Goal: Communication & Community: Answer question/provide support

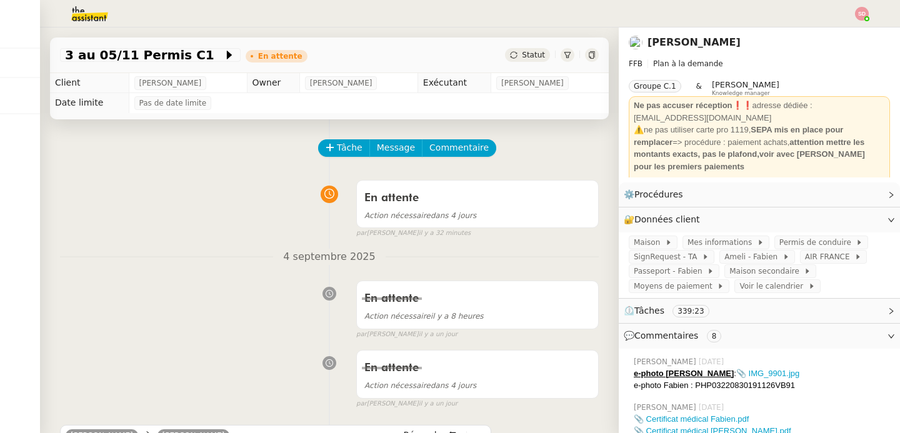
click at [166, 168] on div "Tâche Message Commentaire" at bounding box center [329, 154] width 539 height 30
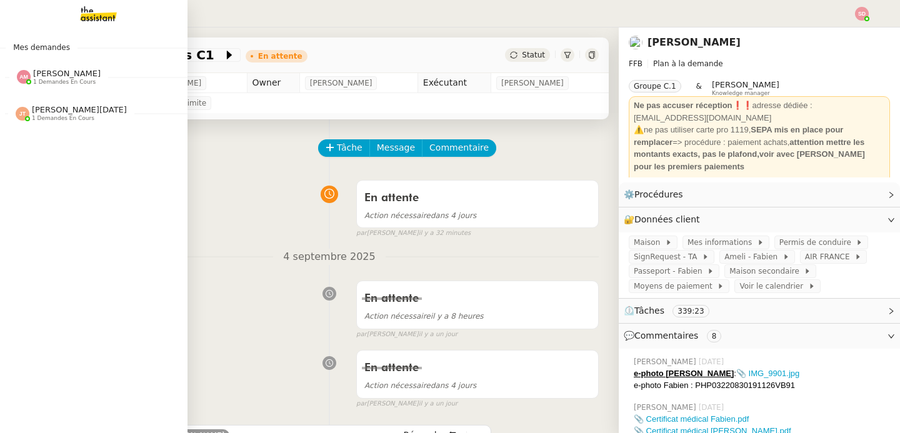
click at [17, 77] on img at bounding box center [24, 77] width 14 height 14
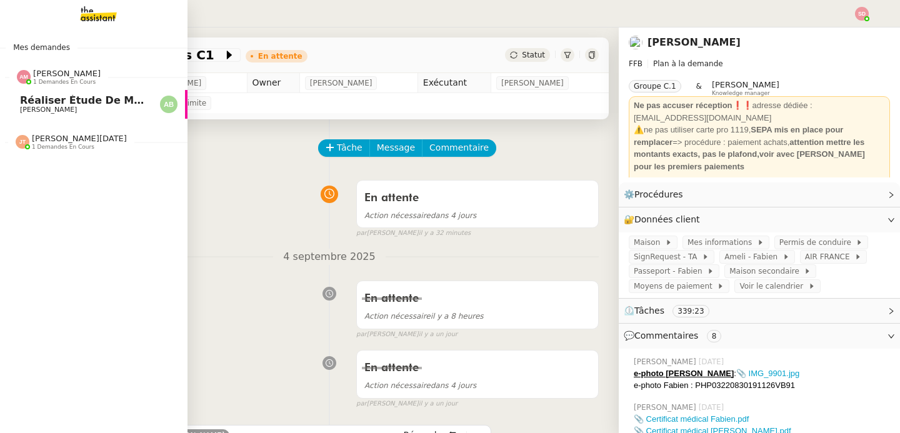
click at [17, 78] on img at bounding box center [24, 77] width 14 height 14
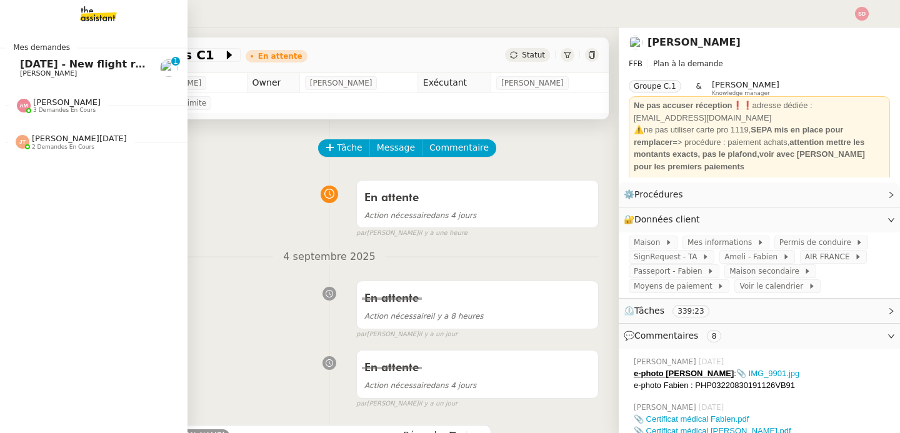
click at [30, 67] on span "[DATE] - New flight request - [PERSON_NAME]" at bounding box center [149, 64] width 258 height 12
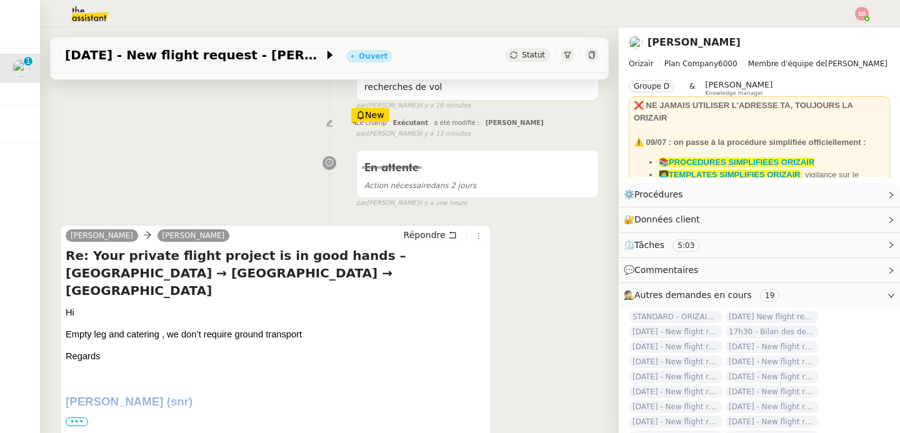
scroll to position [227, 0]
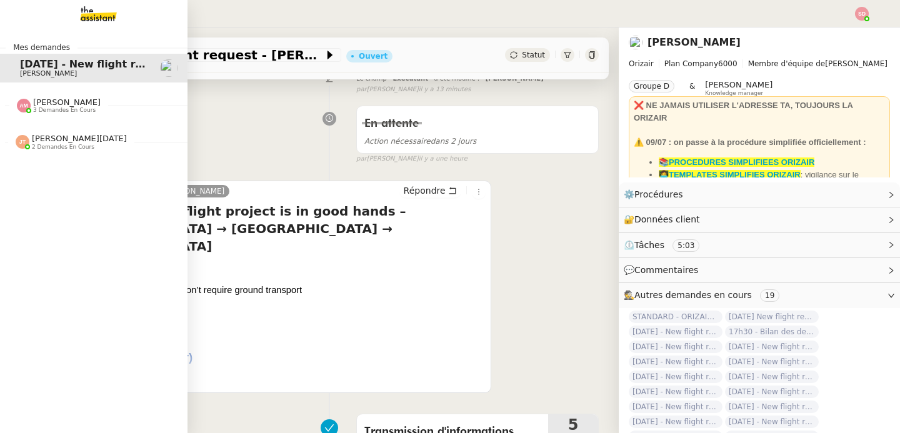
click at [9, 106] on span "Amyna Mehrez 3 demandes en cours" at bounding box center [58, 106] width 99 height 16
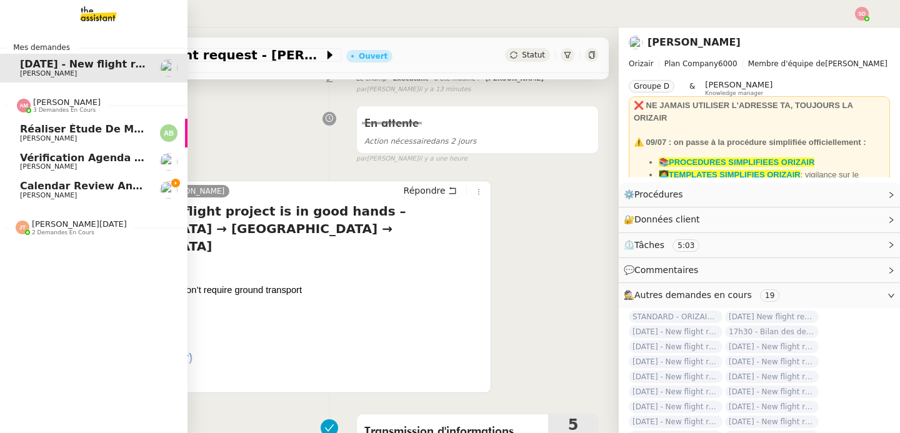
click at [9, 106] on span "Amyna Mehrez 3 demandes en cours" at bounding box center [58, 106] width 99 height 16
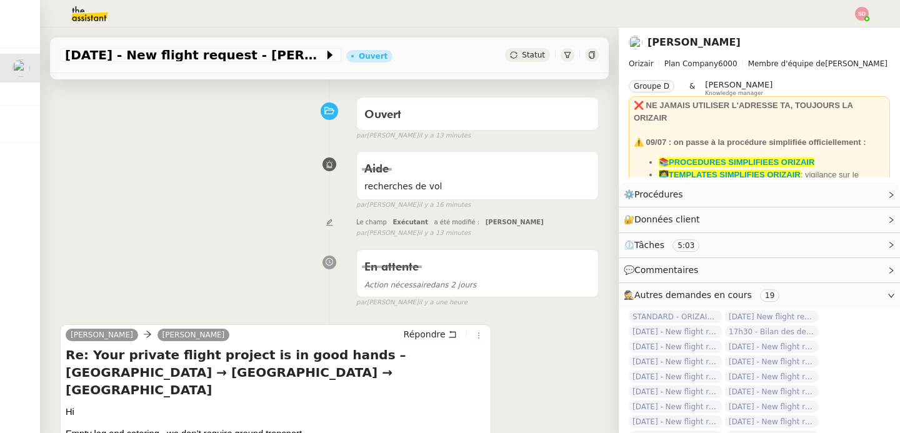
scroll to position [0, 0]
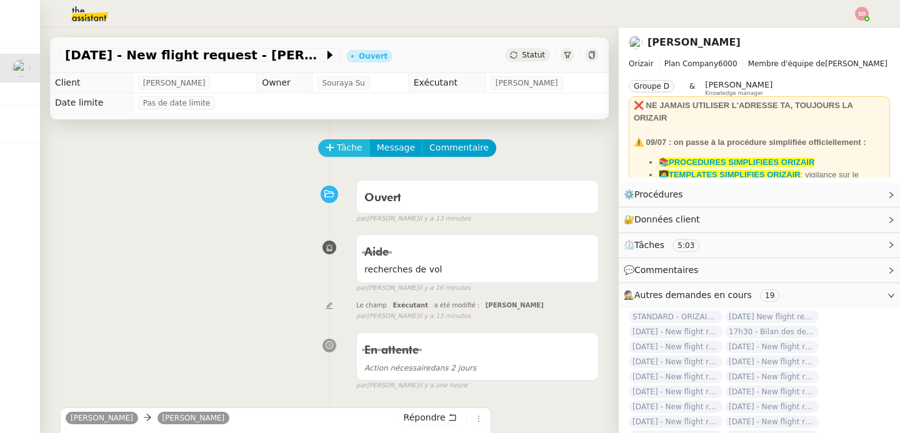
click at [353, 140] on button "Tâche" at bounding box center [344, 148] width 52 height 18
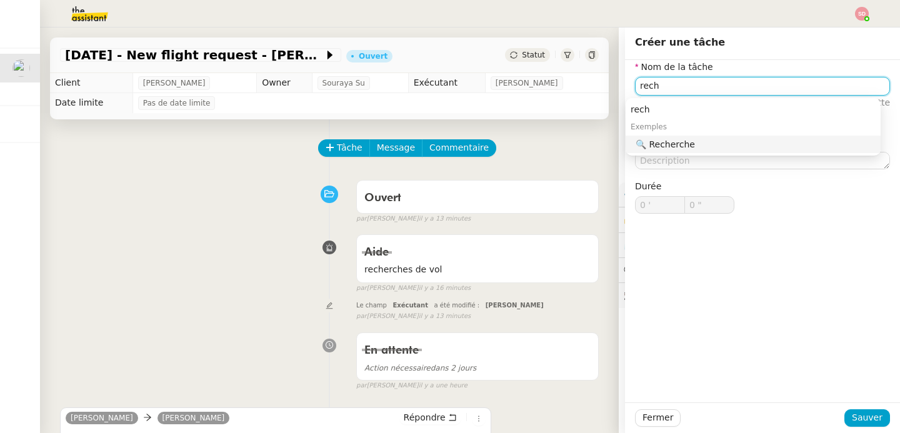
click at [685, 150] on nz-auto-option "🔍 Recherche" at bounding box center [753, 145] width 255 height 18
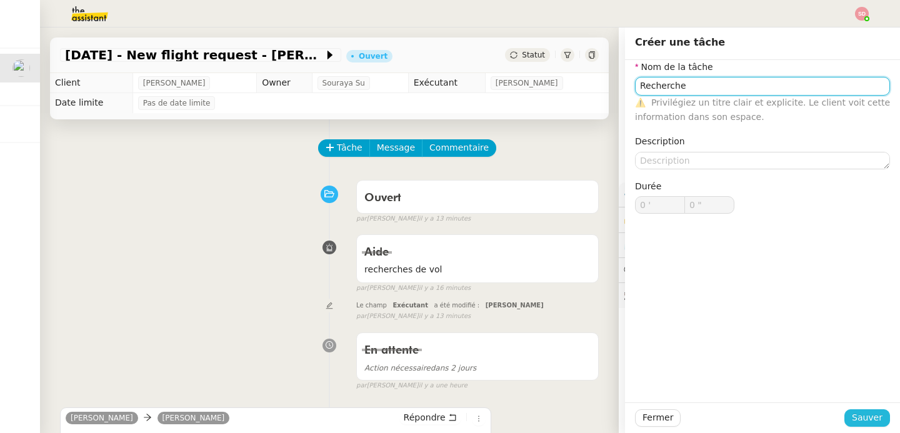
type input "Recherche"
click at [845, 415] on button "Sauver" at bounding box center [868, 419] width 46 height 18
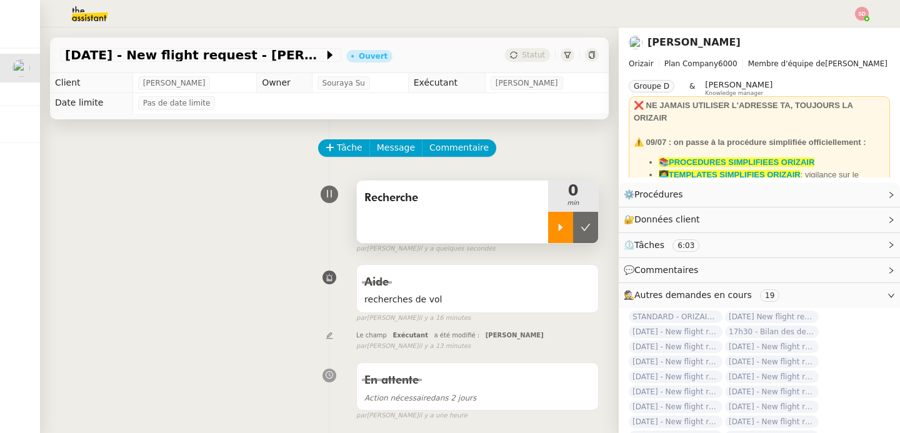
click at [548, 236] on div at bounding box center [560, 227] width 25 height 31
click at [840, 220] on link "Modifier" at bounding box center [858, 220] width 36 height 14
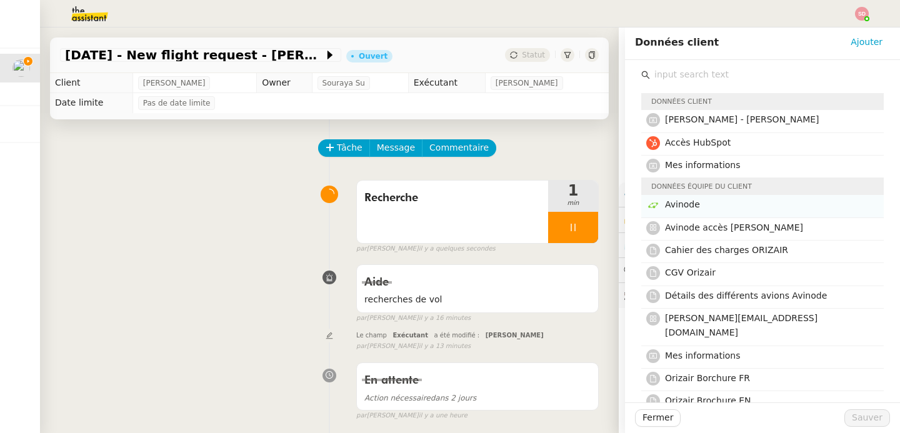
click at [788, 211] on h4 "Avinode" at bounding box center [770, 205] width 211 height 14
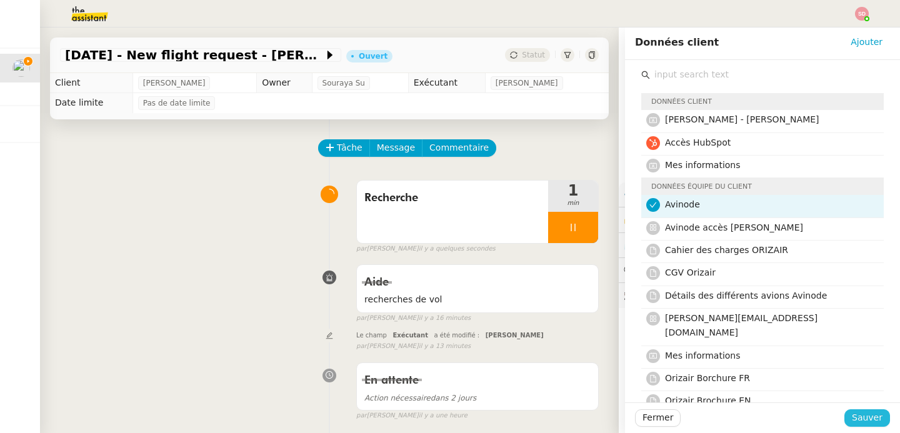
click at [858, 422] on span "Sauver" at bounding box center [867, 418] width 31 height 14
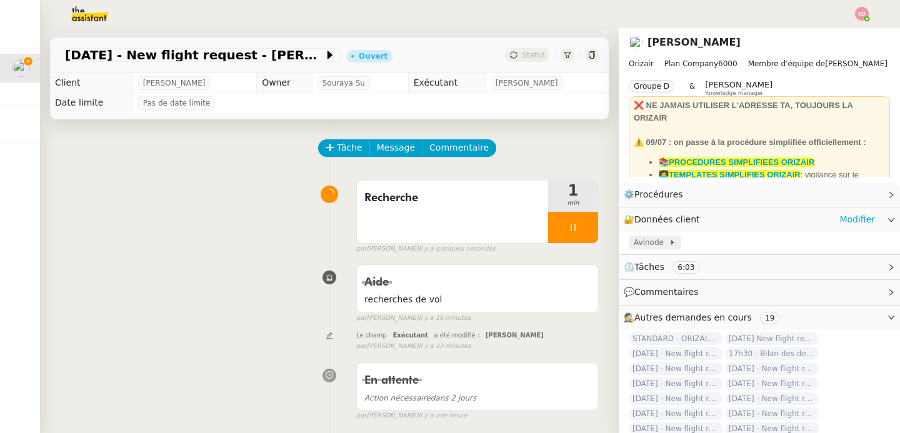
click at [642, 239] on span "Avinode" at bounding box center [651, 242] width 35 height 13
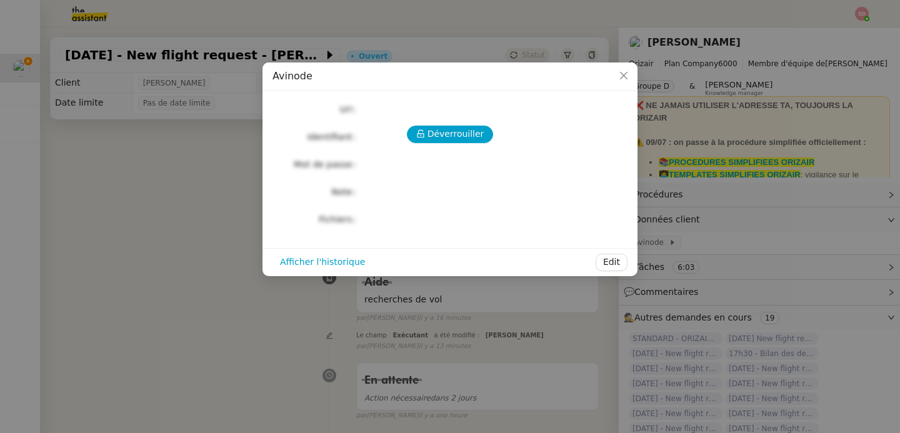
click at [724, 202] on nz-modal-container "Avinode Déverrouiller Url Identifiant Mot de passe Note Fichiers Upload Affiche…" at bounding box center [450, 216] width 900 height 433
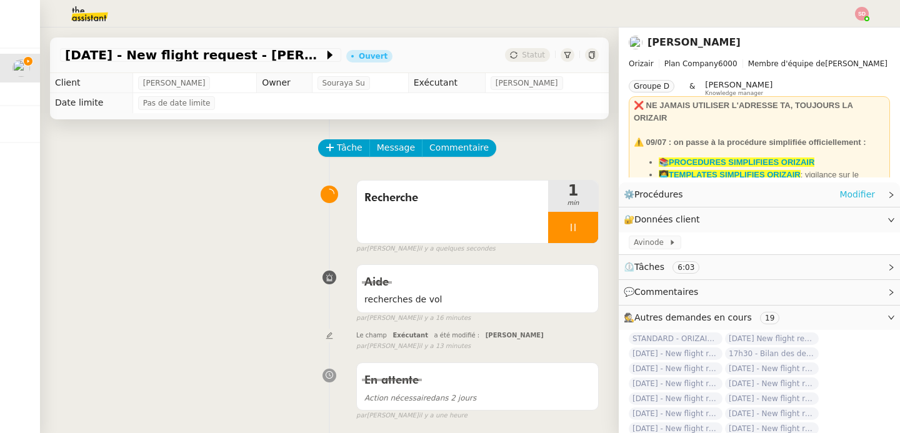
click at [840, 193] on link "Modifier" at bounding box center [858, 195] width 36 height 14
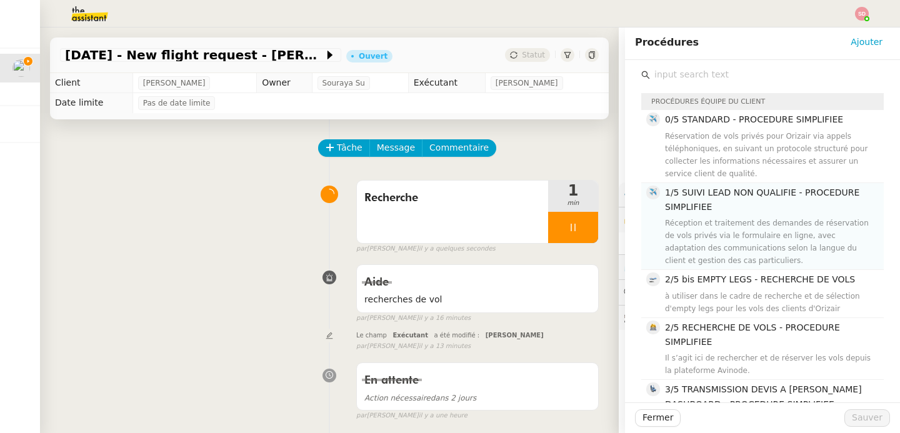
click at [760, 213] on h4 "1/5 SUIVI LEAD NON QUALIFIE - PROCEDURE SIMPLIFIEE" at bounding box center [770, 200] width 211 height 29
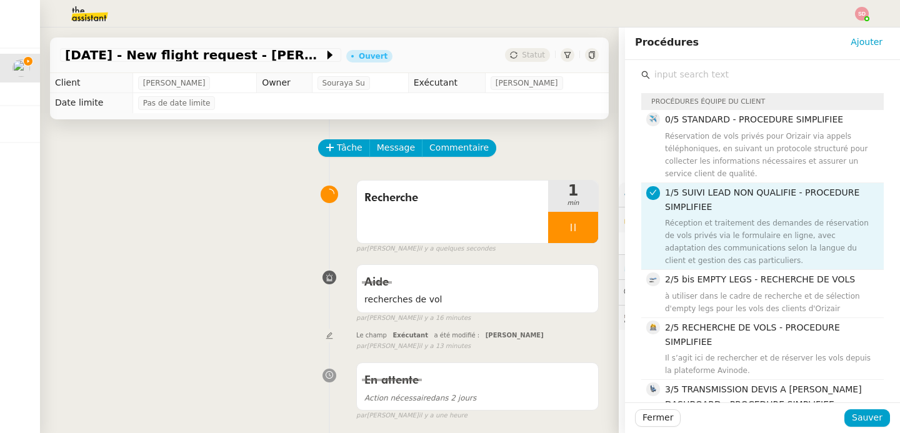
click at [760, 213] on h4 "1/5 SUIVI LEAD NON QUALIFIE - PROCEDURE SIMPLIFIEE" at bounding box center [770, 200] width 211 height 29
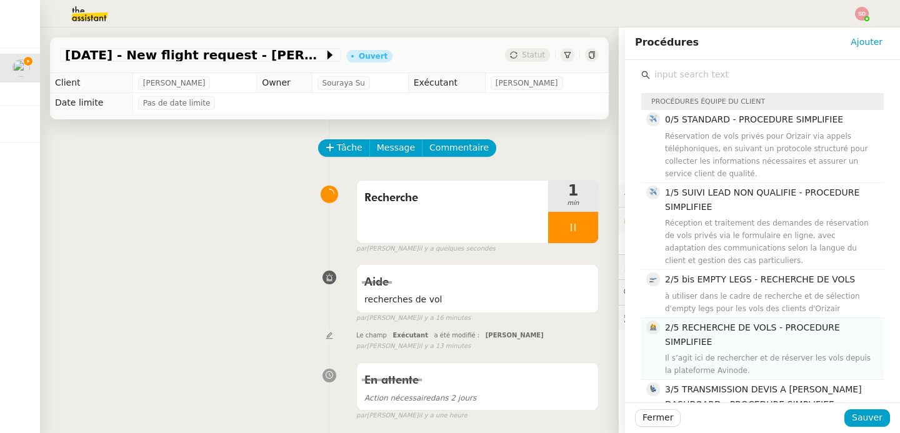
click at [757, 353] on div "Il s’agit ici de rechercher et de réserver les vols depuis la plateforme Avinod…" at bounding box center [770, 364] width 211 height 25
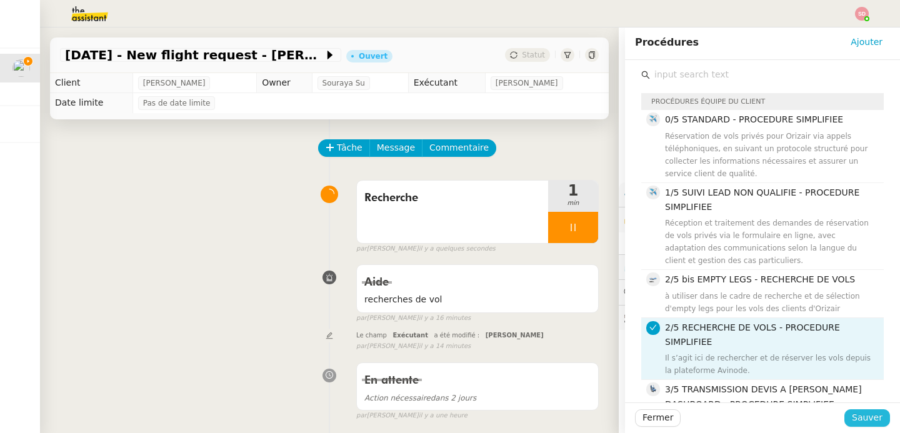
click at [857, 421] on span "Sauver" at bounding box center [867, 418] width 31 height 14
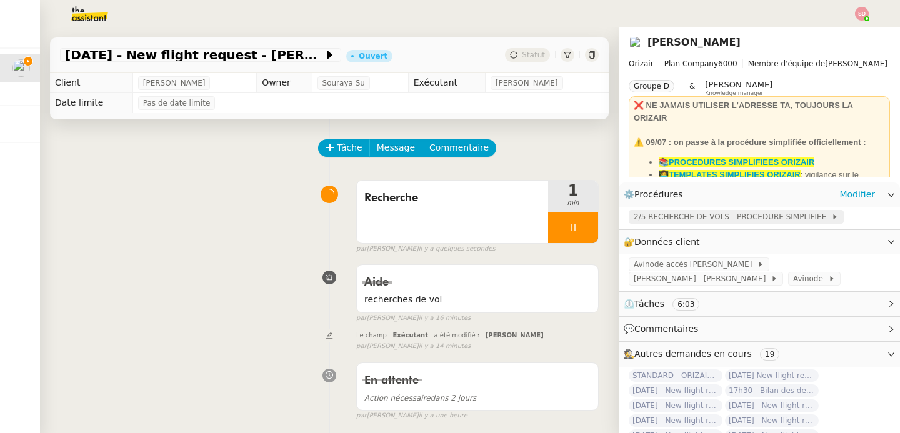
click at [677, 221] on span "2/5 RECHERCHE DE VOLS - PROCEDURE SIMPLIFIEE" at bounding box center [733, 217] width 198 height 13
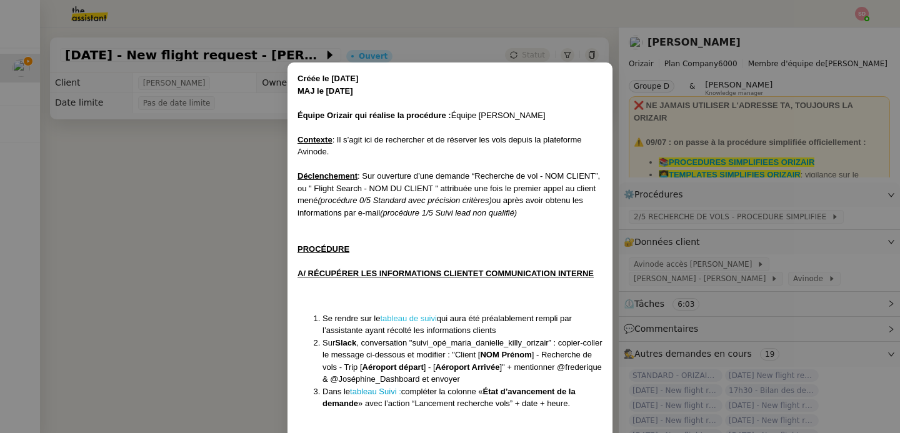
click at [423, 323] on link "tableau de suivi" at bounding box center [409, 318] width 56 height 9
click at [167, 263] on nz-modal-container "Créée le 01/04/25 MAJ le 09/07/2025 Équipe Orizair qui réalise la procédure : É…" at bounding box center [450, 216] width 900 height 433
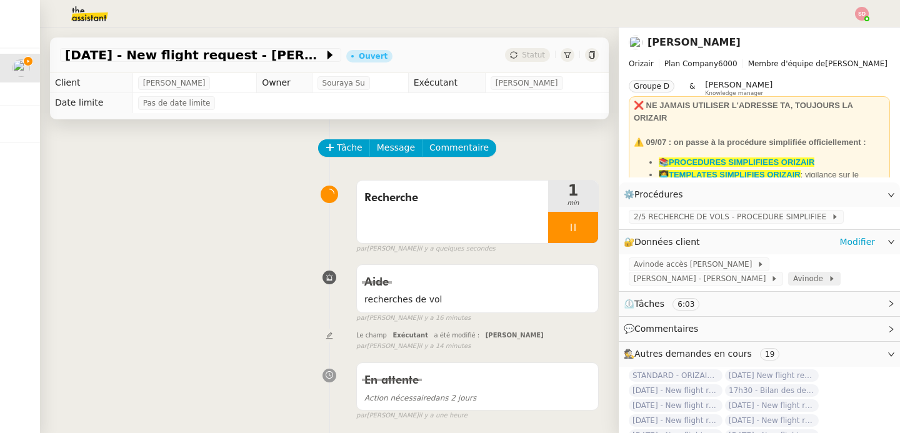
click at [793, 276] on span "Avinode" at bounding box center [810, 279] width 35 height 13
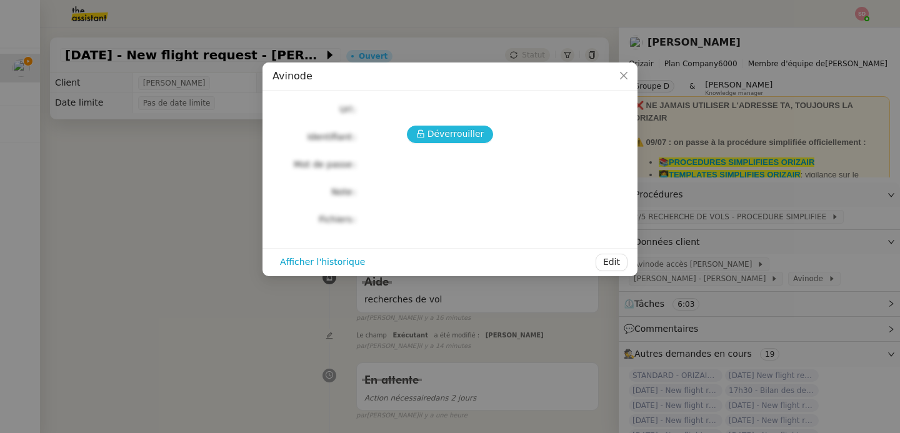
click at [423, 134] on icon at bounding box center [420, 134] width 7 height 8
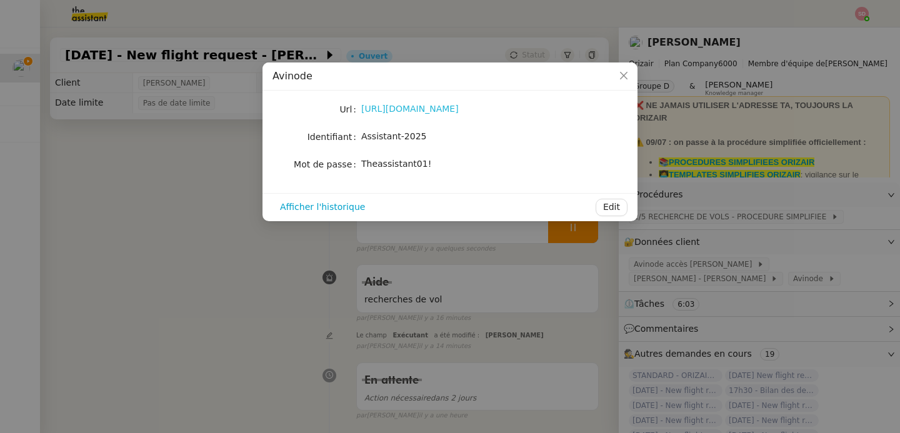
click at [421, 110] on link "https://marketplace.avinode.com/sso/mvc/login" at bounding box center [410, 109] width 98 height 10
click at [221, 241] on nz-modal-container "Avinode Url https://marketplace.avinode.com/sso/mvc/login Identifiant Assistant…" at bounding box center [450, 216] width 900 height 433
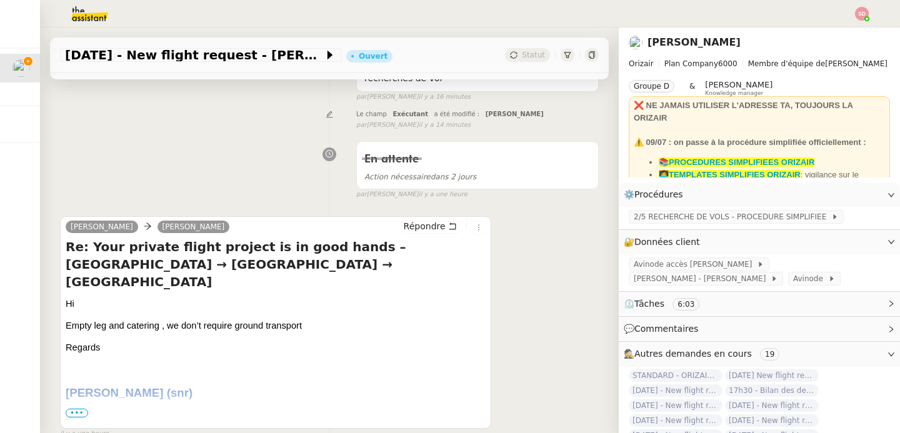
scroll to position [224, 0]
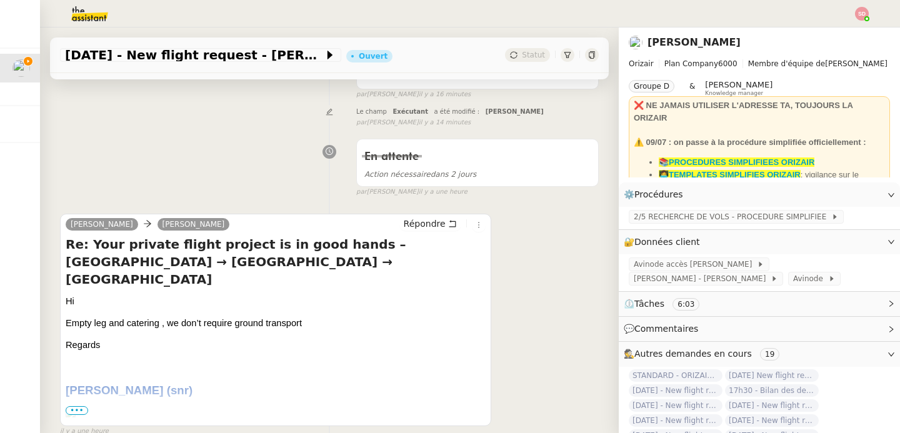
click at [118, 384] on span "Richie Wistow (snr)" at bounding box center [129, 390] width 127 height 13
copy span "Wistow"
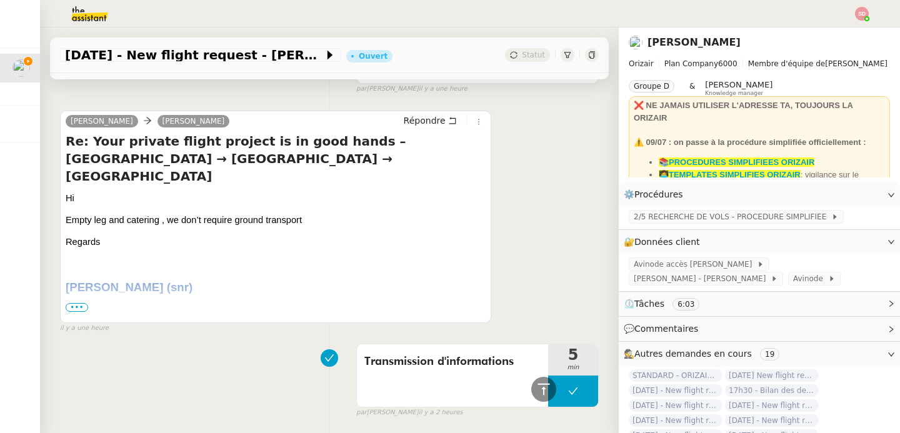
click at [82, 306] on span "•••" at bounding box center [77, 307] width 23 height 9
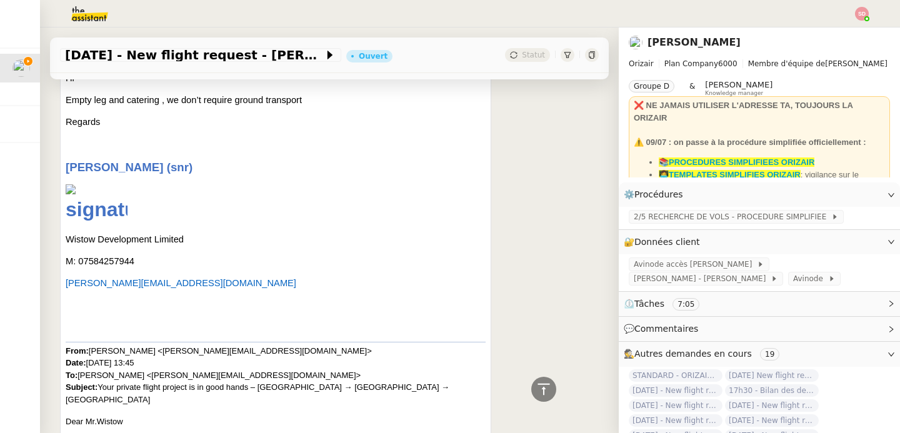
scroll to position [0, 0]
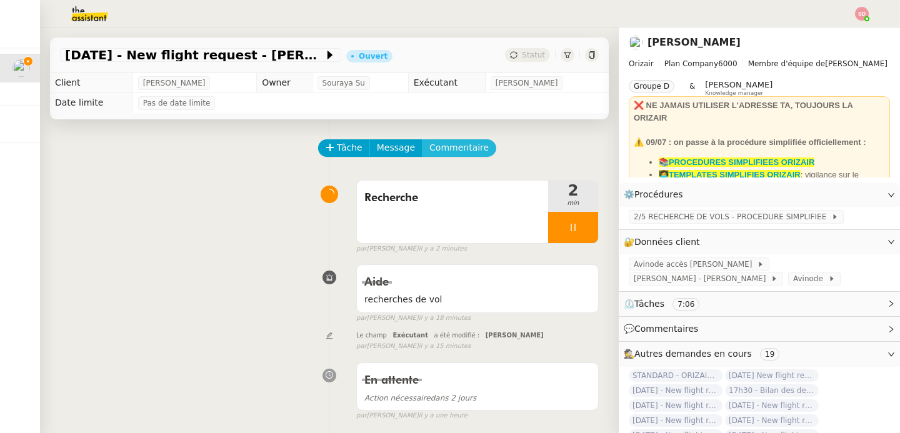
click at [462, 141] on span "Commentaire" at bounding box center [459, 148] width 59 height 14
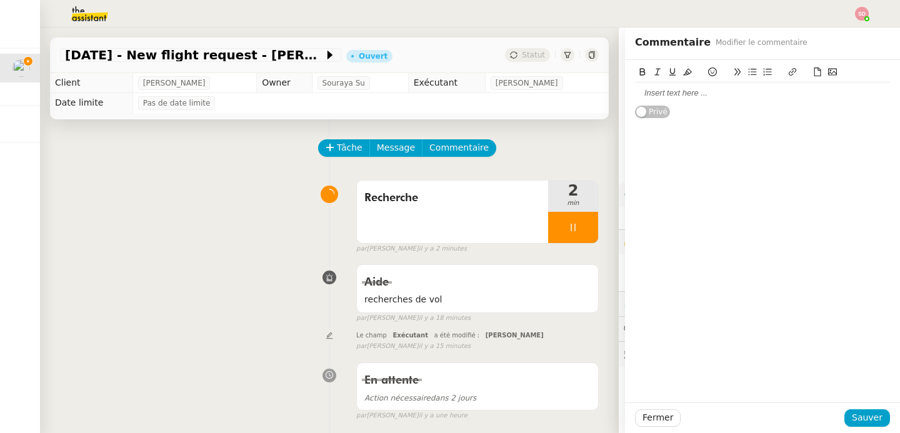
click at [656, 94] on div at bounding box center [762, 93] width 255 height 11
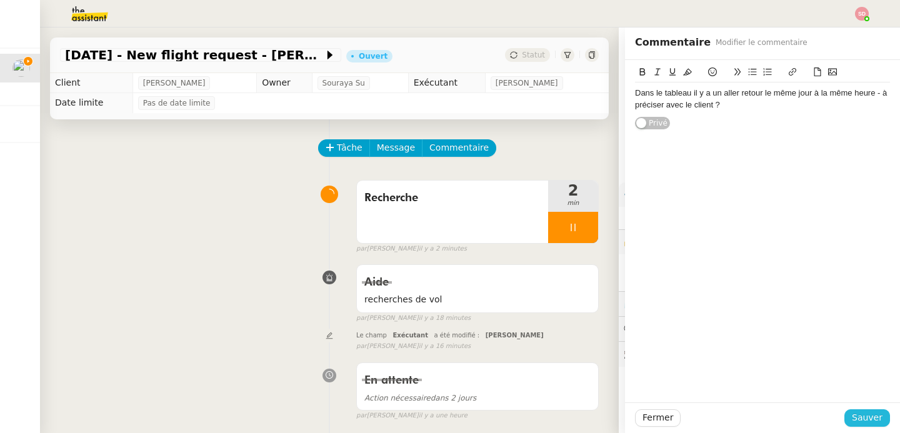
click at [852, 421] on span "Sauver" at bounding box center [867, 418] width 31 height 14
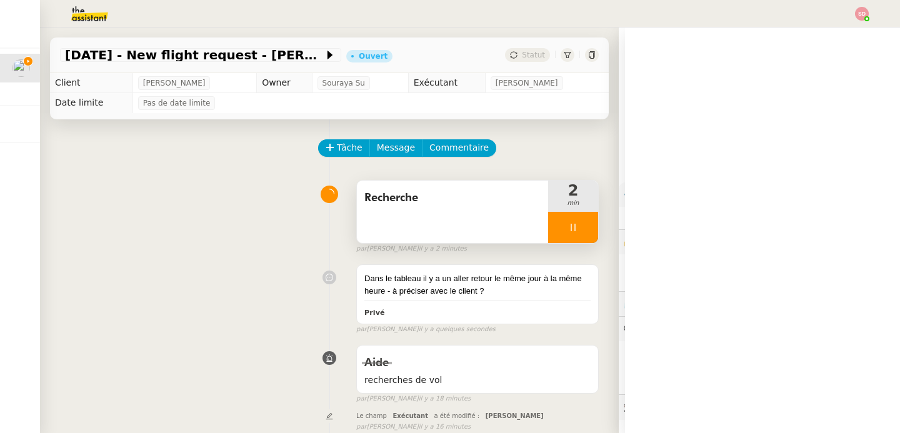
click at [571, 231] on div at bounding box center [573, 227] width 50 height 31
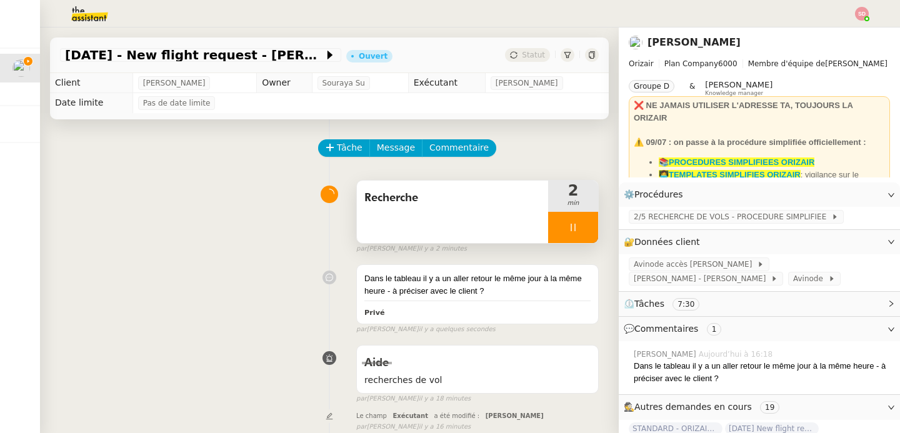
click at [593, 231] on icon at bounding box center [598, 228] width 10 height 10
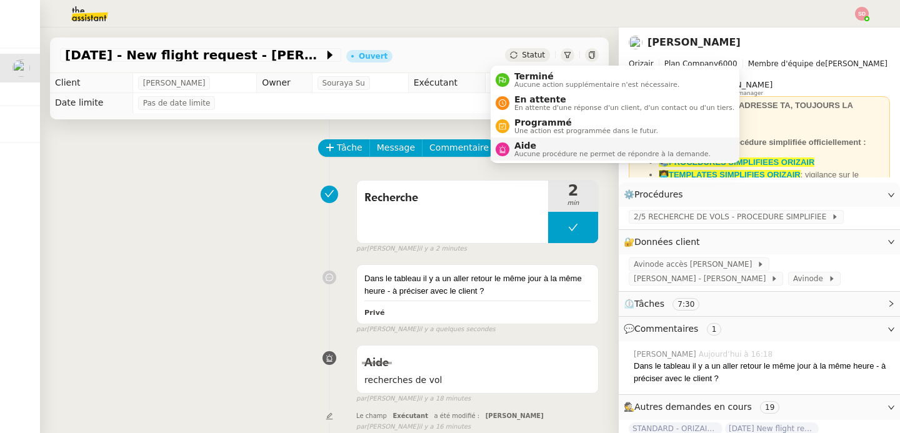
click at [515, 146] on span "Aide" at bounding box center [613, 146] width 196 height 10
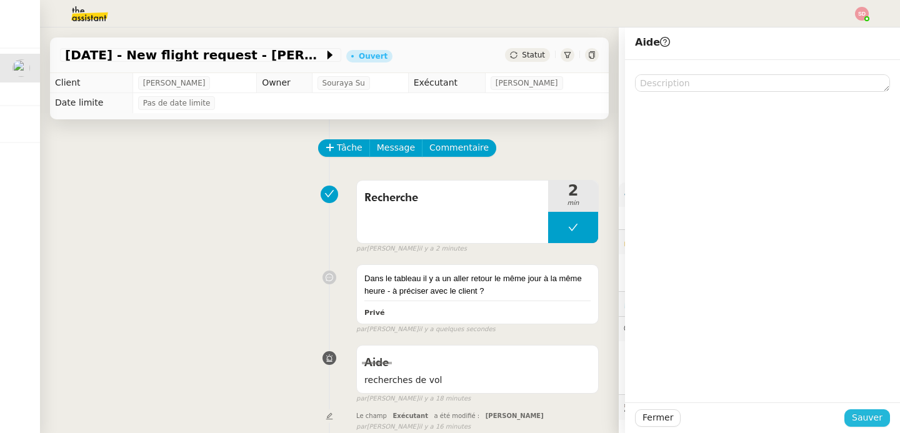
click at [855, 418] on span "Sauver" at bounding box center [867, 418] width 31 height 14
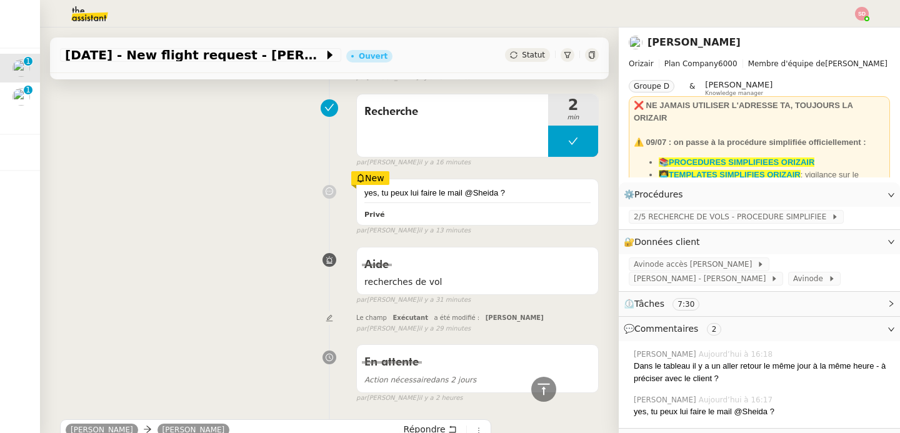
scroll to position [276, 0]
click at [548, 148] on button at bounding box center [573, 141] width 50 height 31
click at [548, 148] on div at bounding box center [560, 141] width 25 height 31
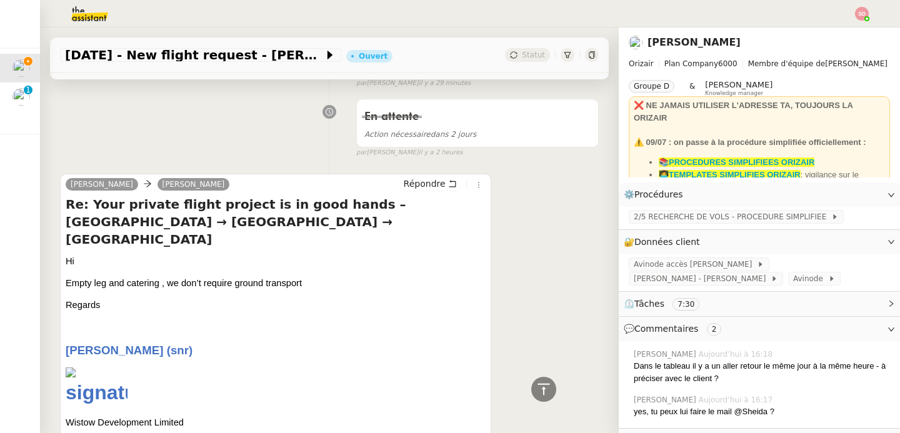
scroll to position [923, 0]
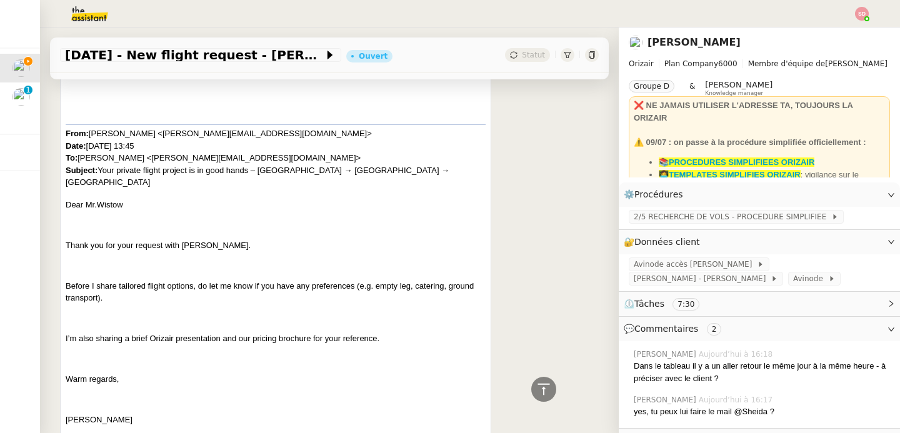
click at [93, 199] on p "Dear Mr.Wistow" at bounding box center [276, 205] width 420 height 13
copy p "Dear Mr.Wistow"
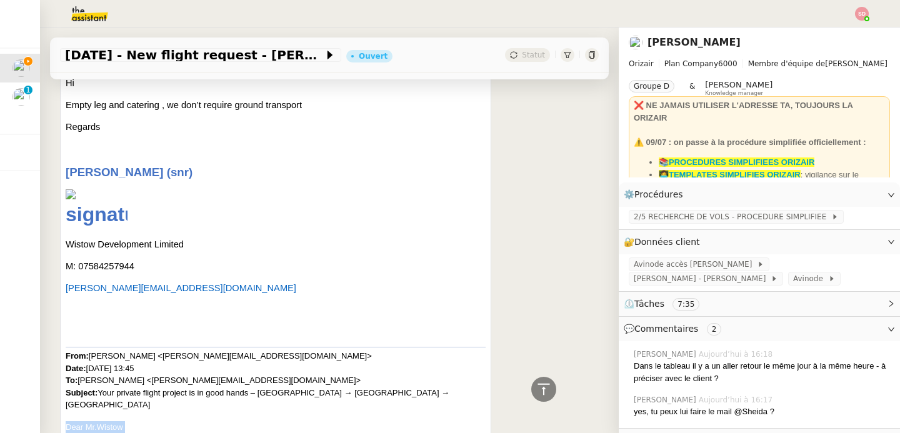
scroll to position [597, 0]
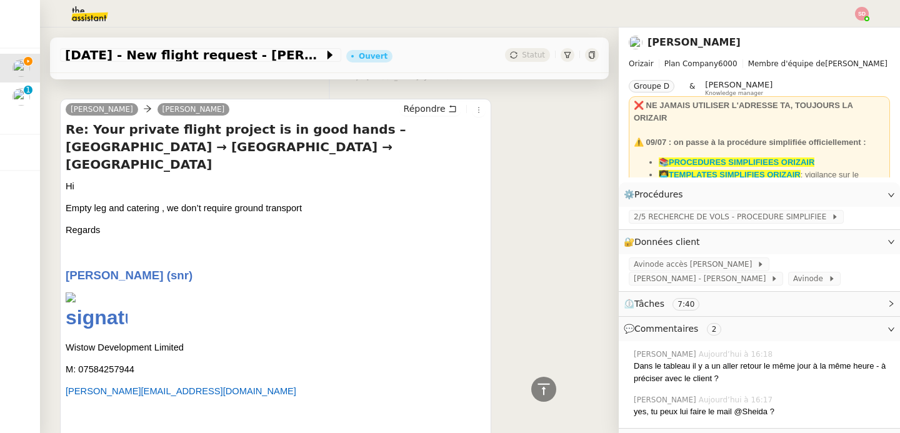
click at [422, 125] on h4 "Re: Your private flight project is in good hands – London → Gibraltar → London" at bounding box center [276, 147] width 420 height 53
click at [422, 115] on span "Répondre" at bounding box center [425, 109] width 42 height 13
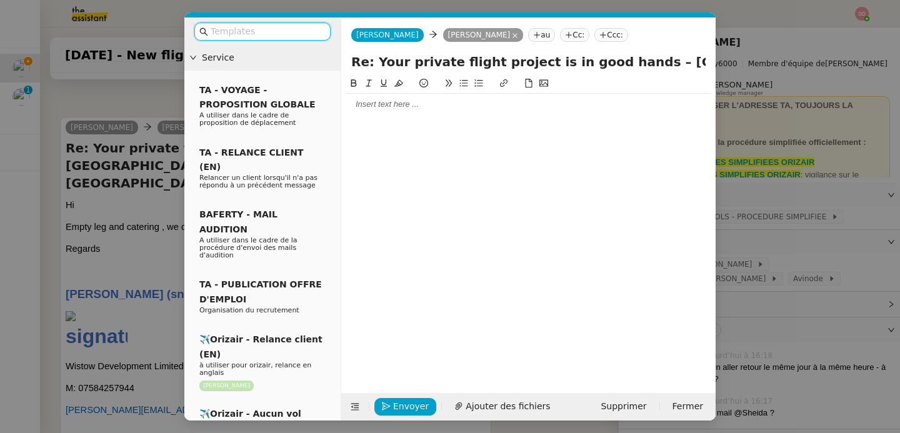
scroll to position [710, 0]
click at [418, 113] on div at bounding box center [528, 104] width 365 height 21
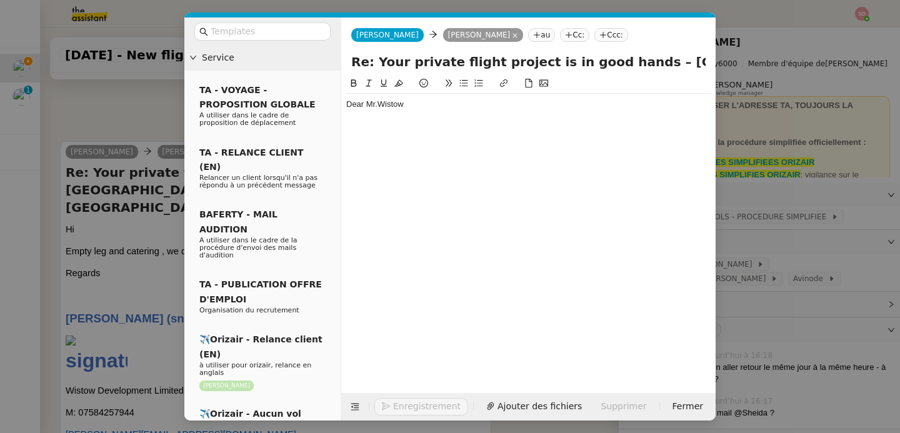
scroll to position [734, 0]
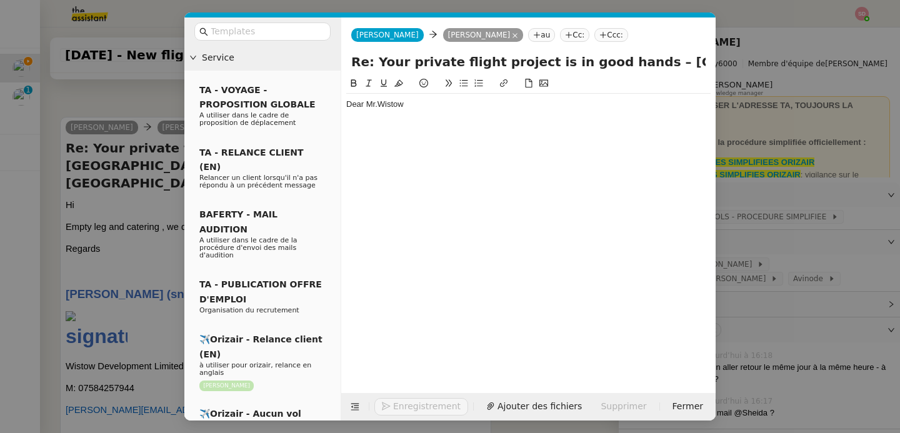
click at [417, 100] on div "Dear Mr.Wistow" at bounding box center [528, 104] width 365 height 11
click at [101, 191] on nz-modal-container "Service TA - VOYAGE - PROPOSITION GLOBALE A utiliser dans le cadre de propositi…" at bounding box center [450, 216] width 900 height 433
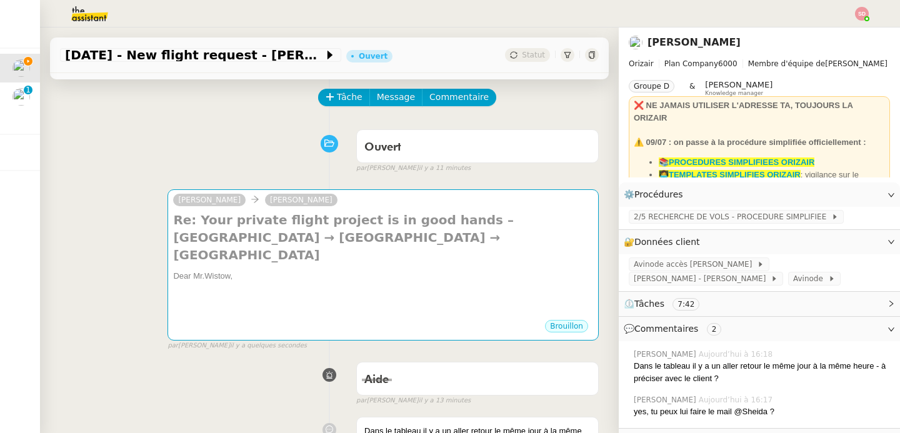
scroll to position [0, 0]
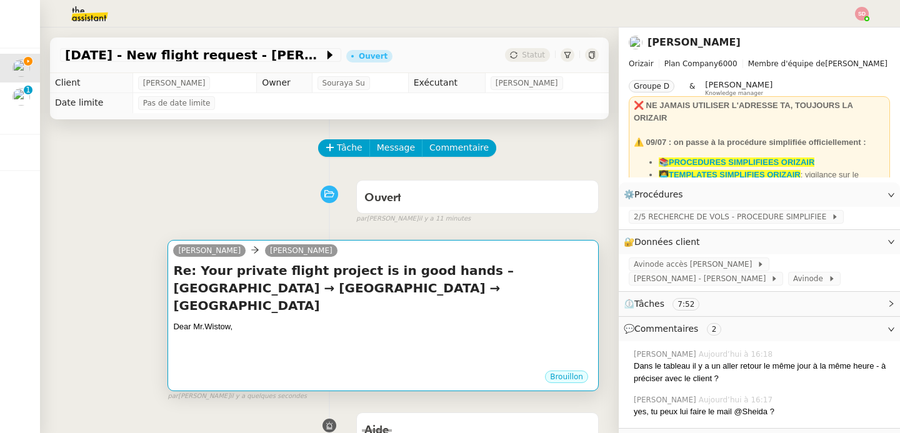
click at [371, 286] on h4 "Re: Your private flight project is in good hands – London → Gibraltar → London" at bounding box center [383, 288] width 420 height 53
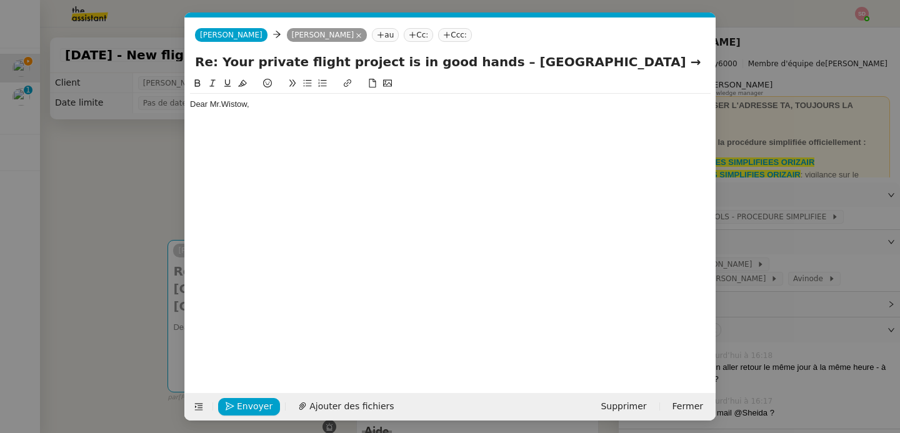
scroll to position [0, 26]
click at [301, 121] on div at bounding box center [450, 116] width 521 height 11
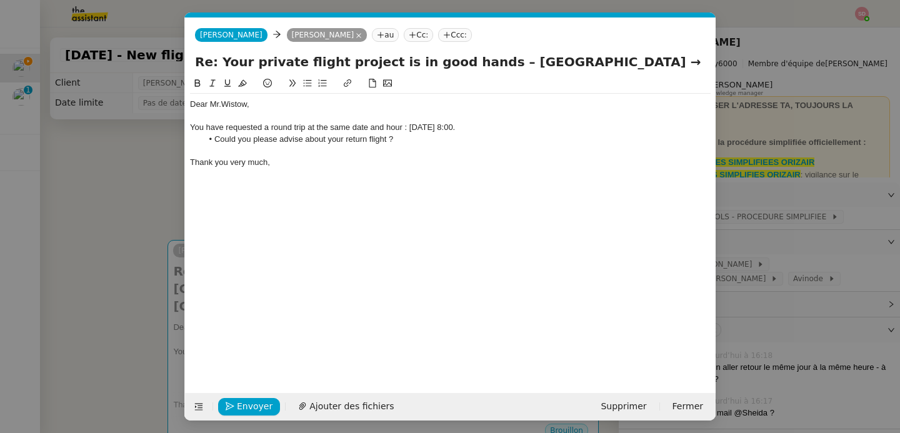
click at [503, 123] on div "You have requested a round trip at the same date and hour : 20/04/2026 at 8:00." at bounding box center [450, 127] width 521 height 11
click at [468, 155] on div at bounding box center [450, 150] width 521 height 11
click at [443, 171] on div at bounding box center [450, 173] width 521 height 11
click at [306, 139] on li "Could you please advise about your return flight ?" at bounding box center [457, 139] width 509 height 11
click at [347, 158] on div "Thank you very much," at bounding box center [450, 162] width 521 height 11
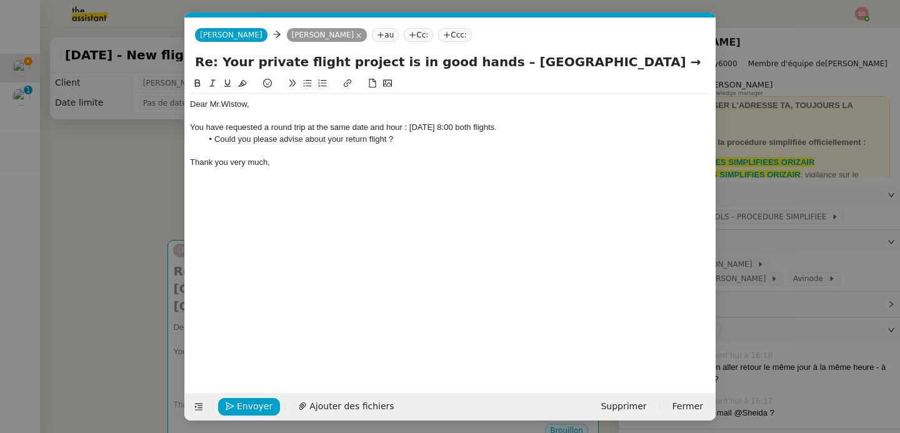
click at [315, 141] on li "Could you please advise about your return flight ?" at bounding box center [457, 139] width 509 height 11
paste div
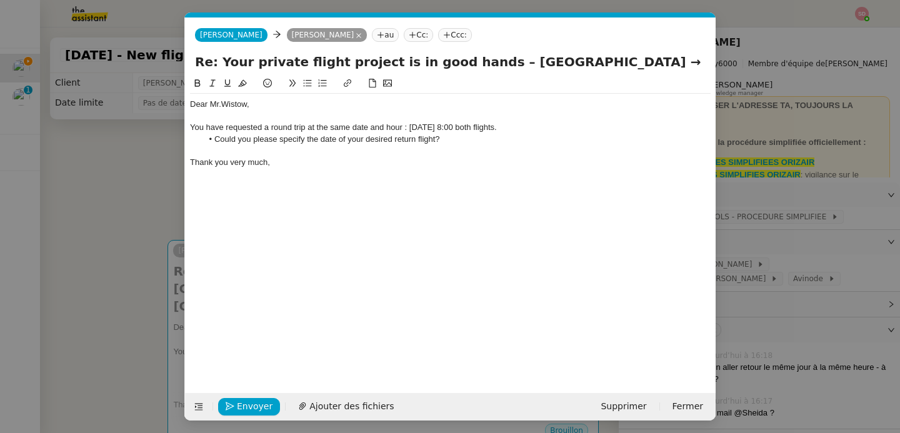
click at [436, 141] on li "Could you please specify the date of your desired return flight?" at bounding box center [457, 139] width 509 height 11
click at [428, 164] on div "Thank you very much," at bounding box center [450, 162] width 521 height 11
click at [375, 138] on li "Could you please specify the date of your desired return flight ?" at bounding box center [457, 139] width 509 height 11
click at [345, 166] on div "Thank you very much," at bounding box center [450, 162] width 521 height 11
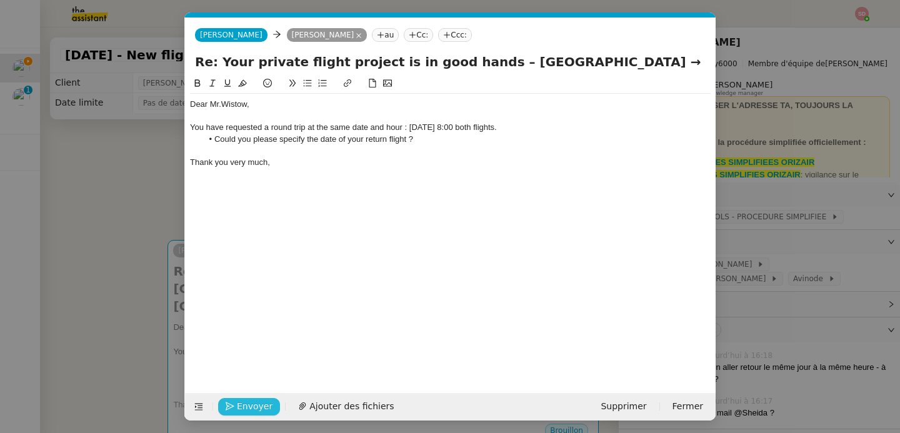
click at [241, 403] on span "Envoyer" at bounding box center [255, 407] width 36 height 14
click at [241, 403] on span "Confirmer l'envoi" at bounding box center [274, 407] width 75 height 14
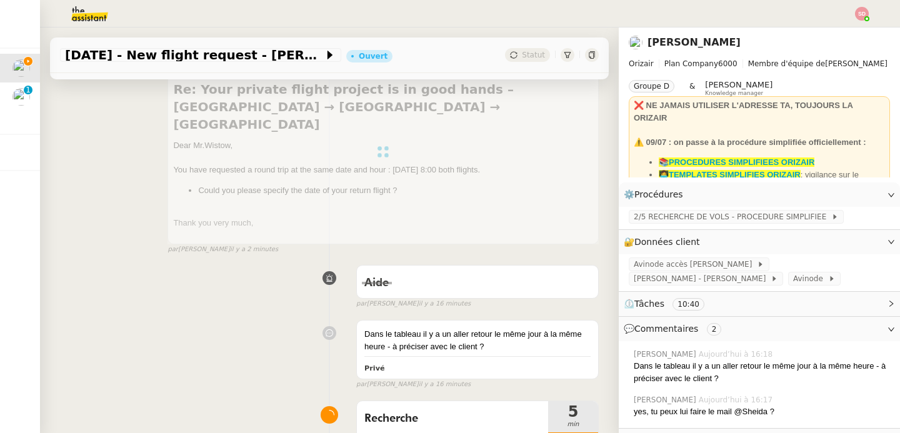
scroll to position [249, 0]
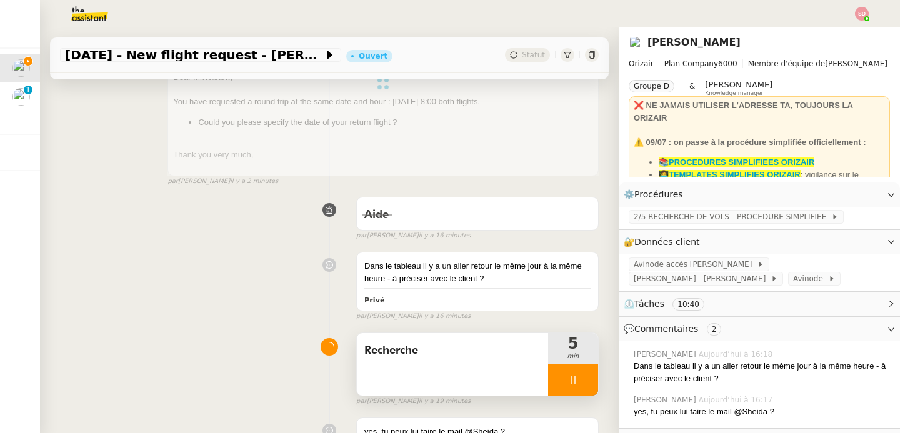
click at [574, 375] on div at bounding box center [573, 380] width 50 height 31
click at [574, 375] on button at bounding box center [585, 380] width 25 height 31
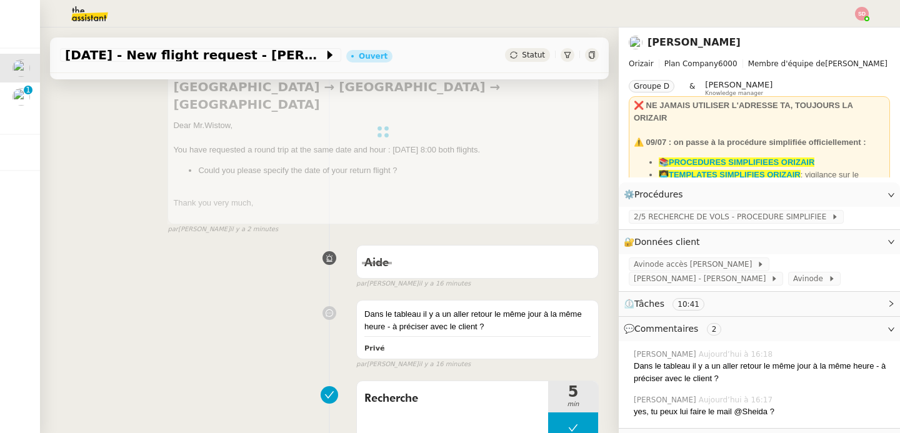
scroll to position [0, 0]
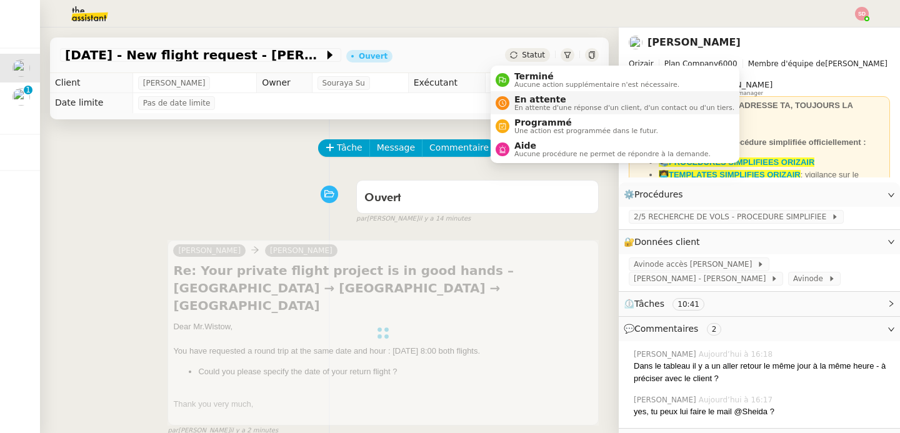
click at [526, 102] on span "En attente" at bounding box center [625, 99] width 220 height 10
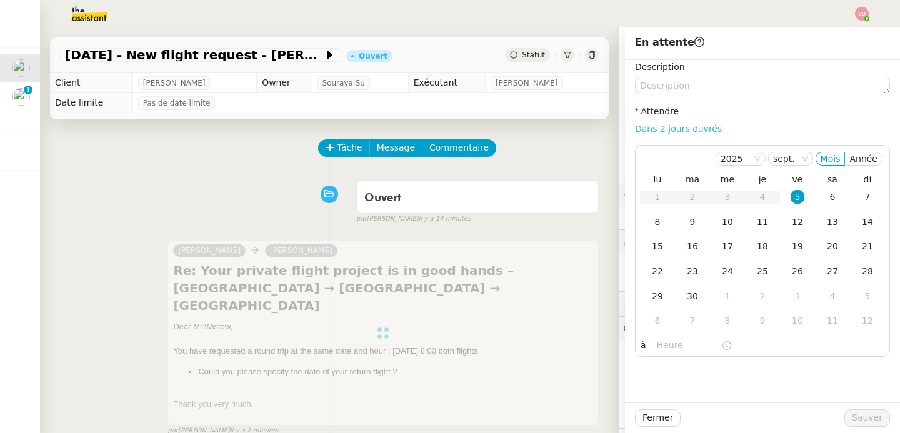
click at [684, 127] on link "Dans 2 jours ouvrés" at bounding box center [678, 129] width 87 height 10
type input "07:00"
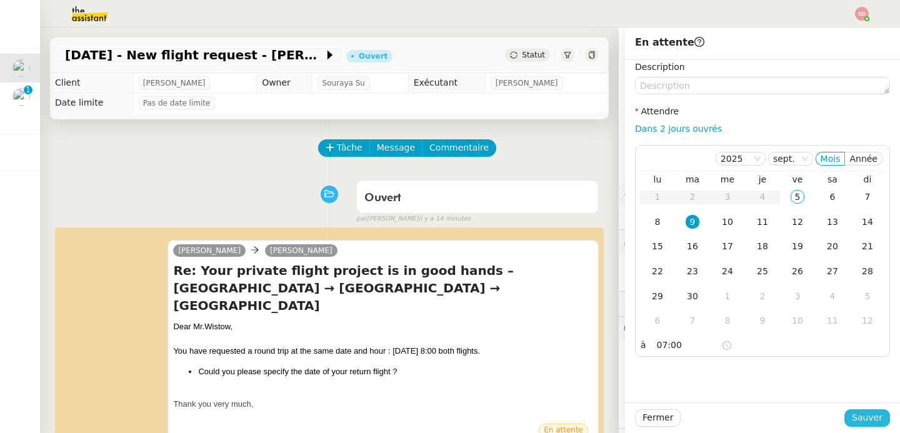
click at [866, 418] on span "Sauver" at bounding box center [867, 418] width 31 height 14
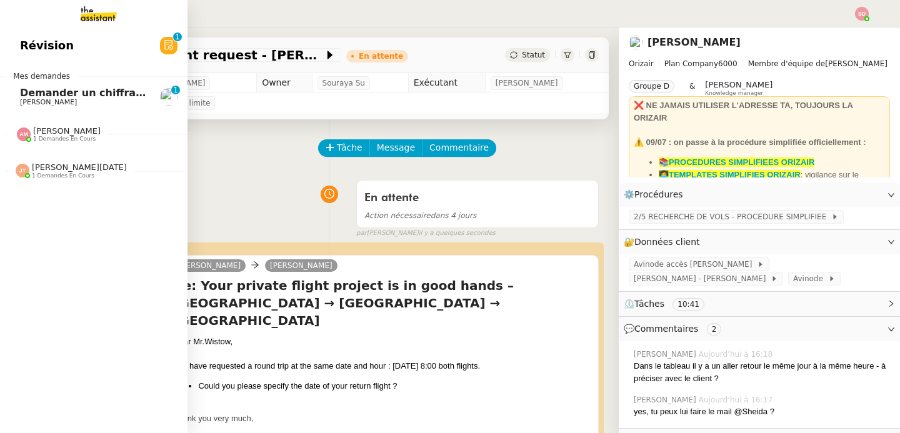
click at [26, 94] on span "Demander un chiffrage pour caisson hyperbar" at bounding box center [149, 93] width 259 height 12
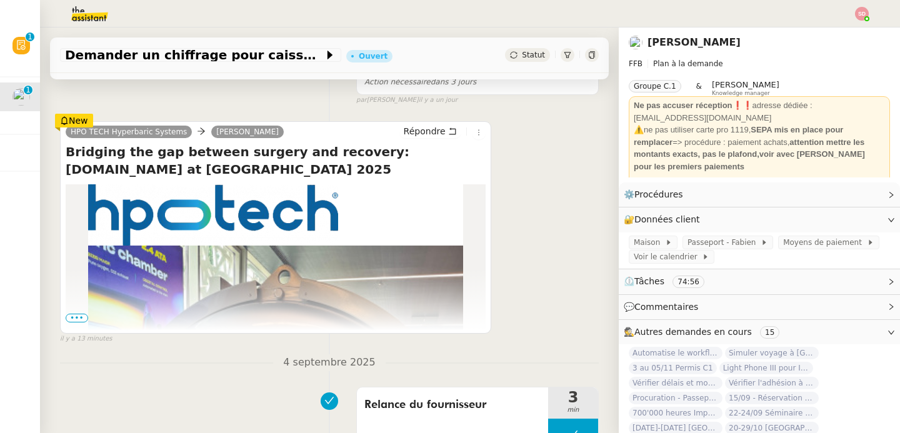
scroll to position [243, 0]
click at [79, 315] on span "•••" at bounding box center [77, 317] width 23 height 9
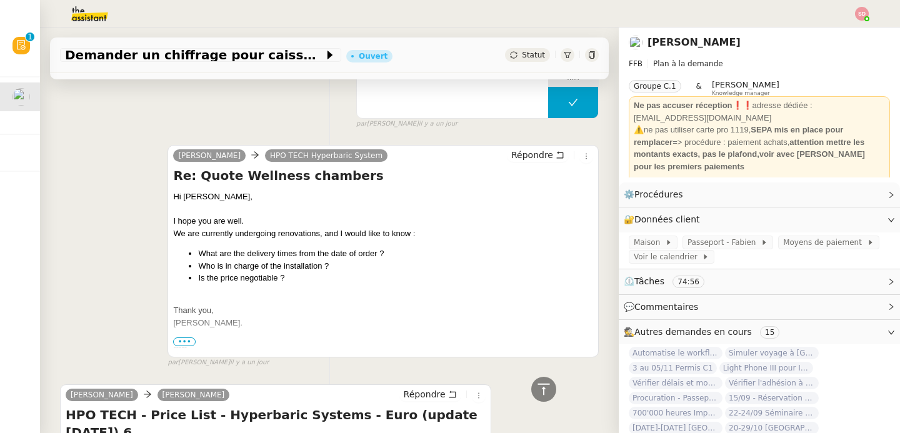
scroll to position [3753, 0]
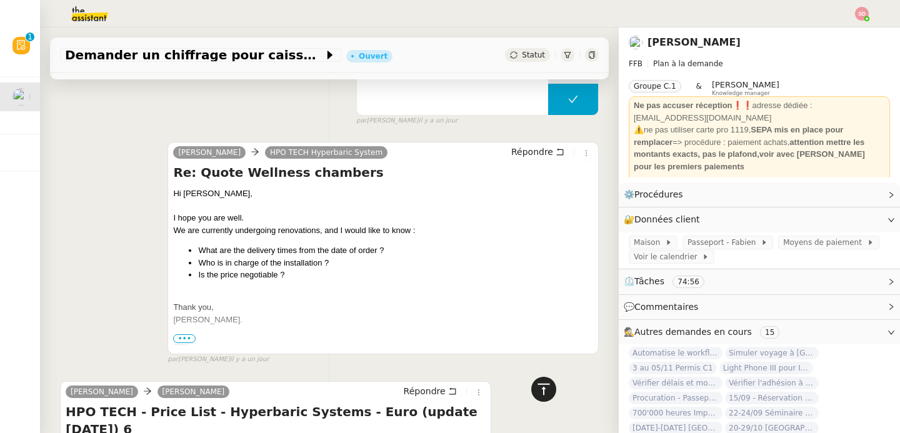
click at [538, 395] on icon at bounding box center [544, 388] width 12 height 11
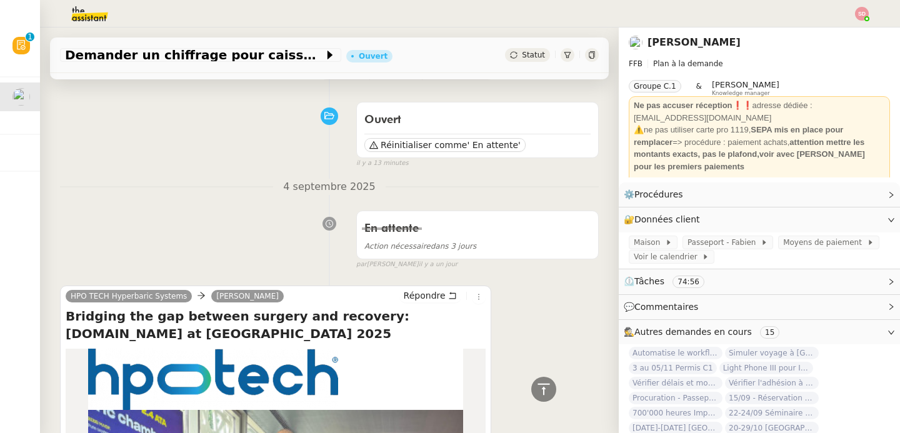
scroll to position [0, 0]
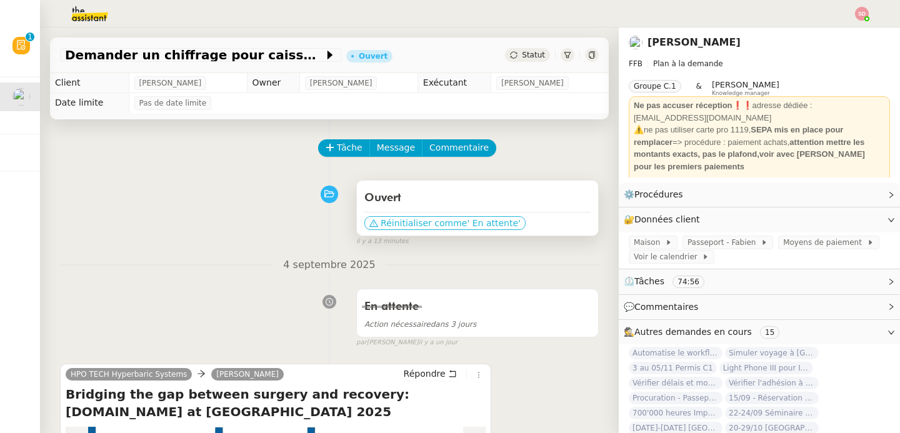
click at [477, 223] on span "' En attente'" at bounding box center [493, 223] width 53 height 13
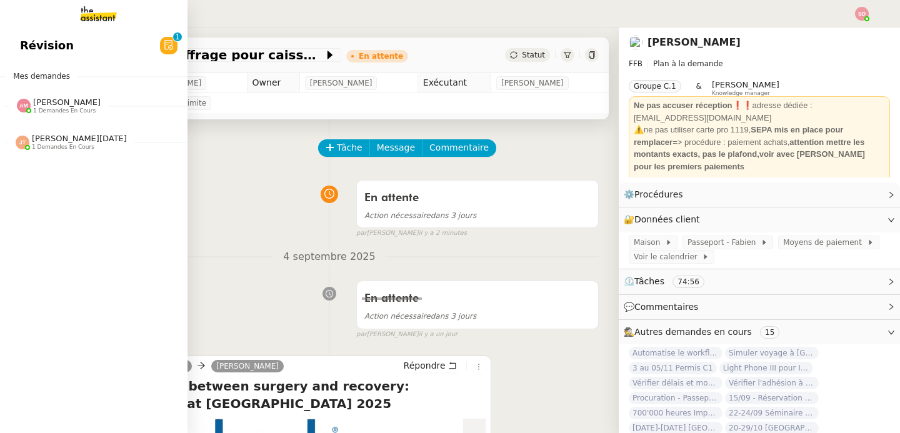
click at [13, 96] on span "Amyna Mehrez 1 demandes en cours" at bounding box center [99, 101] width 188 height 26
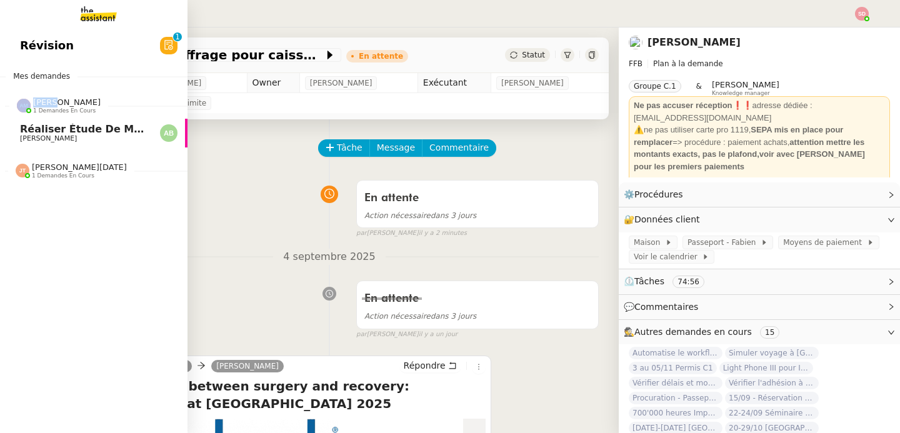
click at [13, 96] on span "Amyna Mehrez 1 demandes en cours" at bounding box center [99, 101] width 188 height 26
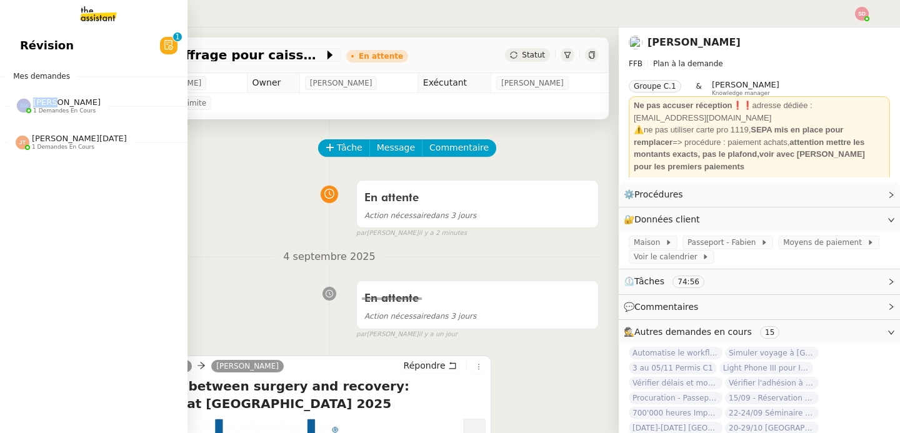
click at [13, 96] on span "Amyna Mehrez 1 demandes en cours" at bounding box center [99, 101] width 188 height 26
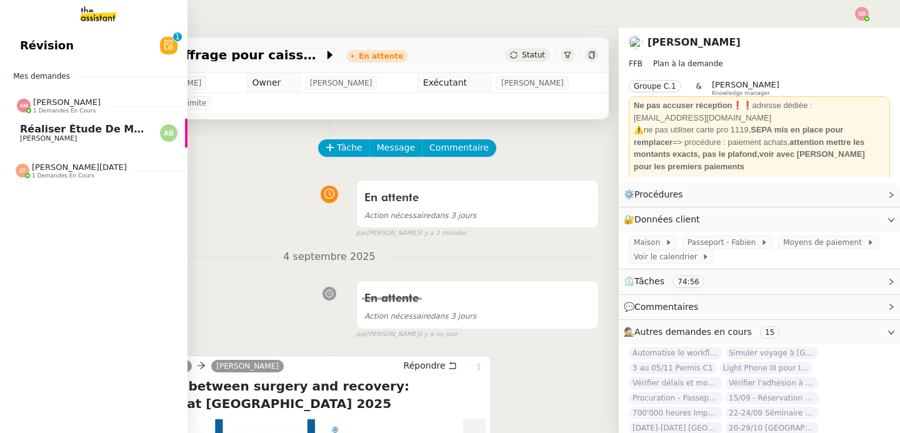
click at [13, 96] on span "Amyna Mehrez 1 demandes en cours" at bounding box center [99, 101] width 188 height 26
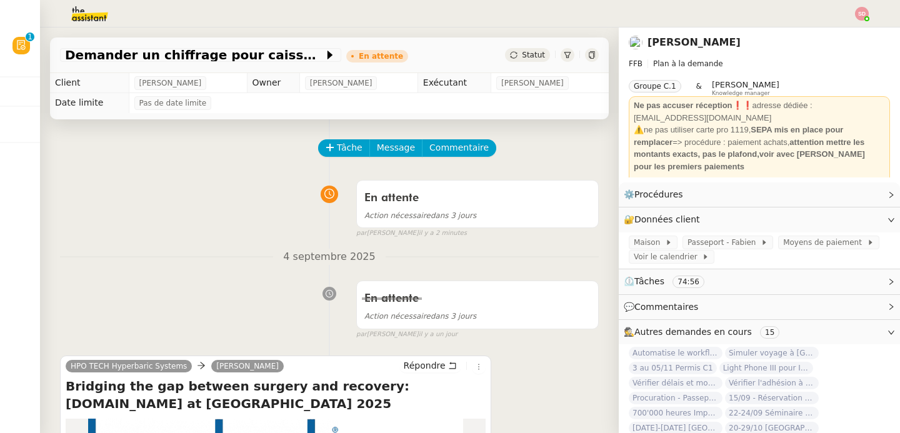
click at [99, 19] on img at bounding box center [79, 14] width 97 height 28
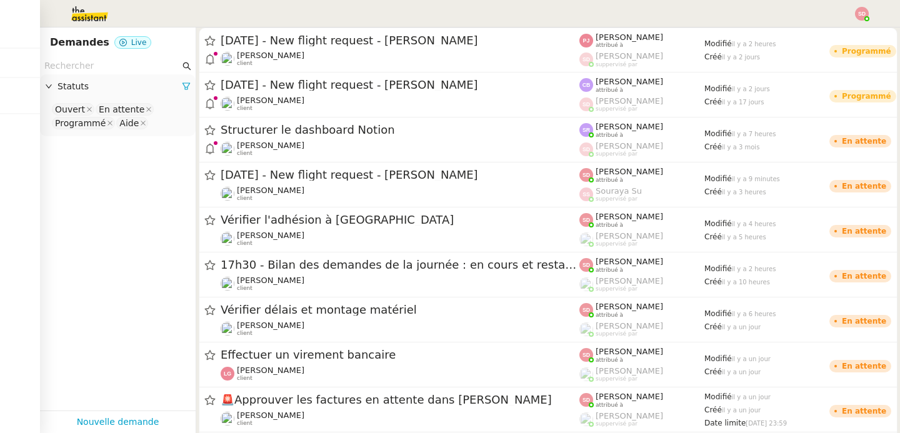
click at [138, 72] on input "text" at bounding box center [112, 66] width 136 height 14
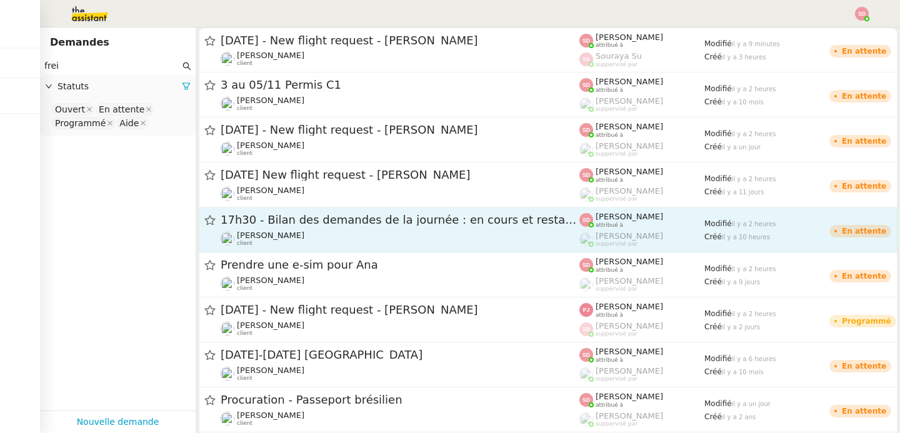
type input "frei"
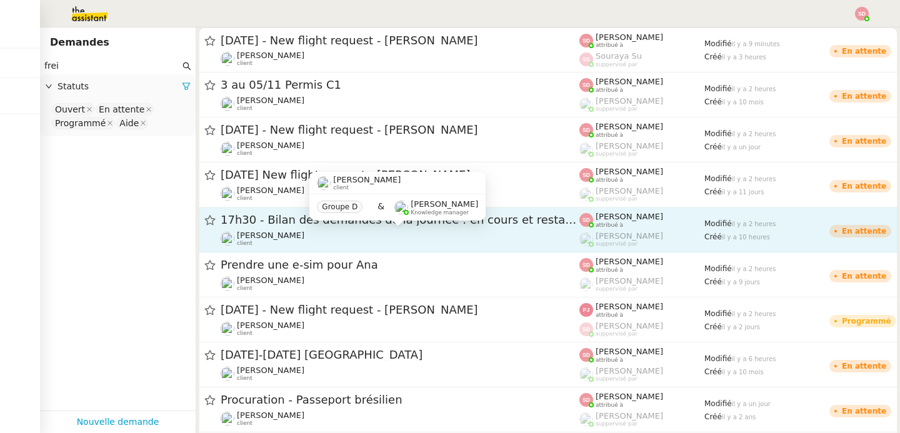
click at [268, 233] on span "[PERSON_NAME]" at bounding box center [271, 235] width 68 height 9
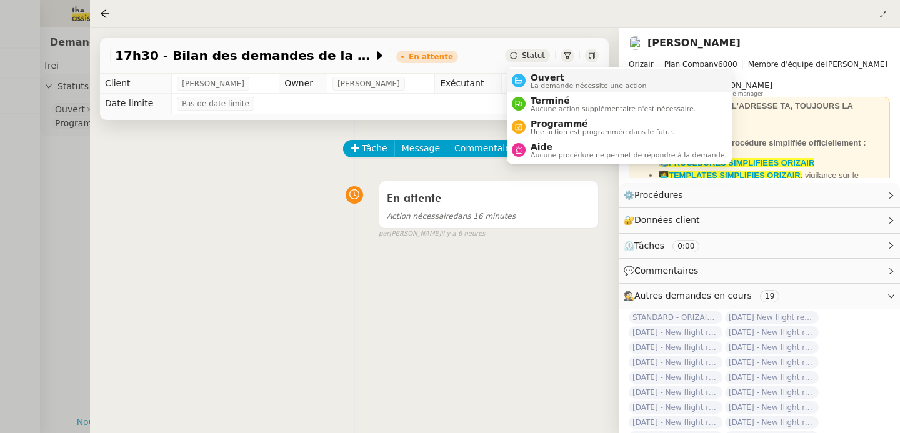
click at [526, 81] on div "Ouvert La demande nécessite une action" at bounding box center [586, 81] width 121 height 17
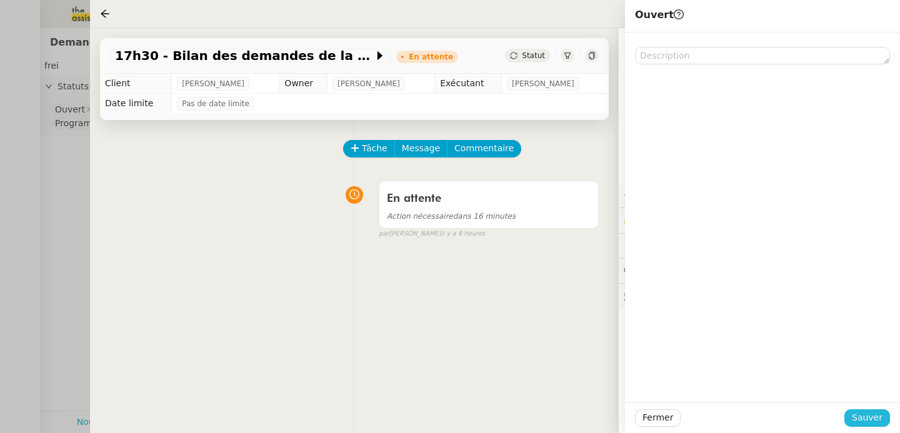
click at [866, 416] on span "Sauver" at bounding box center [867, 418] width 31 height 14
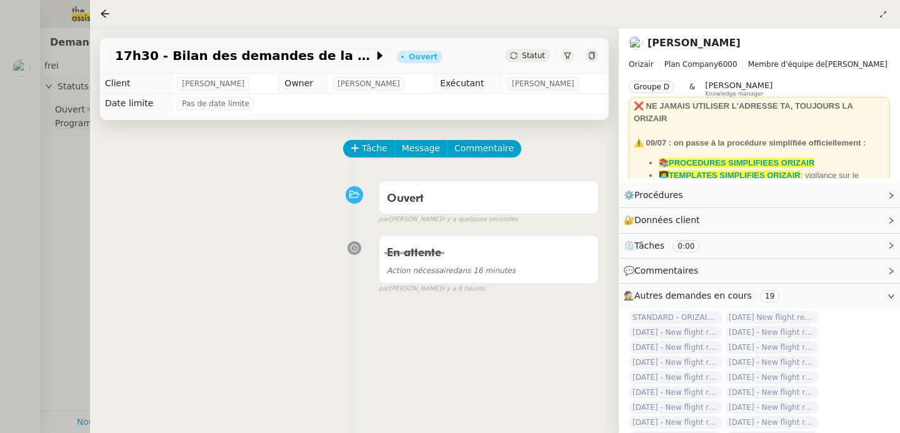
click at [18, 60] on div at bounding box center [450, 216] width 900 height 433
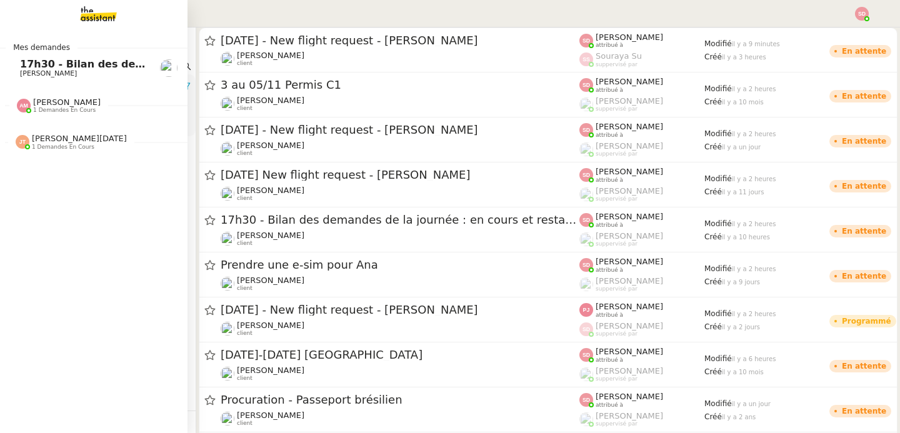
click at [20, 60] on span "17h30 - Bilan des demandes de la journée : en cours et restant à traiter - 5 se…" at bounding box center [280, 64] width 520 height 12
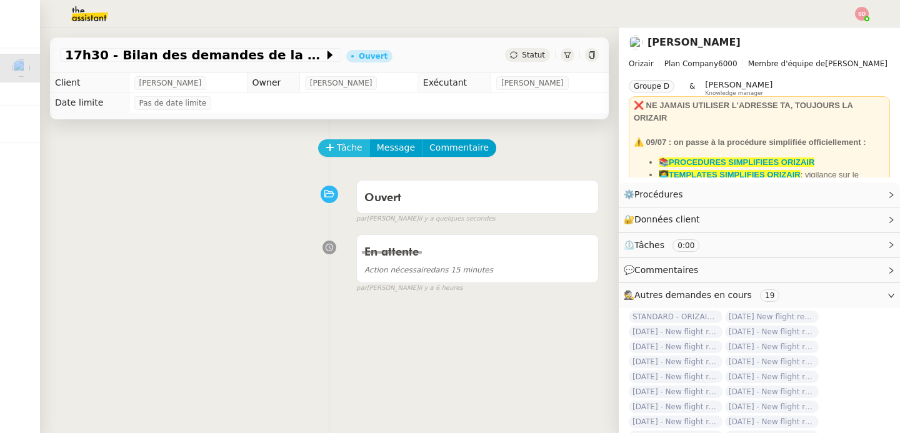
click at [341, 151] on span "Tâche" at bounding box center [350, 148] width 26 height 14
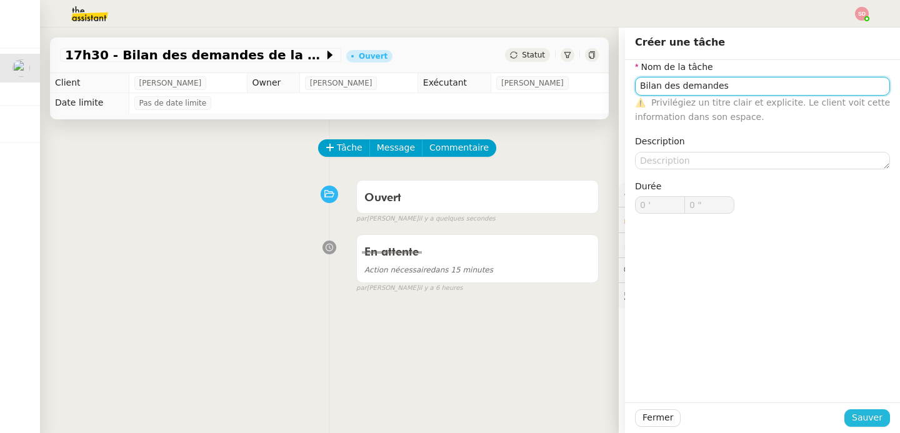
type input "Bilan des demandes"
click at [852, 416] on span "Sauver" at bounding box center [867, 418] width 31 height 14
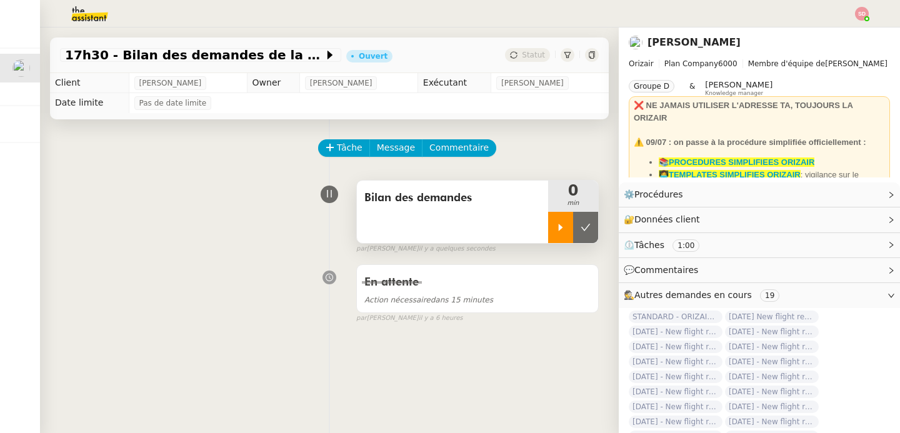
click at [551, 220] on div at bounding box center [560, 227] width 25 height 31
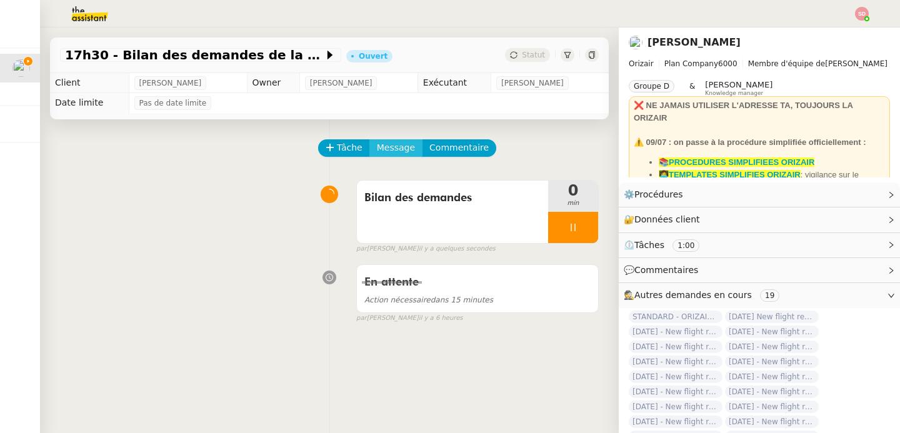
click at [377, 145] on span "Message" at bounding box center [396, 148] width 38 height 14
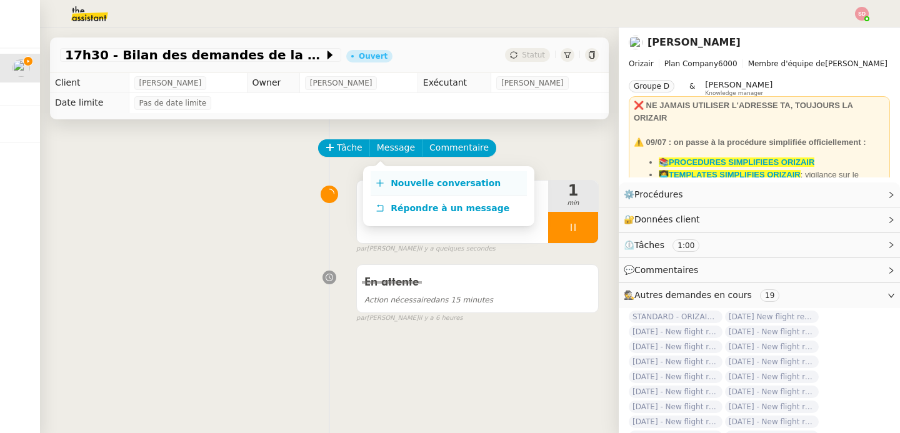
click at [381, 184] on icon at bounding box center [380, 183] width 9 height 9
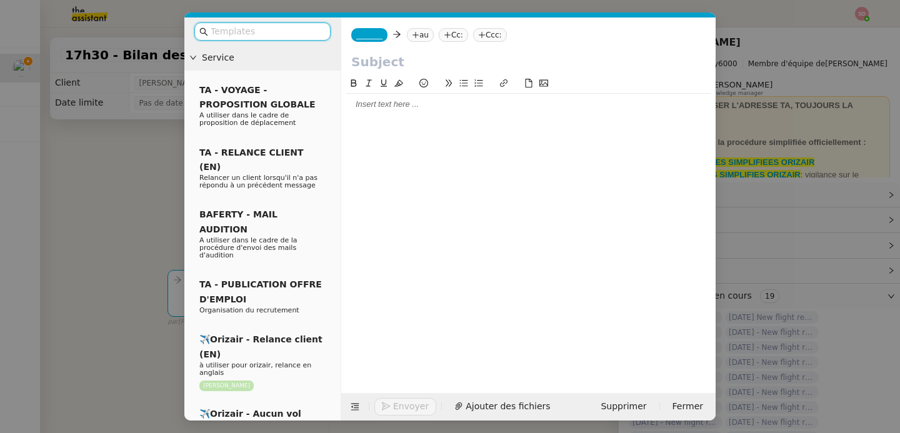
click at [376, 36] on span "_______" at bounding box center [369, 35] width 26 height 9
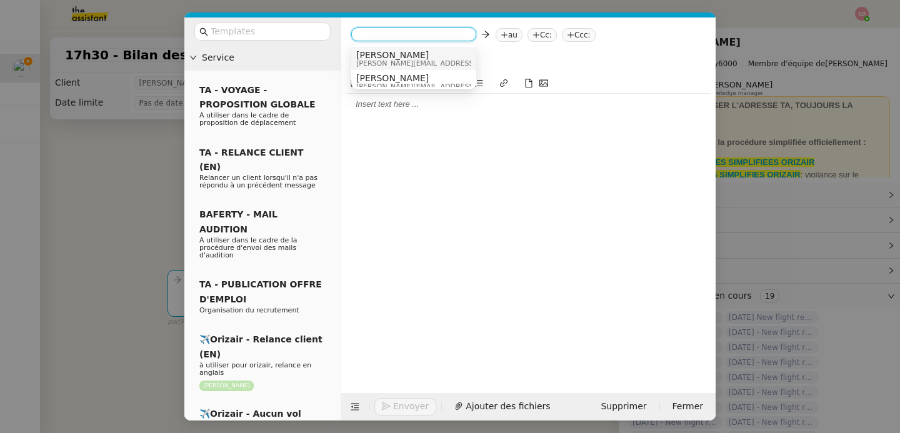
click at [388, 53] on span "[PERSON_NAME]" at bounding box center [445, 55] width 178 height 10
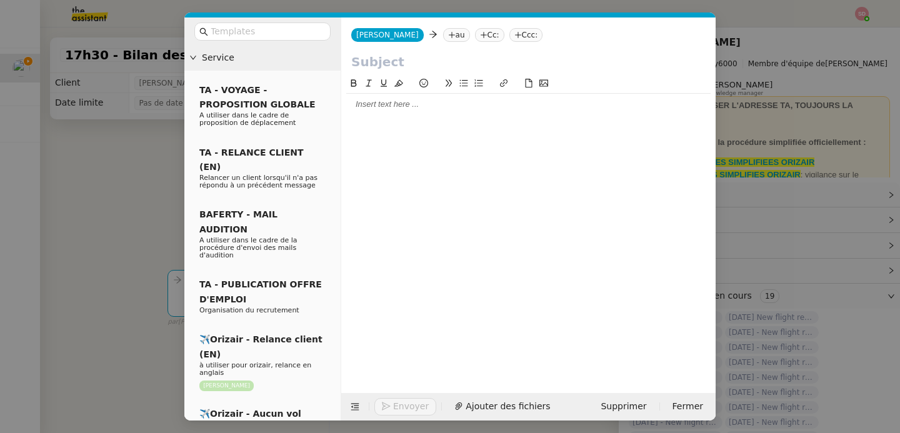
click at [443, 33] on nz-tag "au" at bounding box center [456, 35] width 27 height 14
type input "louis frei"
click at [407, 69] on input "text" at bounding box center [528, 62] width 355 height 19
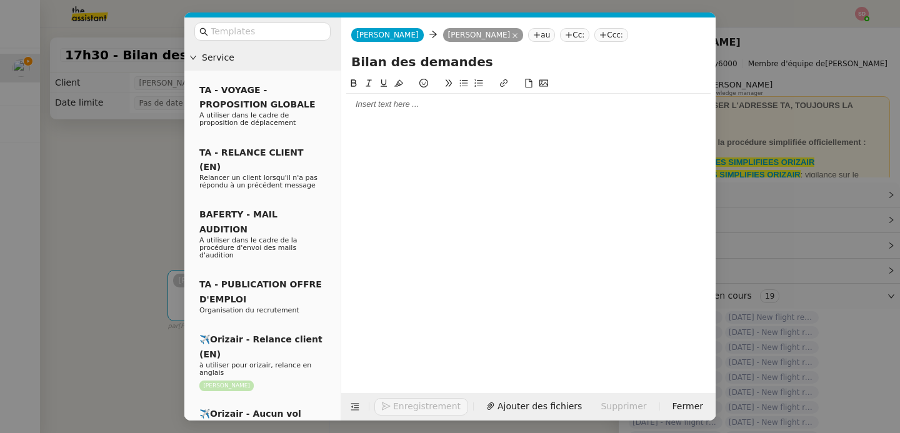
type input "Bilan des demandes"
click at [407, 111] on div at bounding box center [528, 104] width 365 height 21
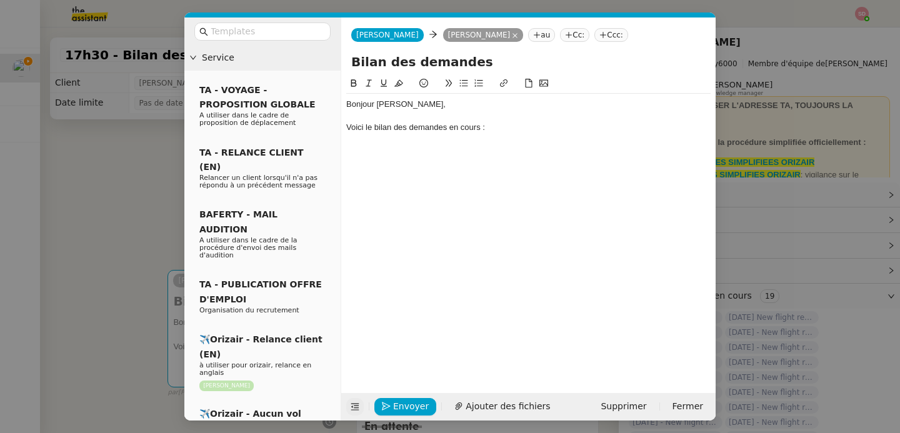
click at [359, 409] on icon at bounding box center [355, 407] width 9 height 9
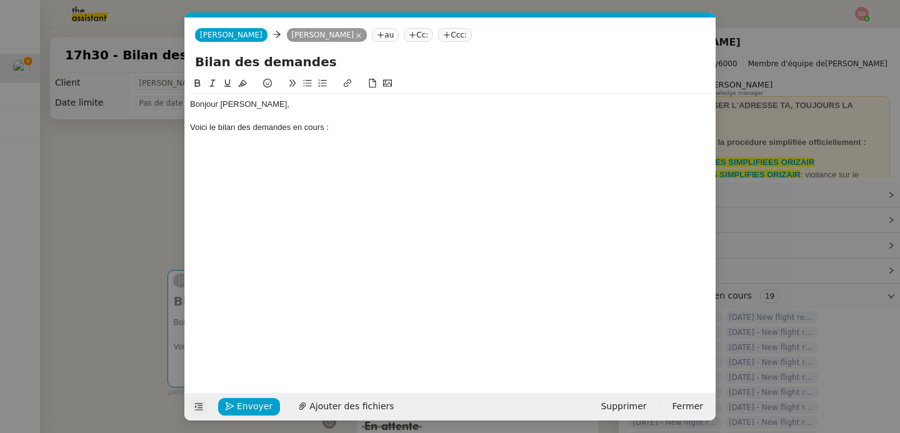
click at [250, 148] on div "Bonjour Louis, Voici le bilan des demandes en cours :" at bounding box center [450, 122] width 521 height 56
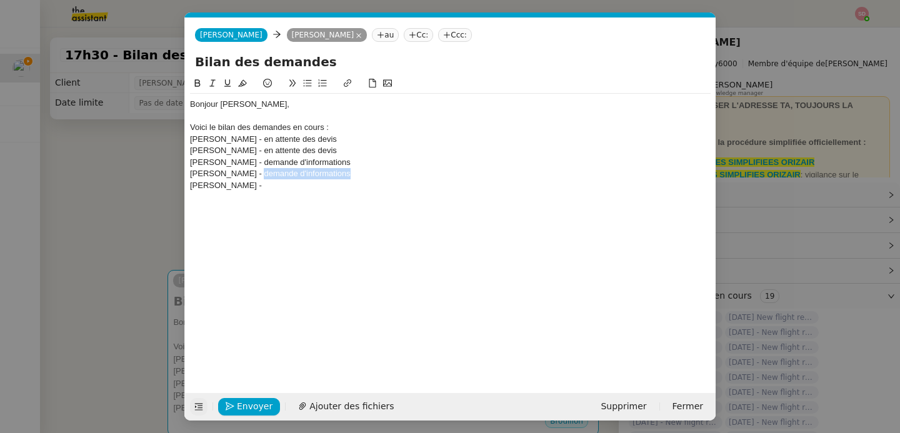
drag, startPoint x: 253, startPoint y: 174, endPoint x: 385, endPoint y: 170, distance: 131.4
click at [385, 170] on div "[PERSON_NAME] - demande d'informations" at bounding box center [450, 173] width 521 height 11
copy div "demande d'informations"
click at [380, 180] on div "[PERSON_NAME] -" at bounding box center [450, 185] width 521 height 11
click at [380, 180] on div "[PERSON_NAME] - demande d'informations" at bounding box center [450, 185] width 521 height 11
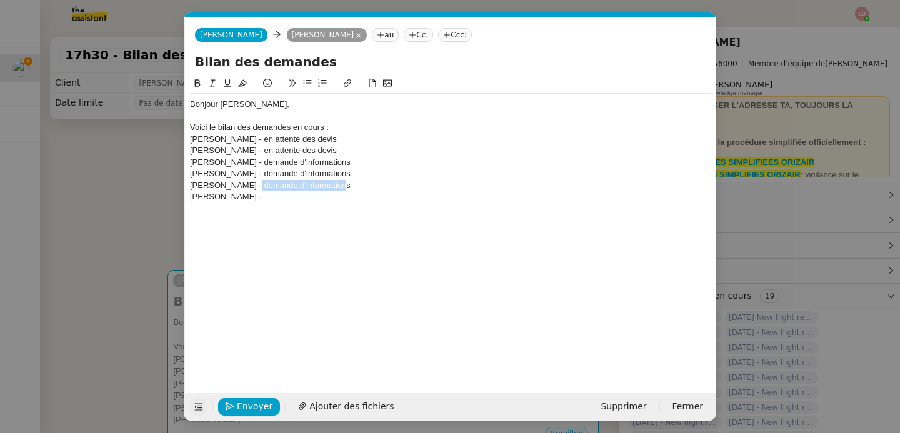
drag, startPoint x: 248, startPoint y: 186, endPoint x: 333, endPoint y: 184, distance: 85.7
click at [333, 184] on div "[PERSON_NAME] - demande d'informations" at bounding box center [450, 185] width 521 height 11
copy div "demande d'informations"
click at [329, 193] on div "[PERSON_NAME] -" at bounding box center [450, 196] width 521 height 11
drag, startPoint x: 248, startPoint y: 196, endPoint x: 373, endPoint y: 198, distance: 125.1
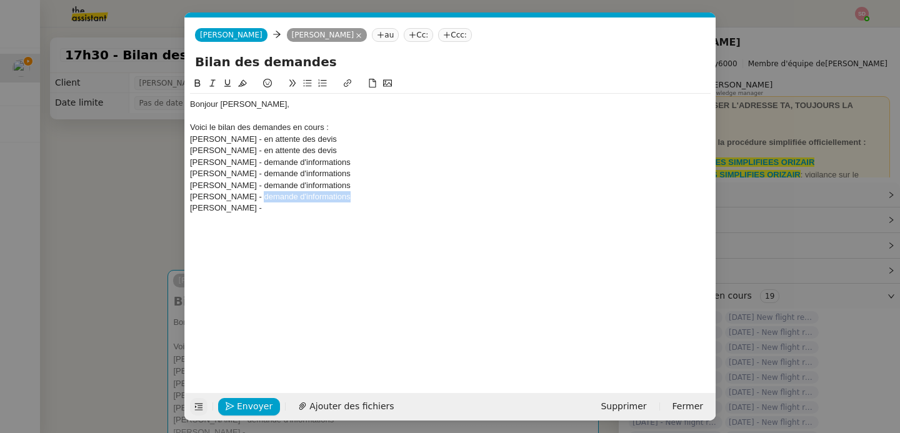
click at [373, 198] on div "[PERSON_NAME] - demande d'informations" at bounding box center [450, 196] width 521 height 11
copy div "demande d'informations"
click at [368, 205] on div "[PERSON_NAME] -" at bounding box center [450, 208] width 521 height 11
drag, startPoint x: 244, startPoint y: 213, endPoint x: 383, endPoint y: 210, distance: 138.8
click at [383, 210] on div "[PERSON_NAME] - demande d'informations" at bounding box center [450, 208] width 521 height 11
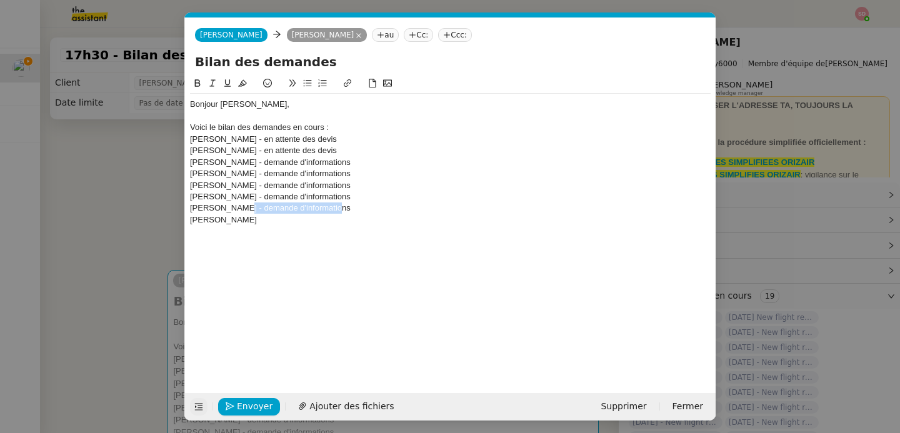
copy div "- demande d'informations"
click at [378, 214] on div "[PERSON_NAME]" at bounding box center [450, 219] width 521 height 11
click at [357, 224] on div "[PERSON_NAME] - demande d'informations" at bounding box center [450, 219] width 521 height 11
click at [353, 231] on div at bounding box center [450, 231] width 521 height 11
drag, startPoint x: 245, startPoint y: 221, endPoint x: 379, endPoint y: 216, distance: 133.9
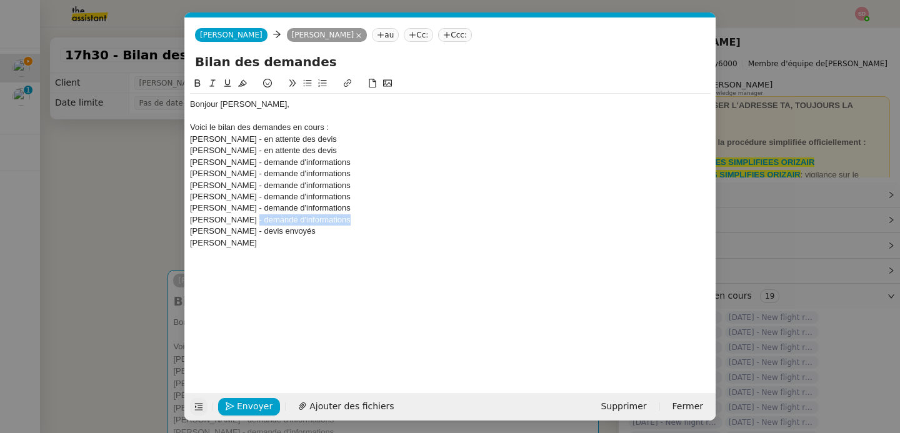
click at [379, 216] on div "[PERSON_NAME] - demande d'informations" at bounding box center [450, 219] width 521 height 11
copy div "- demande d'informations"
click at [347, 248] on div "[PERSON_NAME]" at bounding box center [450, 243] width 521 height 11
click at [312, 250] on div at bounding box center [450, 254] width 521 height 11
drag, startPoint x: 239, startPoint y: 245, endPoint x: 352, endPoint y: 244, distance: 112.5
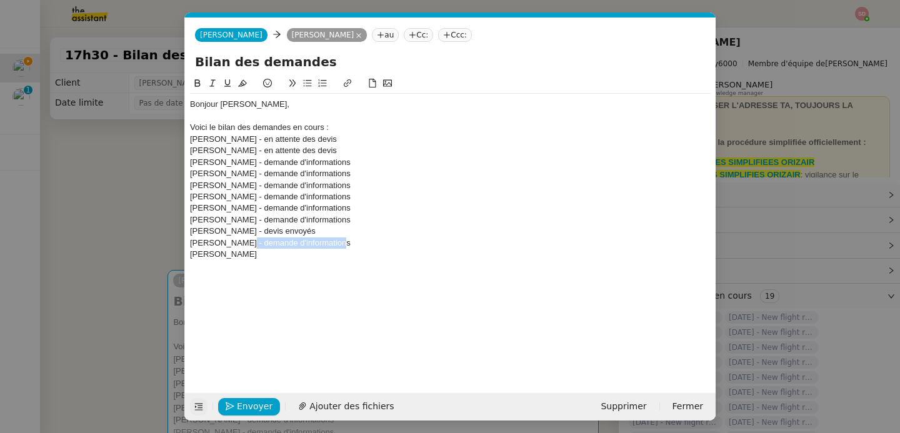
click at [352, 244] on div "[PERSON_NAME] - demande d'informations" at bounding box center [450, 243] width 521 height 11
copy div "- demande d'informations"
click at [343, 251] on div "[PERSON_NAME]" at bounding box center [450, 254] width 521 height 11
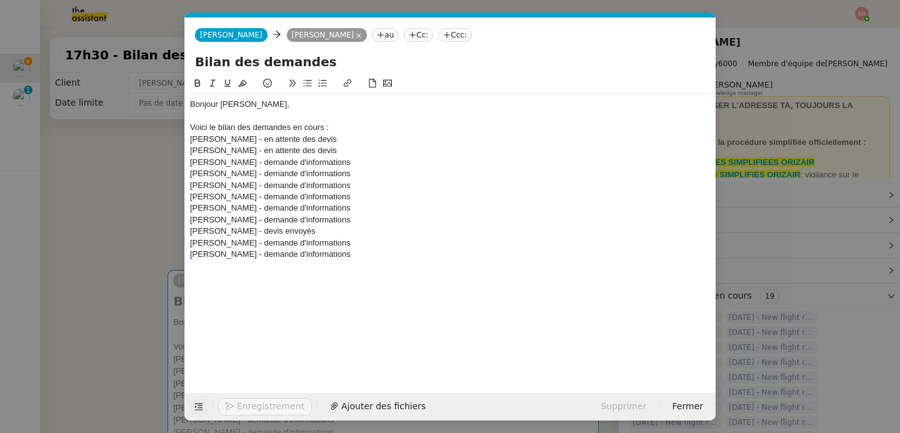
click at [308, 271] on div at bounding box center [450, 266] width 521 height 11
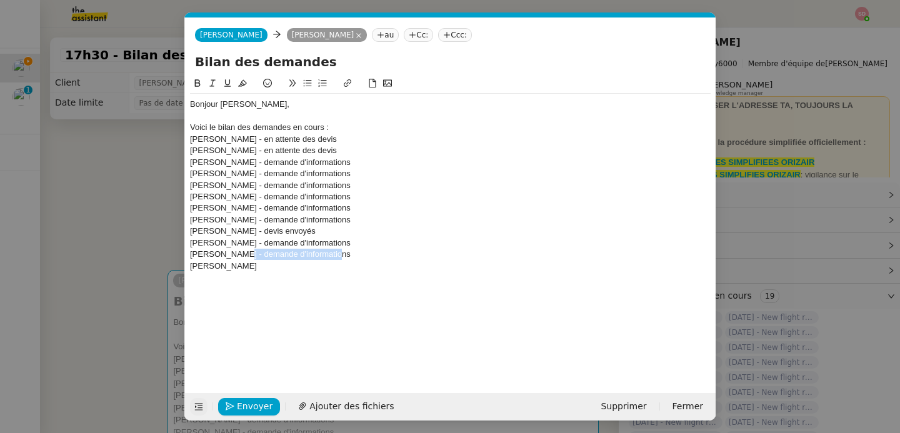
drag, startPoint x: 231, startPoint y: 256, endPoint x: 360, endPoint y: 254, distance: 129.4
click at [360, 254] on div "[PERSON_NAME] - demande d'informations" at bounding box center [450, 254] width 521 height 11
copy div "- demande d'informations"
click at [343, 268] on div "[PERSON_NAME]" at bounding box center [450, 266] width 521 height 11
click at [301, 286] on div at bounding box center [450, 289] width 521 height 11
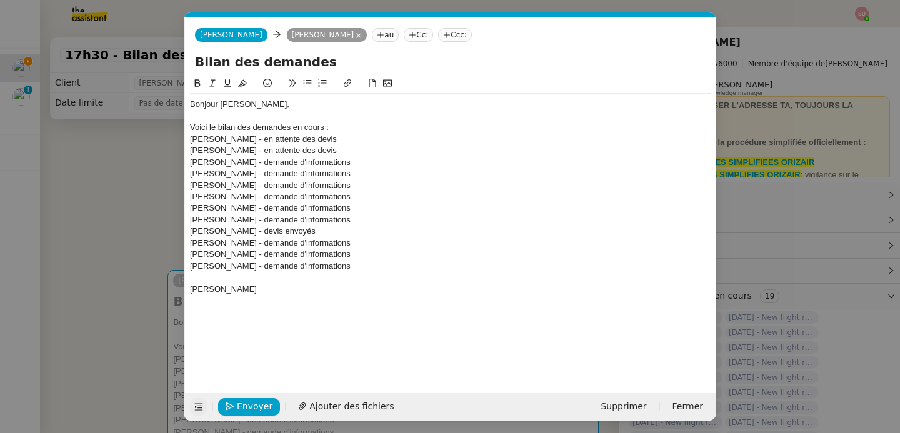
click at [231, 279] on div at bounding box center [450, 277] width 521 height 11
click at [193, 264] on div "[PERSON_NAME] - demande d'informations" at bounding box center [450, 266] width 521 height 11
drag, startPoint x: 238, startPoint y: 266, endPoint x: 405, endPoint y: 266, distance: 166.3
click at [405, 266] on div "[PERSON_NAME] - demande d'informations" at bounding box center [450, 266] width 521 height 11
copy div "- demande d'informations"
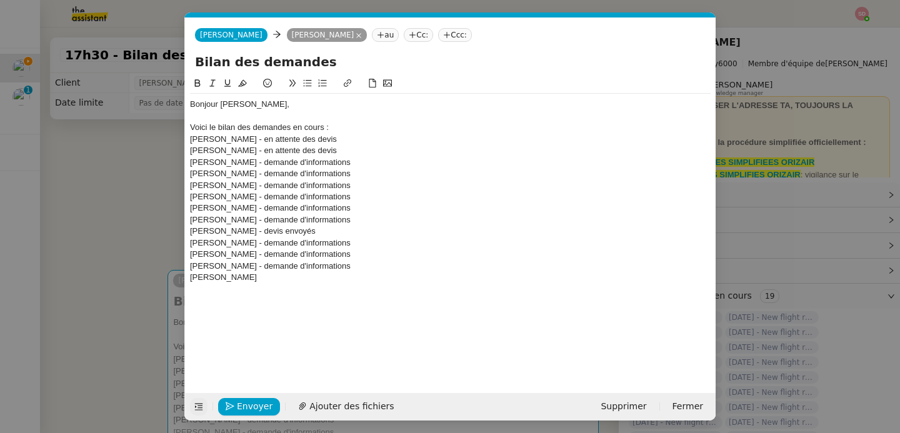
click at [355, 281] on div "[PERSON_NAME]" at bounding box center [450, 277] width 521 height 11
click at [342, 297] on div "Bonjour Louis, Voici le bilan des demandes en cours : Bodine Kramer - en attent…" at bounding box center [450, 197] width 521 height 206
drag, startPoint x: 275, startPoint y: 279, endPoint x: 438, endPoint y: 278, distance: 162.6
click at [438, 278] on div "[PERSON_NAME] - demande d'informations" at bounding box center [450, 277] width 521 height 11
click at [356, 291] on div "[PERSON_NAME] -" at bounding box center [450, 289] width 521 height 11
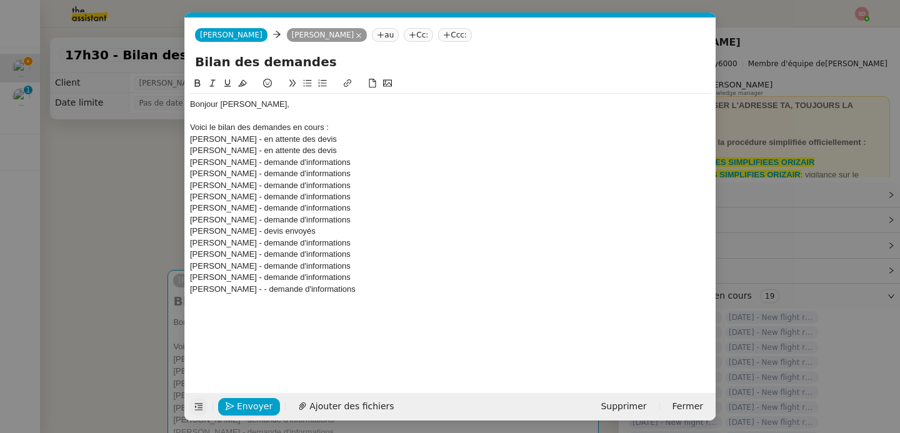
click at [247, 291] on div "[PERSON_NAME] - - demande d'informations" at bounding box center [450, 289] width 521 height 11
click at [268, 305] on div "Bonjour Louis, Voici le bilan des demandes en cours : Bodine Kramer - en attent…" at bounding box center [450, 225] width 521 height 298
click at [337, 289] on div "[PERSON_NAME] - demande d'informations" at bounding box center [450, 289] width 521 height 11
drag, startPoint x: 247, startPoint y: 290, endPoint x: 361, endPoint y: 292, distance: 114.4
click at [361, 292] on div "[PERSON_NAME] - demande d'informations" at bounding box center [450, 289] width 521 height 11
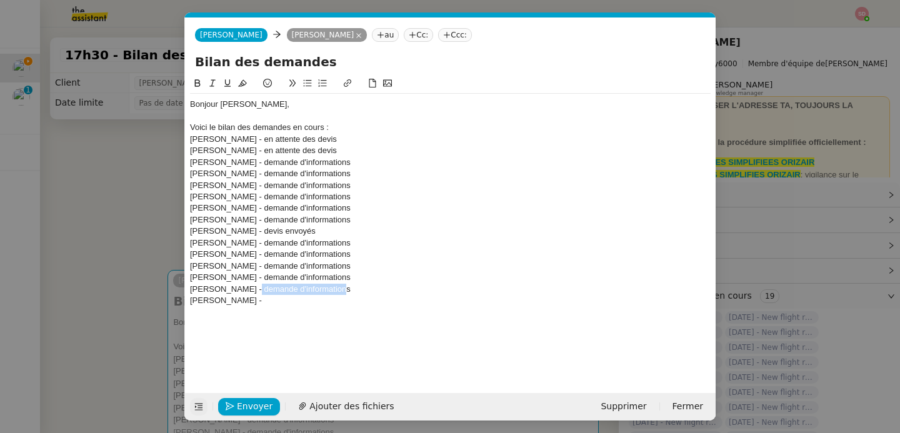
drag, startPoint x: 361, startPoint y: 292, endPoint x: 246, endPoint y: 294, distance: 115.1
click at [246, 294] on div "[PERSON_NAME] - demande d'informations" at bounding box center [450, 289] width 521 height 11
click at [300, 300] on div "[PERSON_NAME] -" at bounding box center [450, 300] width 521 height 11
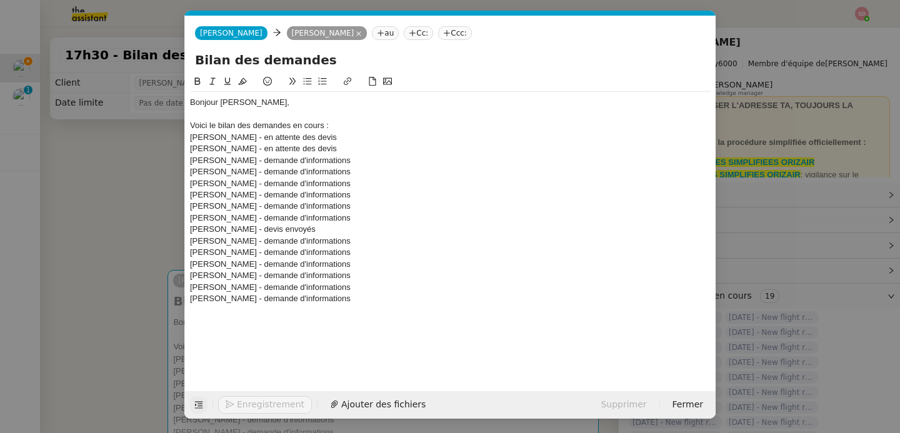
scroll to position [3, 0]
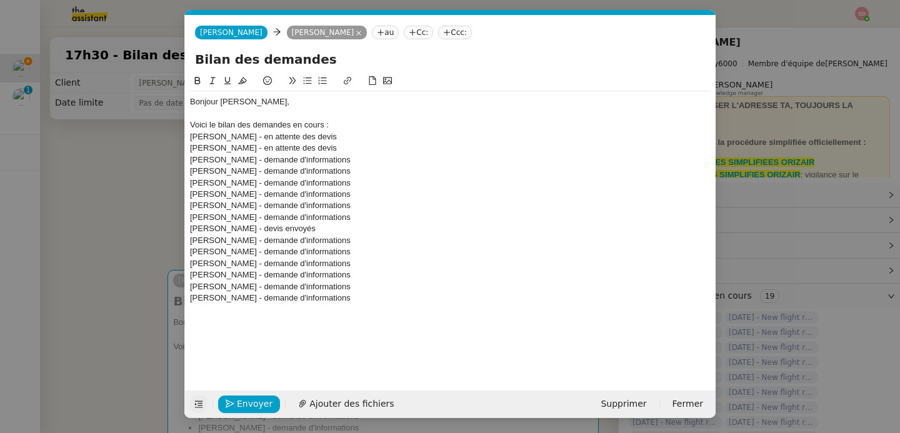
click at [111, 188] on nz-modal-container "Service TA - VOYAGE - PROPOSITION GLOBALE A utiliser dans le cadre de propositi…" at bounding box center [450, 216] width 900 height 433
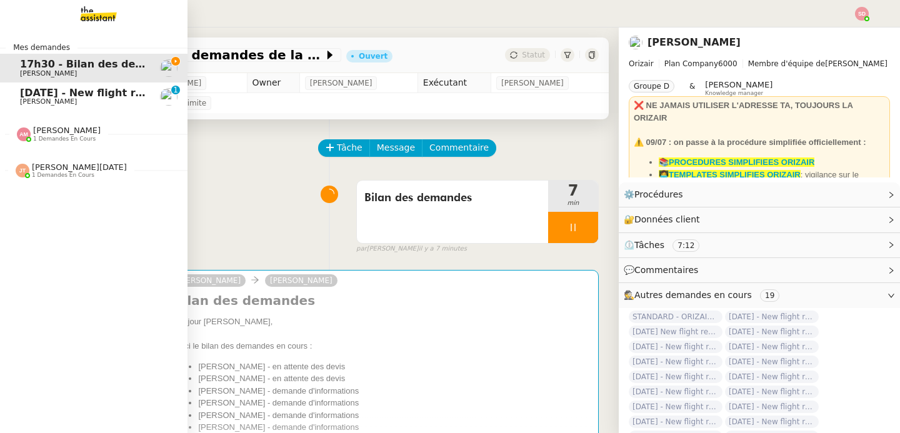
click at [43, 99] on span "[PERSON_NAME]" at bounding box center [48, 102] width 57 height 8
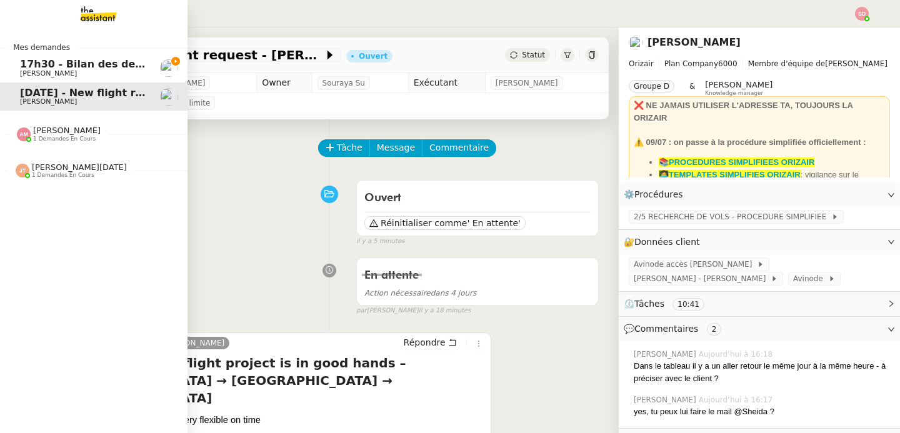
click at [26, 73] on span "[PERSON_NAME]" at bounding box center [48, 73] width 57 height 8
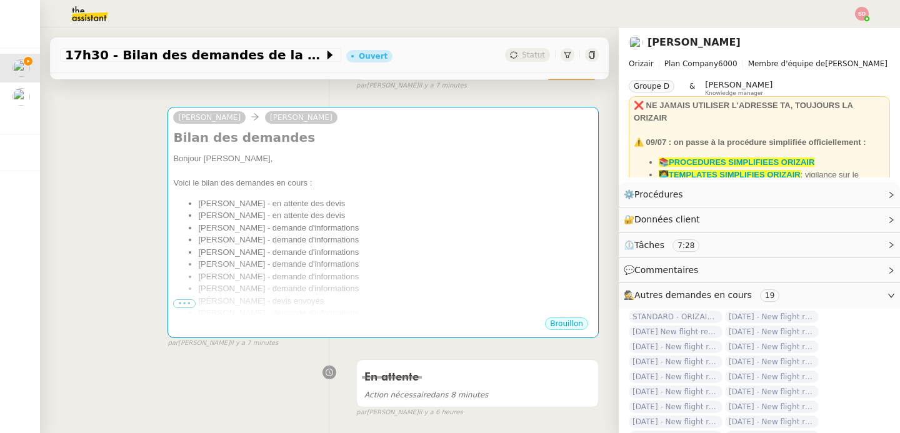
scroll to position [164, 0]
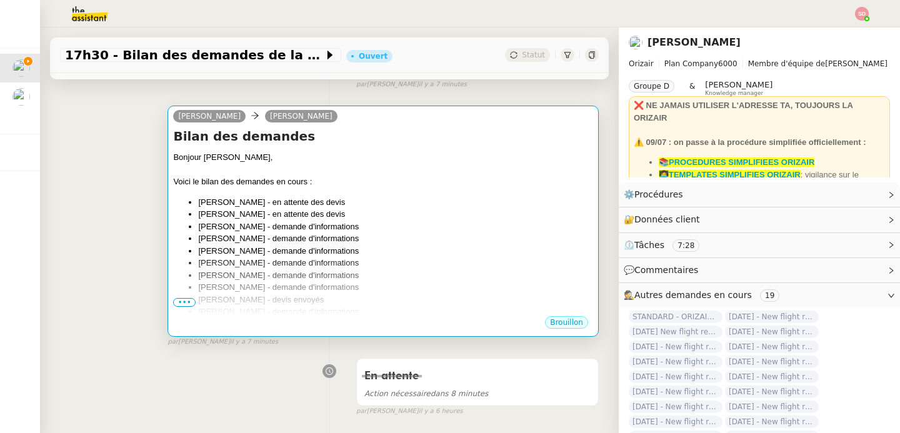
click at [393, 198] on li "[PERSON_NAME] - en attente des devis" at bounding box center [395, 202] width 395 height 13
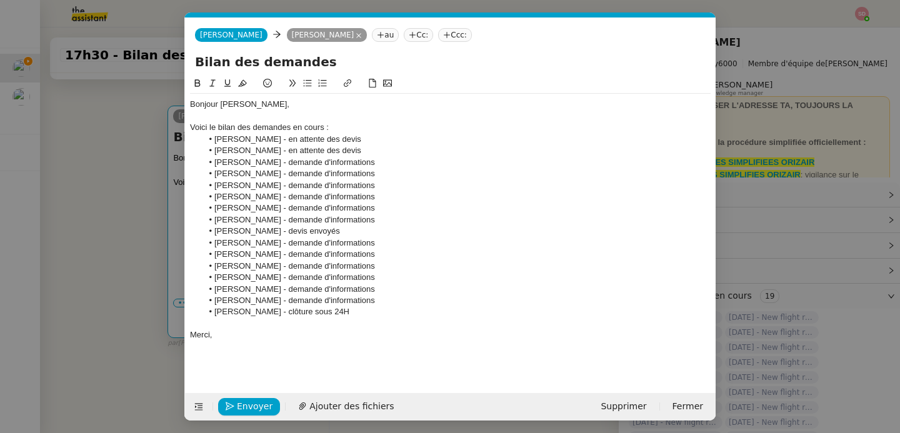
scroll to position [0, 26]
click at [234, 408] on icon "button" at bounding box center [230, 406] width 9 height 9
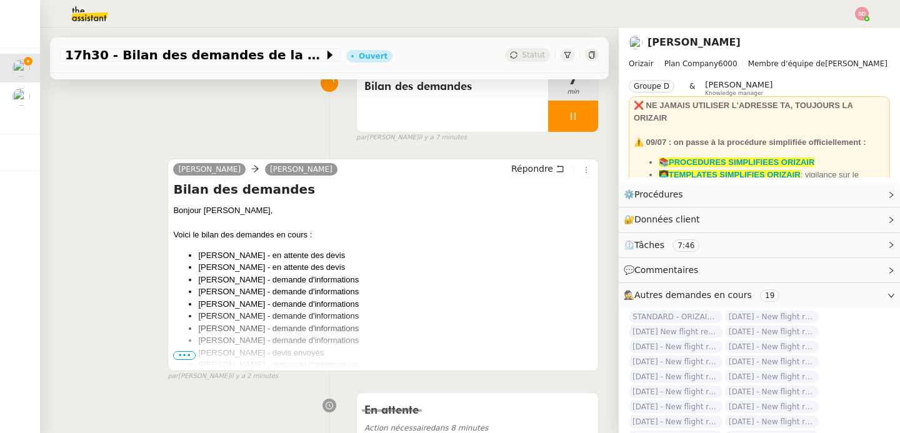
scroll to position [0, 0]
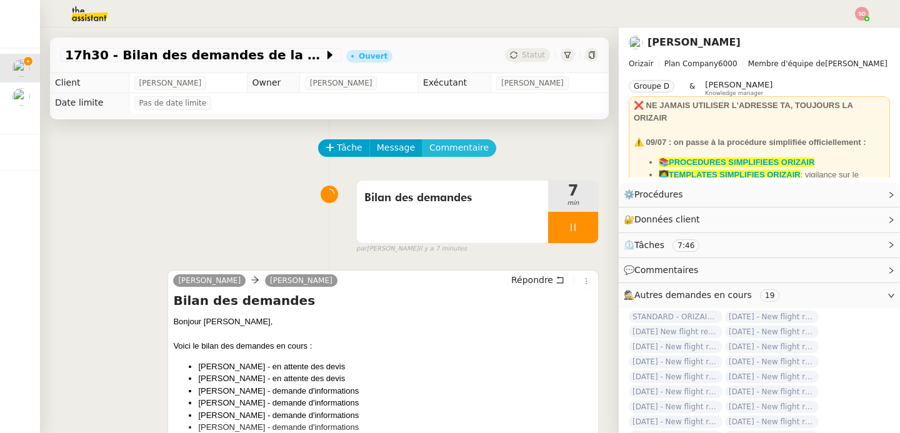
click at [450, 146] on span "Commentaire" at bounding box center [459, 148] width 59 height 14
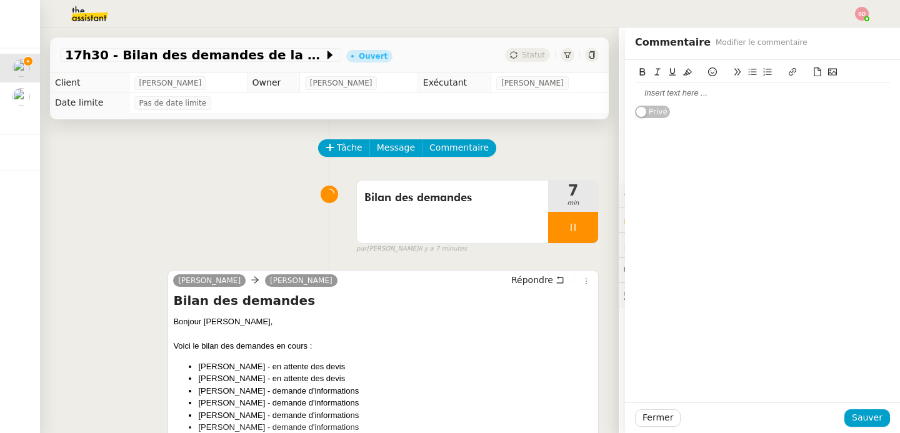
click at [686, 90] on div at bounding box center [762, 93] width 255 height 11
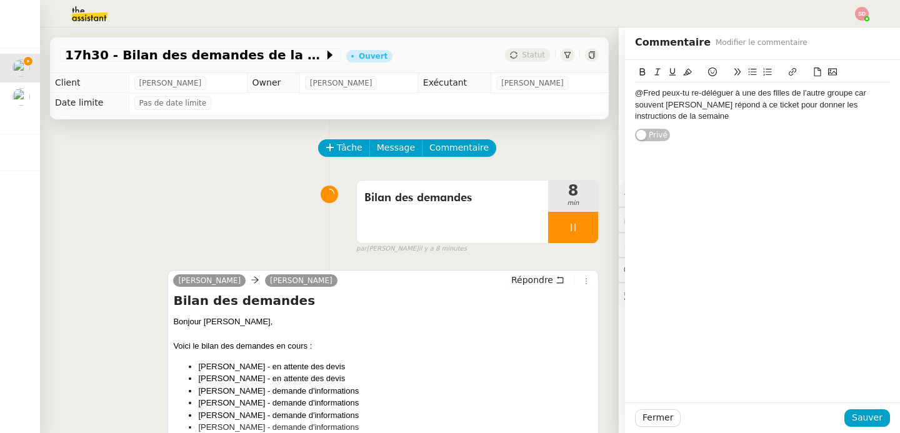
click at [843, 94] on div "@Fred peux-tu re-déléguer à une des filles de l'autre groupe car souvent Louis …" at bounding box center [762, 105] width 255 height 34
click at [867, 421] on span "Sauver" at bounding box center [867, 418] width 31 height 14
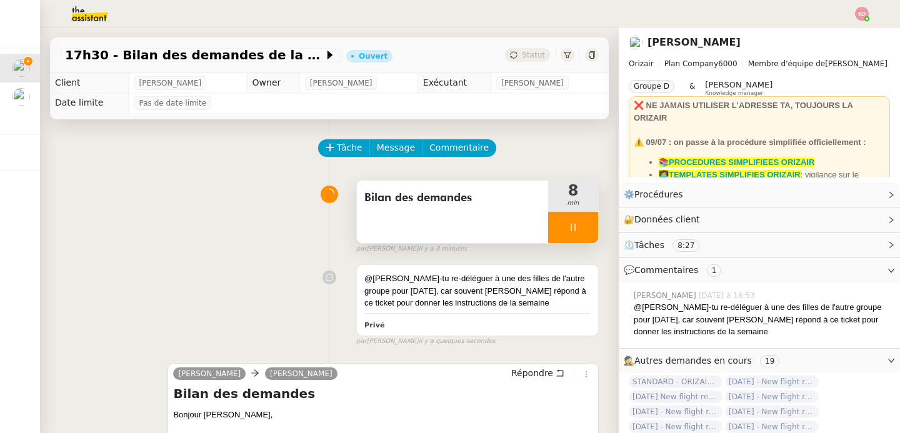
click at [563, 224] on div at bounding box center [573, 227] width 50 height 31
click at [573, 224] on button at bounding box center [585, 227] width 25 height 31
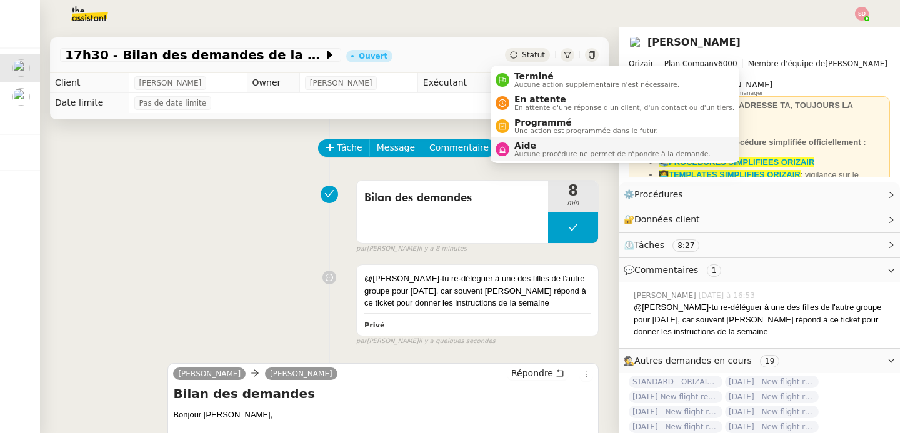
click at [513, 148] on div "Aide Aucune procédure ne permet de répondre à la demande." at bounding box center [610, 149] width 201 height 17
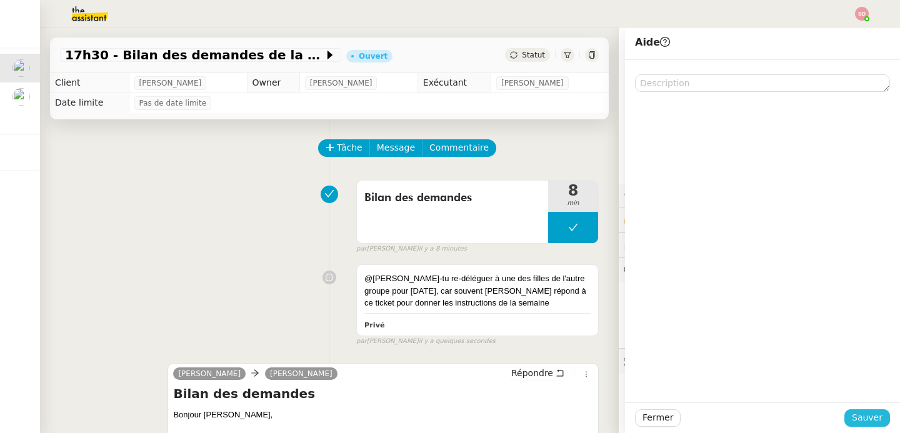
click at [868, 421] on span "Sauver" at bounding box center [867, 418] width 31 height 14
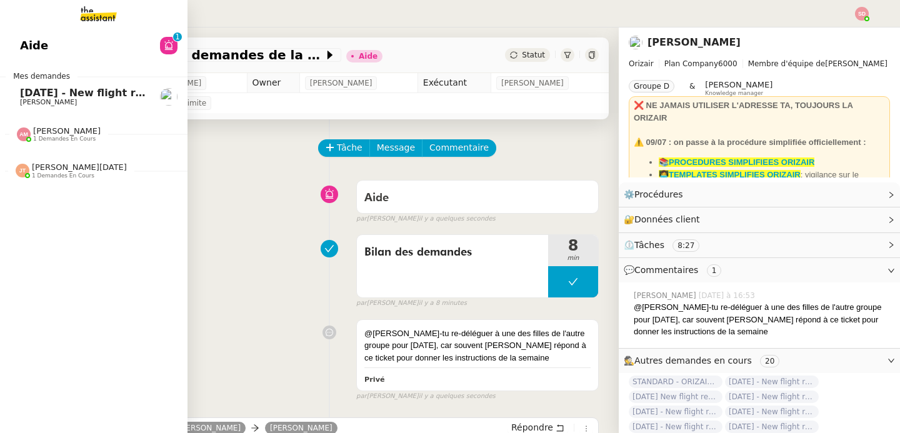
click at [36, 94] on span "[DATE] - New flight request - [PERSON_NAME]" at bounding box center [149, 93] width 258 height 12
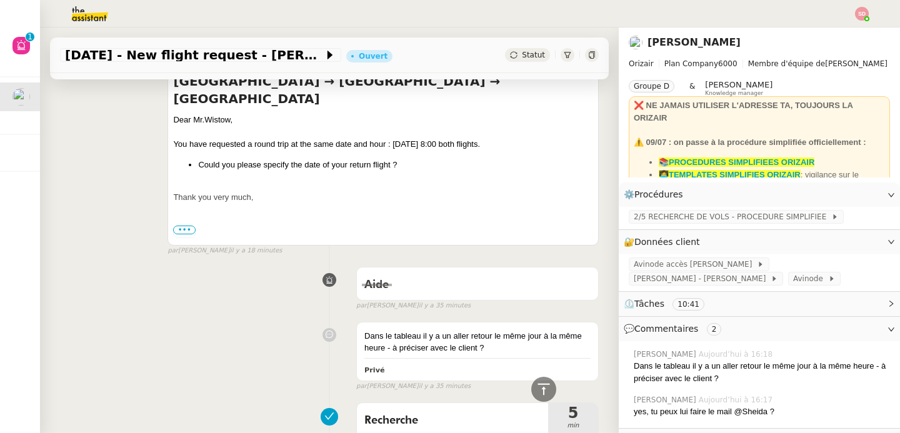
scroll to position [760, 0]
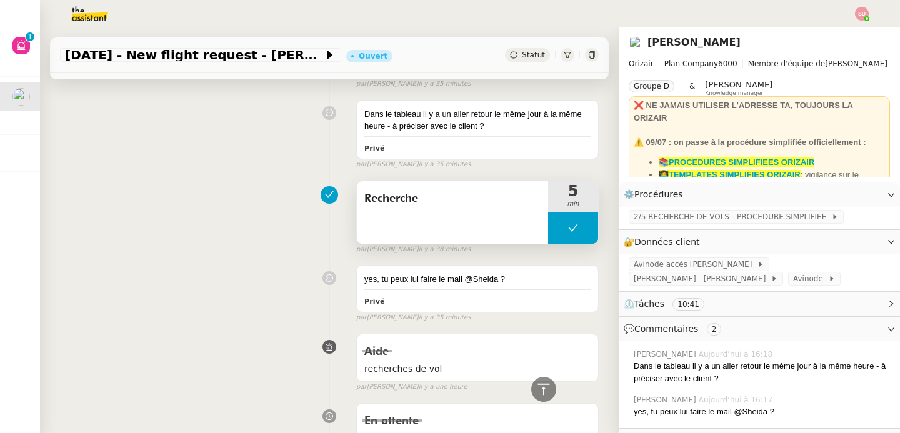
click at [548, 220] on button at bounding box center [573, 228] width 50 height 31
click at [548, 220] on div at bounding box center [560, 228] width 25 height 31
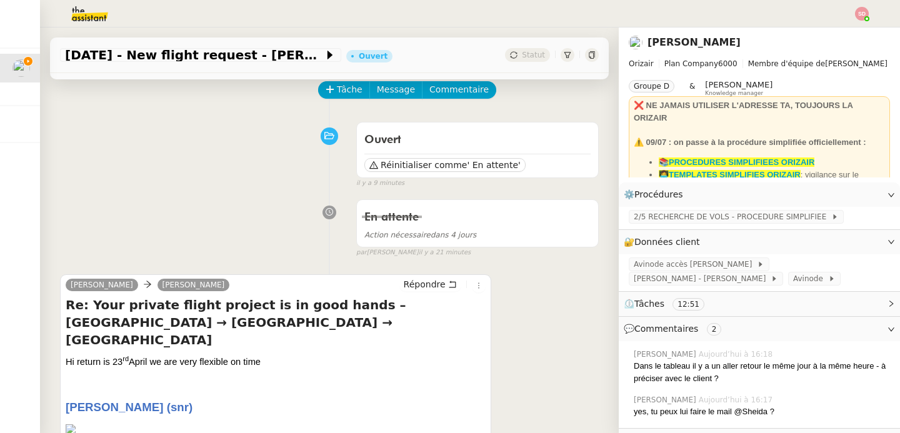
scroll to position [0, 0]
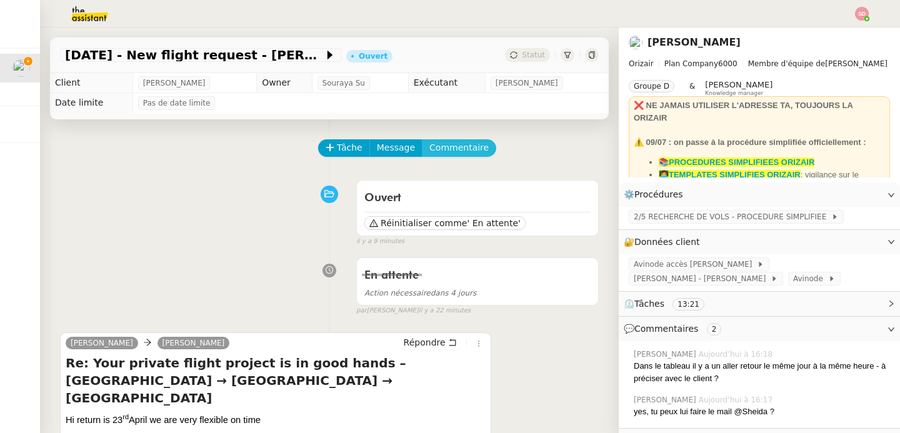
click at [469, 148] on span "Commentaire" at bounding box center [459, 148] width 59 height 14
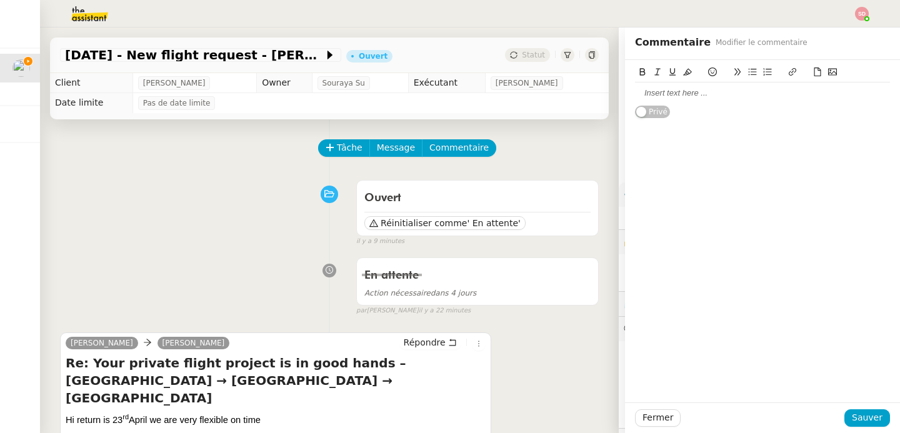
click at [699, 97] on div at bounding box center [762, 93] width 255 height 11
paste div
click at [871, 416] on span "Sauver" at bounding box center [867, 418] width 31 height 14
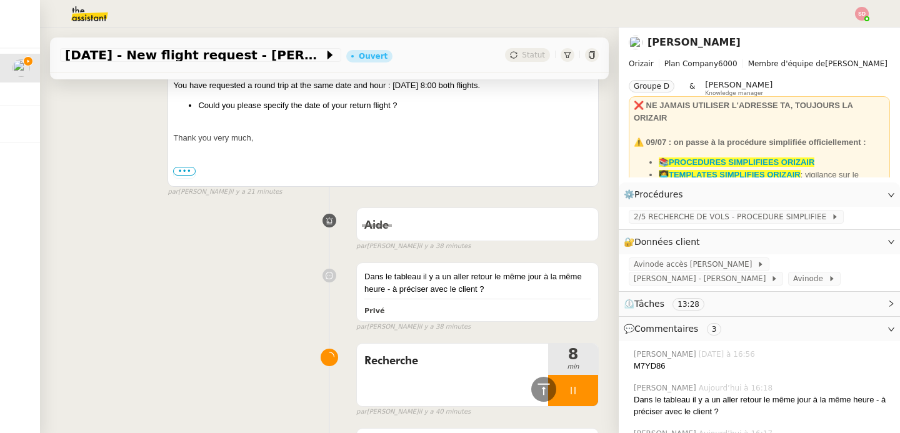
scroll to position [733, 0]
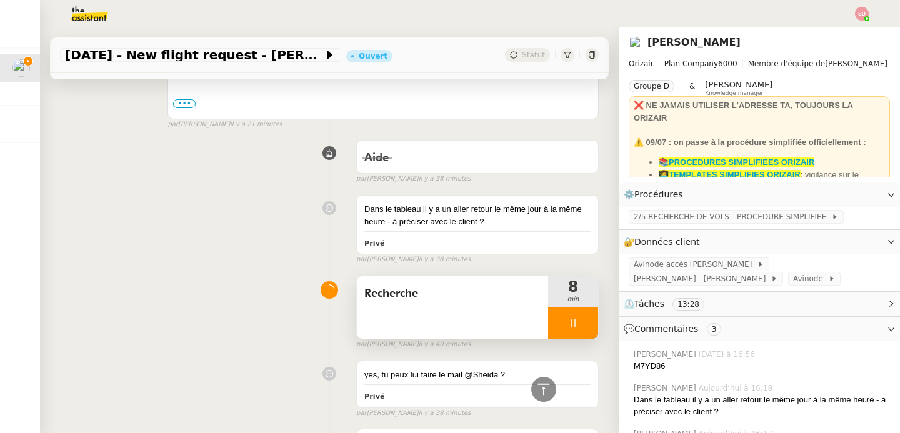
click at [576, 324] on div at bounding box center [573, 323] width 50 height 31
click at [576, 324] on button at bounding box center [585, 323] width 25 height 31
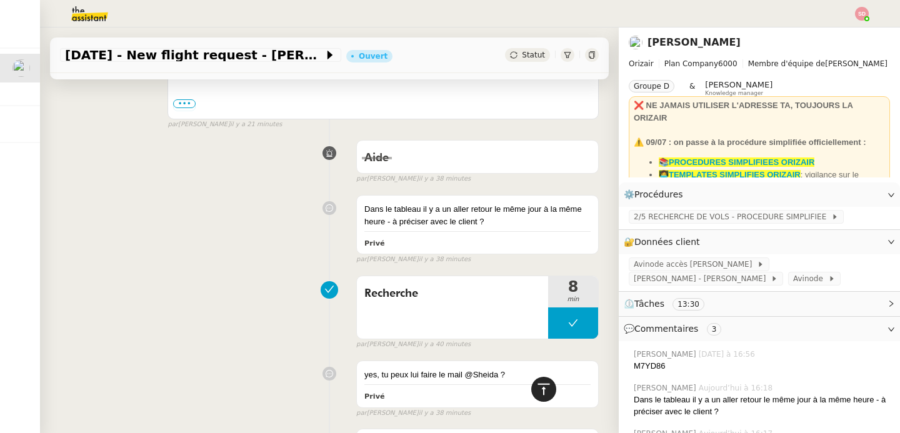
click at [536, 391] on icon at bounding box center [543, 389] width 15 height 15
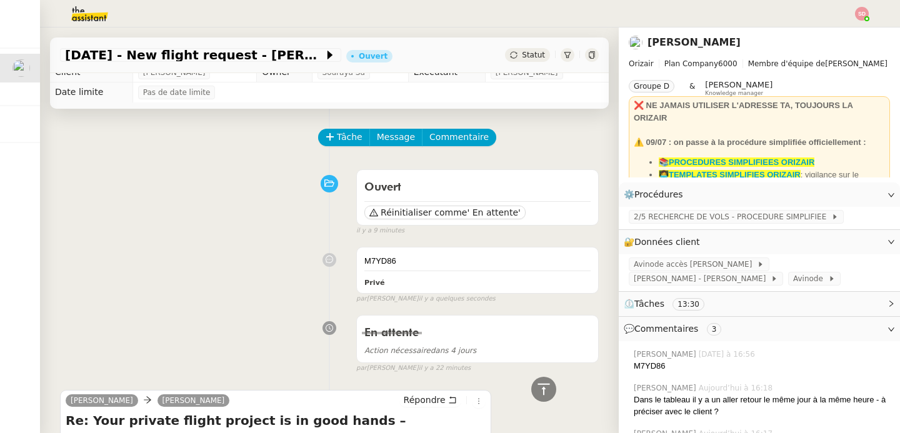
scroll to position [0, 0]
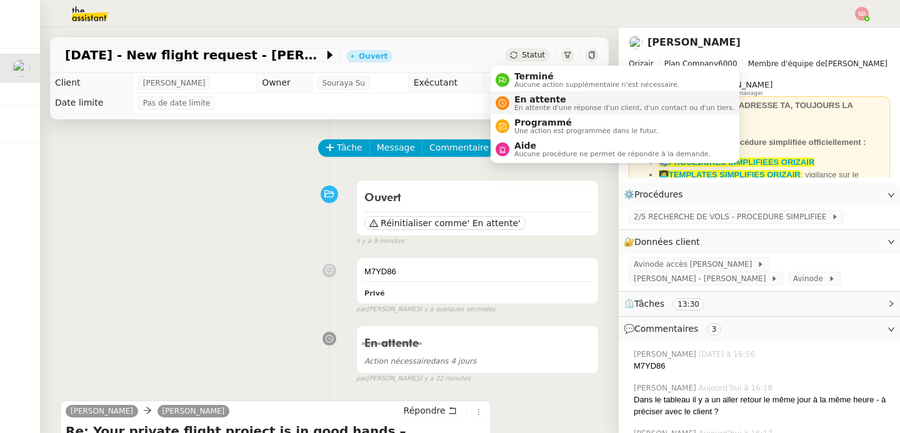
click at [508, 104] on nz-avatar at bounding box center [503, 103] width 14 height 14
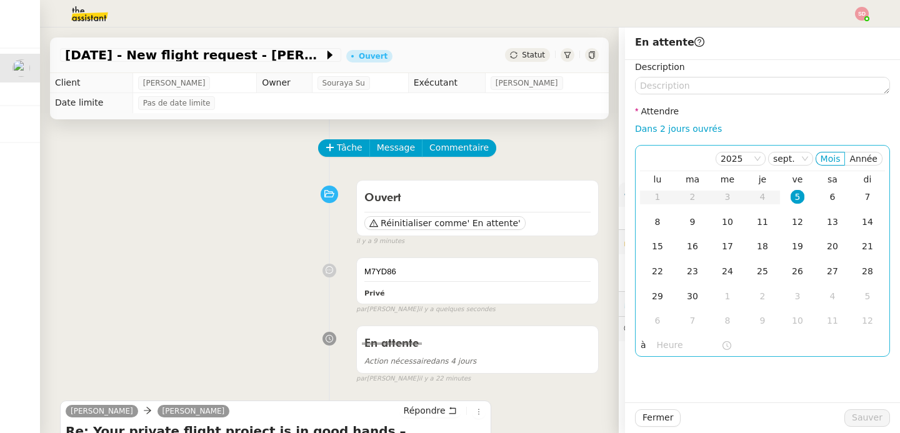
click at [657, 347] on input "text" at bounding box center [689, 345] width 64 height 14
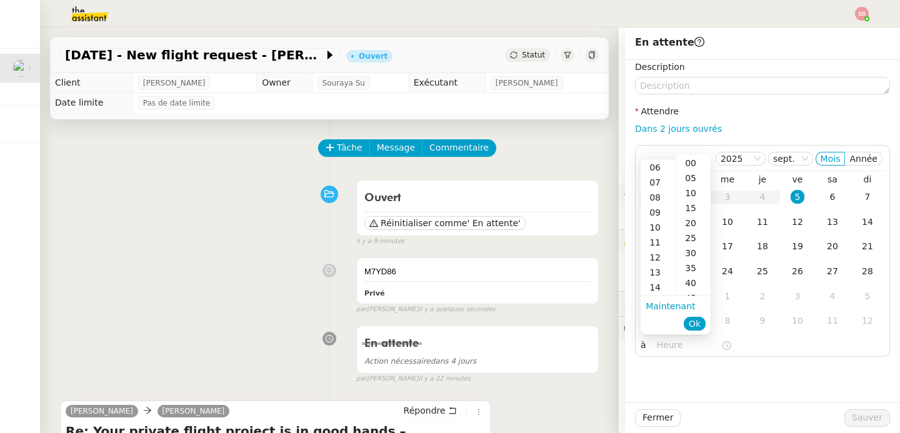
scroll to position [141, 0]
click at [655, 273] on div "17" at bounding box center [658, 276] width 35 height 15
click at [690, 249] on div "30" at bounding box center [694, 253] width 34 height 15
type input "17:30"
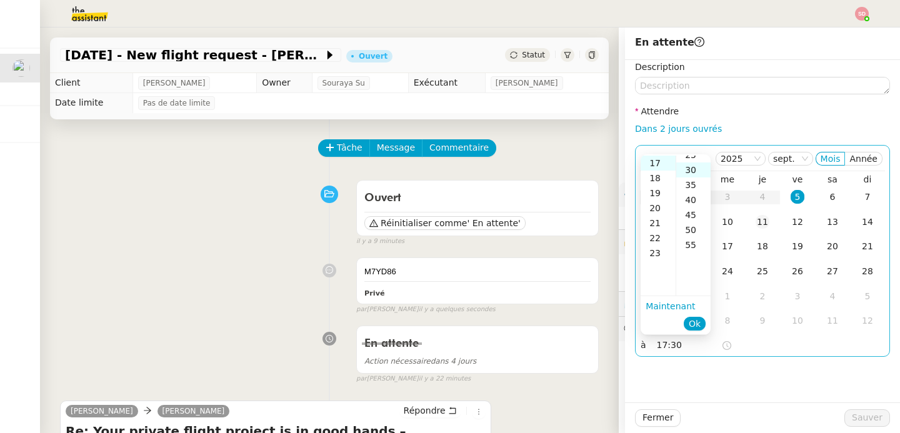
scroll to position [90, 0]
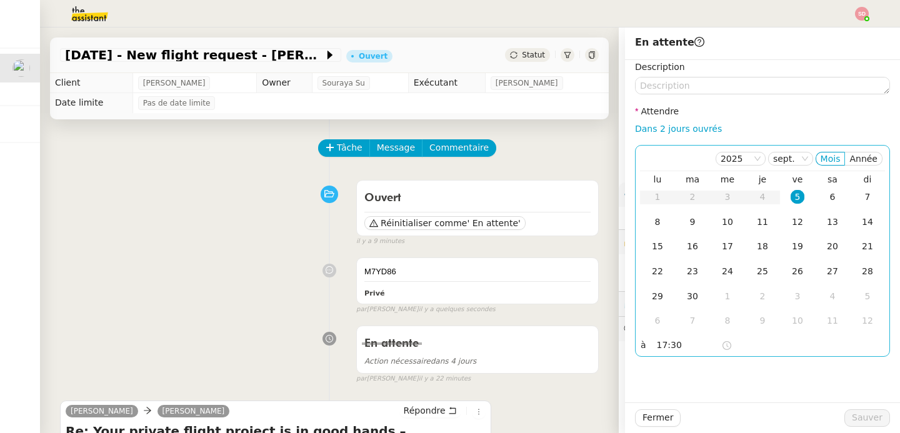
click at [792, 194] on div "5" at bounding box center [798, 197] width 14 height 14
click at [852, 411] on span "Sauver" at bounding box center [867, 418] width 31 height 14
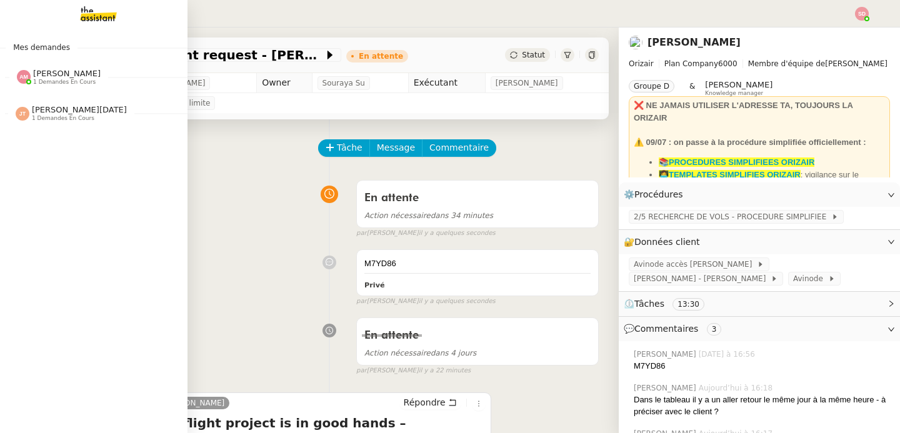
click at [53, 71] on span "[PERSON_NAME]" at bounding box center [67, 73] width 68 height 9
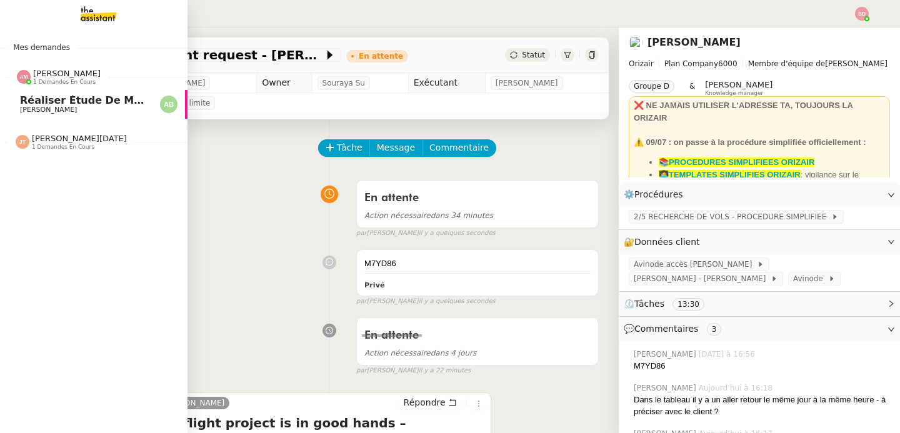
click at [53, 71] on span "[PERSON_NAME]" at bounding box center [67, 73] width 68 height 9
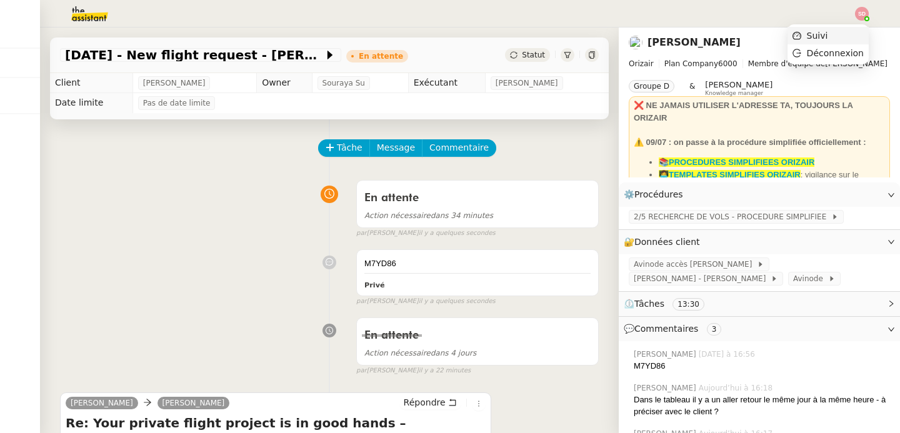
click at [849, 39] on li "Suivi" at bounding box center [828, 36] width 81 height 18
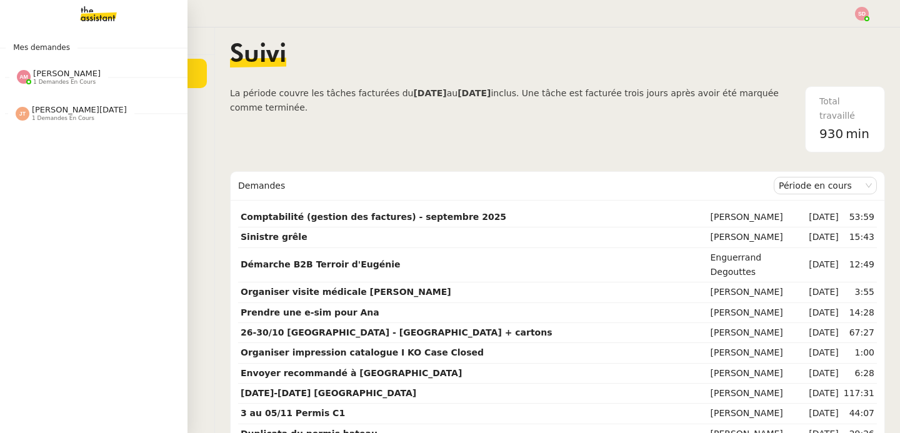
click at [48, 83] on span "1 demandes en cours" at bounding box center [64, 82] width 63 height 7
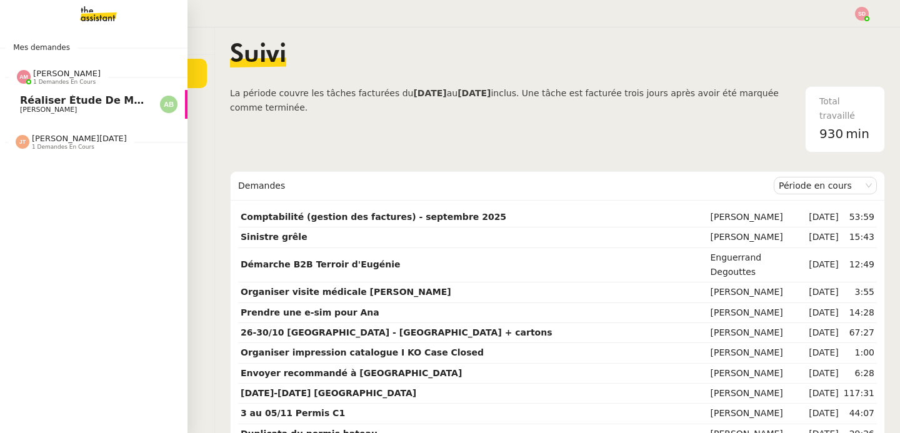
click at [59, 113] on span "[PERSON_NAME]" at bounding box center [48, 110] width 57 height 8
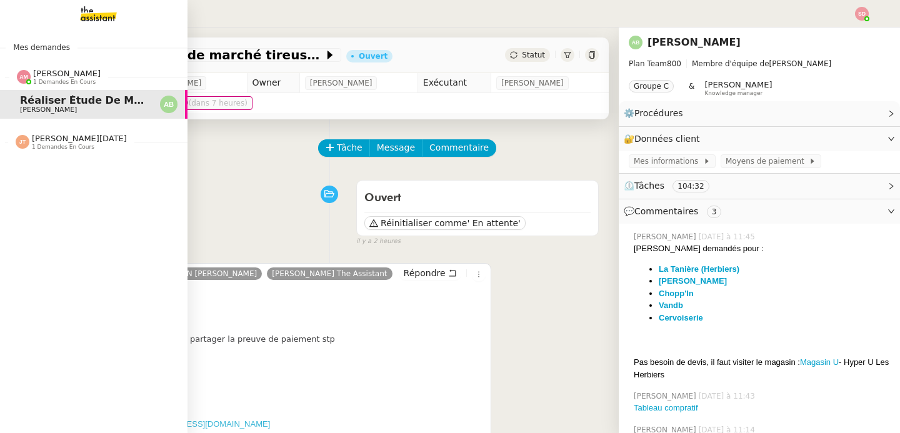
click at [32, 134] on span "[PERSON_NAME][DATE]" at bounding box center [79, 138] width 95 height 9
click at [79, 80] on span "1 demandes en cours" at bounding box center [64, 82] width 63 height 7
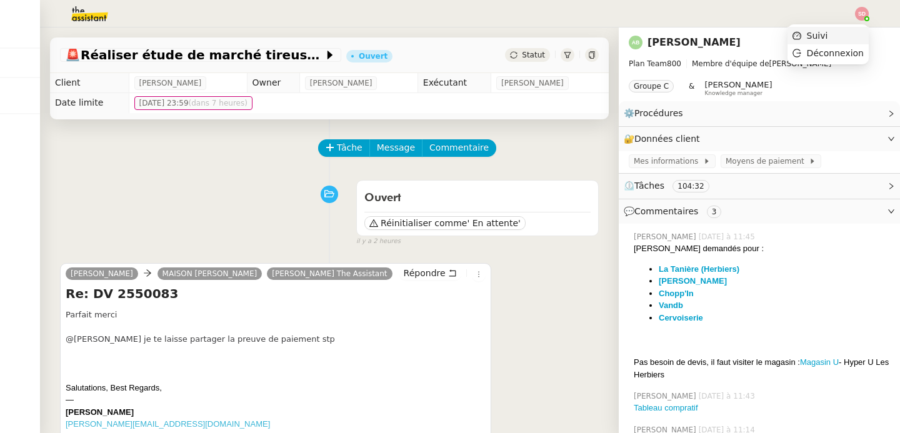
click at [859, 32] on li "Suivi" at bounding box center [828, 36] width 81 height 18
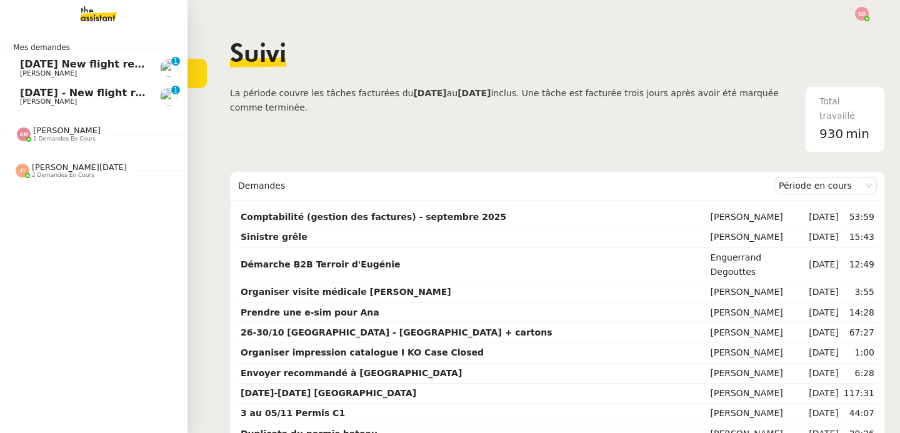
click at [31, 71] on span "[PERSON_NAME]" at bounding box center [48, 73] width 57 height 8
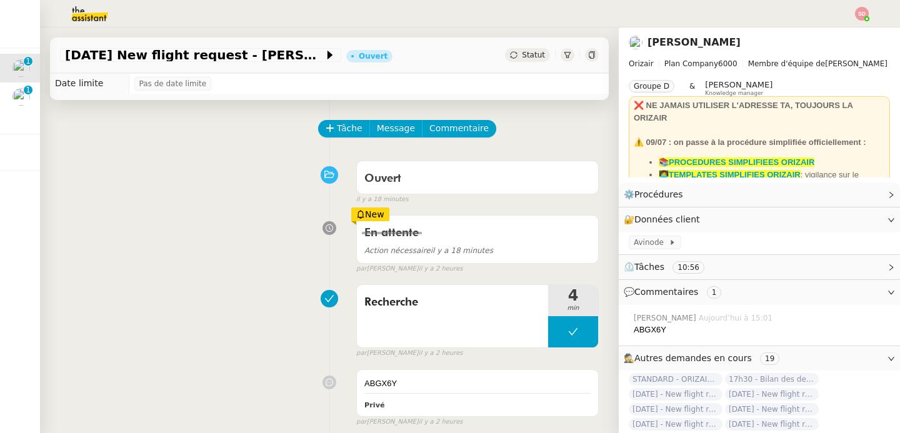
scroll to position [84, 0]
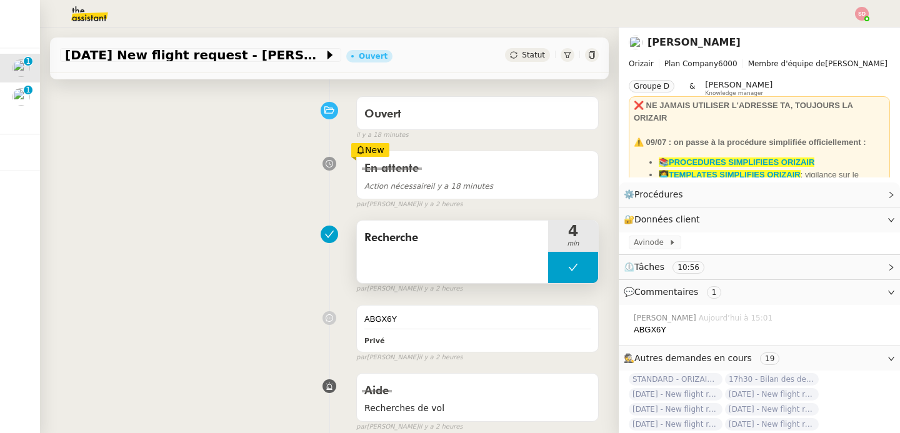
click at [549, 269] on button at bounding box center [573, 267] width 50 height 31
click at [556, 269] on icon at bounding box center [561, 268] width 10 height 10
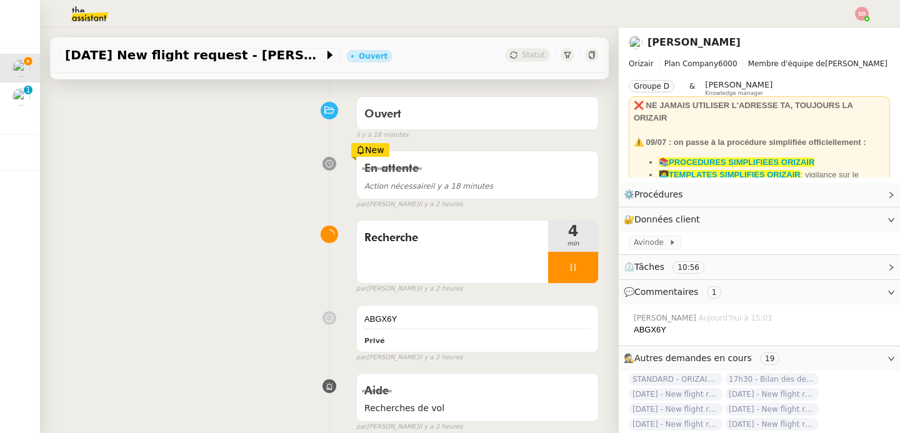
click at [646, 330] on div "ABGX6Y" at bounding box center [762, 330] width 256 height 13
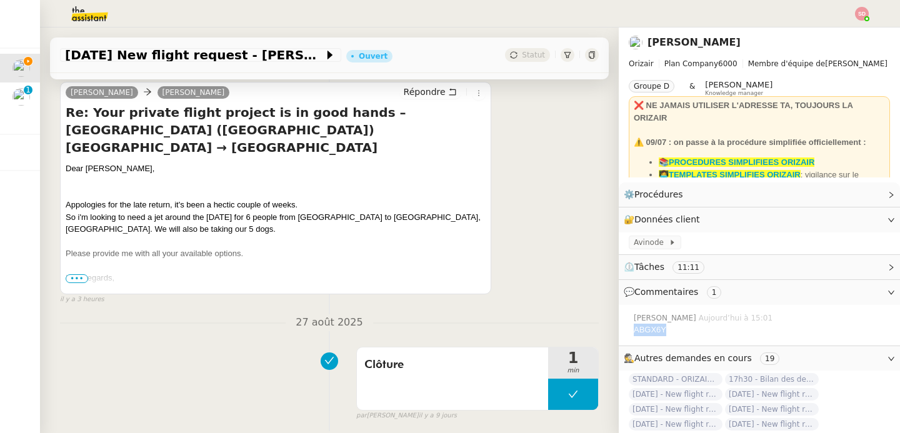
scroll to position [545, 0]
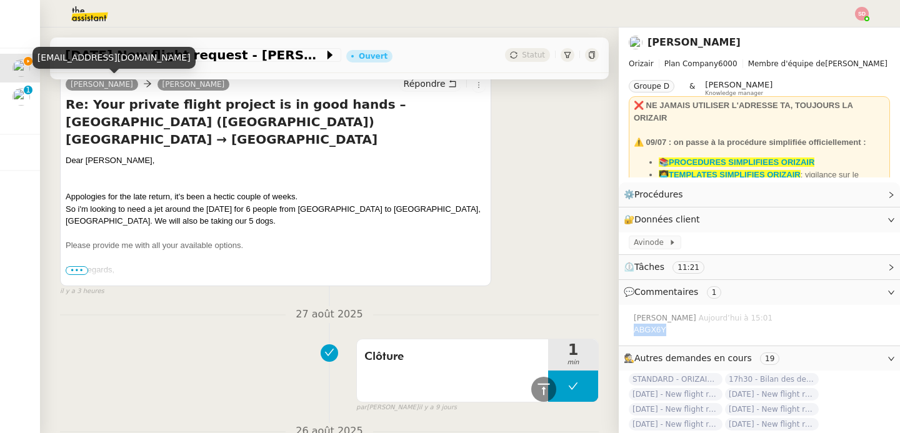
drag, startPoint x: 60, startPoint y: 85, endPoint x: 122, endPoint y: 86, distance: 61.9
click at [122, 86] on div "Bodine Kramer Josephine Répondre Re: Your private flight project is in good han…" at bounding box center [275, 180] width 431 height 213
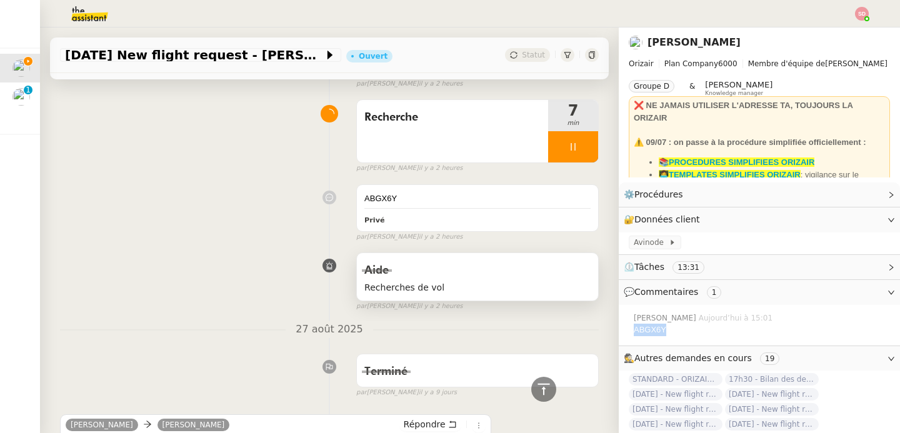
scroll to position [0, 0]
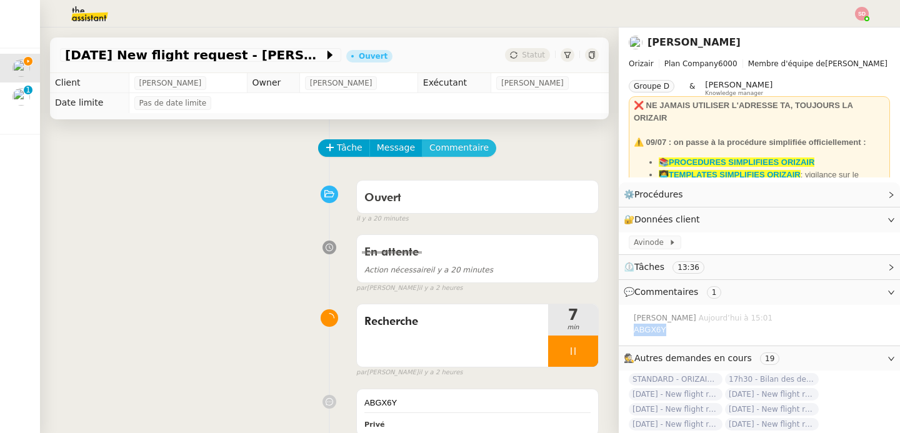
click at [451, 146] on span "Commentaire" at bounding box center [459, 148] width 59 height 14
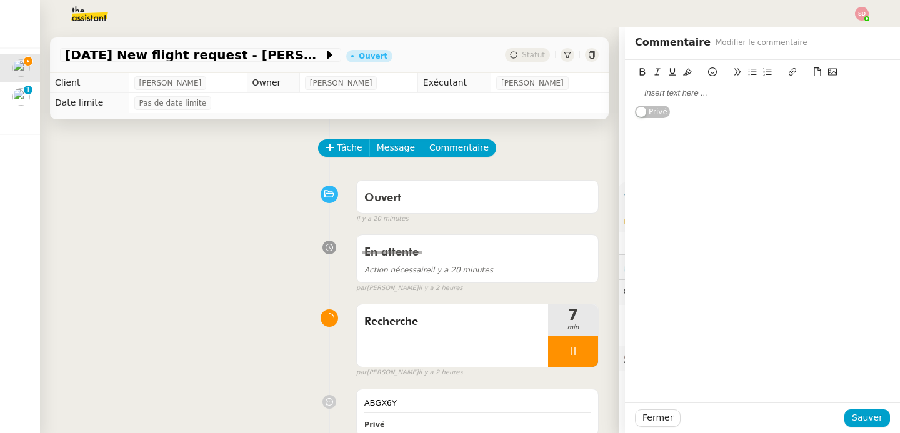
click at [813, 69] on icon at bounding box center [817, 72] width 9 height 9
click at [813, 70] on icon at bounding box center [817, 72] width 9 height 9
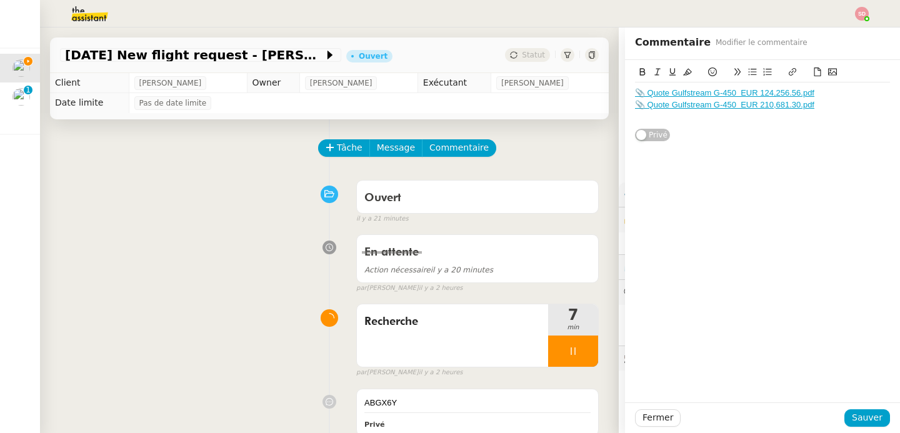
click at [813, 73] on icon at bounding box center [817, 72] width 9 height 9
click at [863, 421] on span "Sauver" at bounding box center [867, 418] width 31 height 14
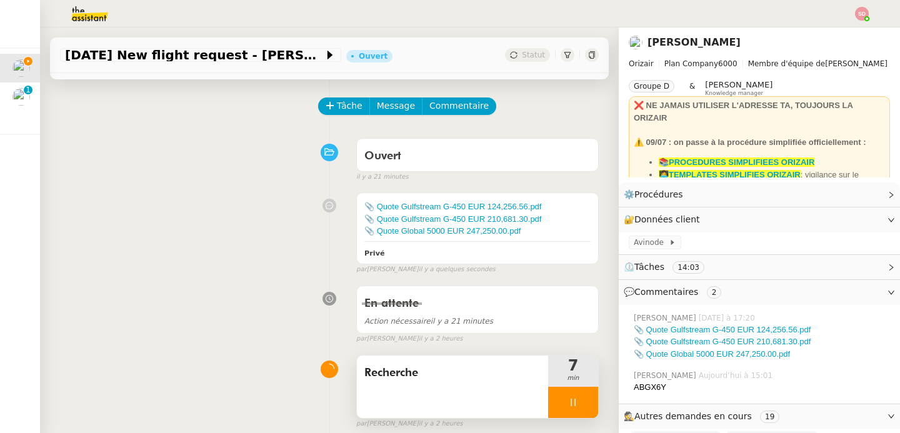
scroll to position [51, 0]
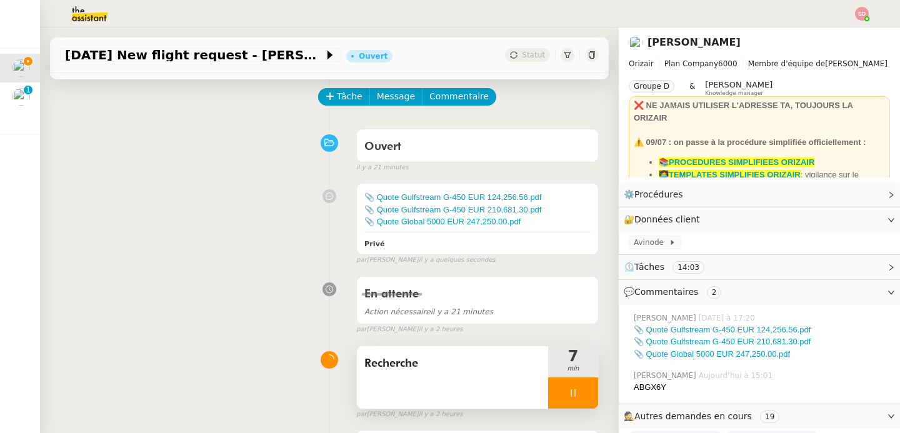
click at [576, 400] on div at bounding box center [573, 393] width 50 height 31
click at [576, 400] on button at bounding box center [585, 393] width 25 height 31
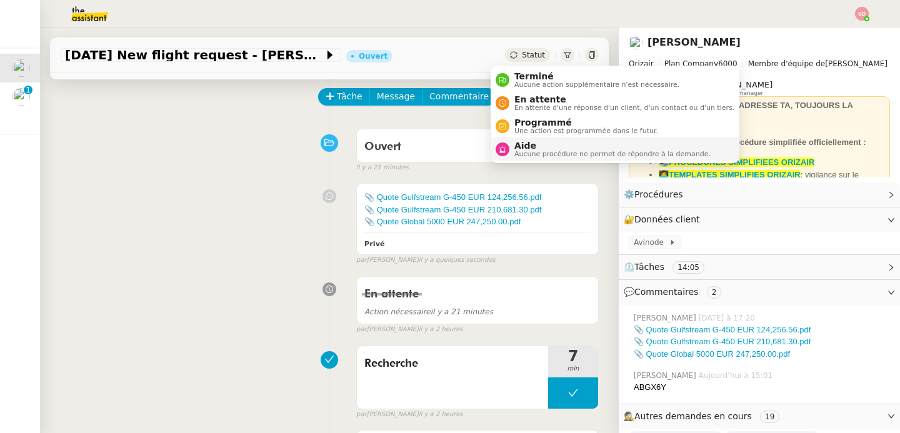
click at [521, 146] on span "Aide" at bounding box center [613, 146] width 196 height 10
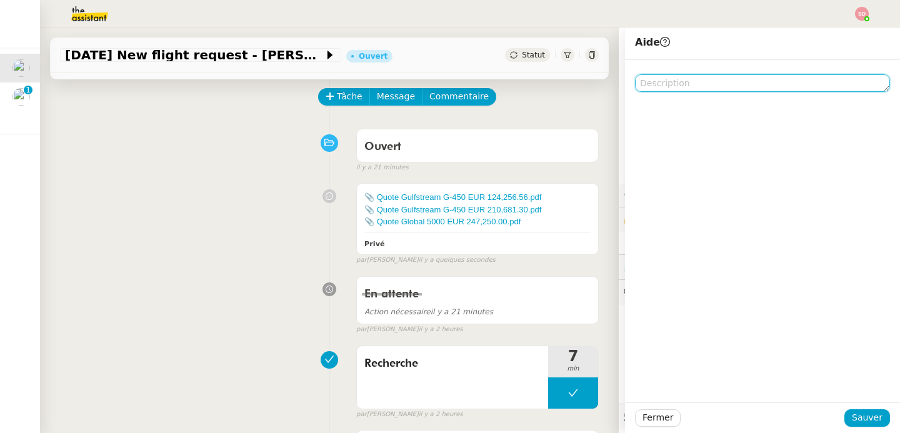
click at [723, 84] on textarea at bounding box center [762, 83] width 255 height 18
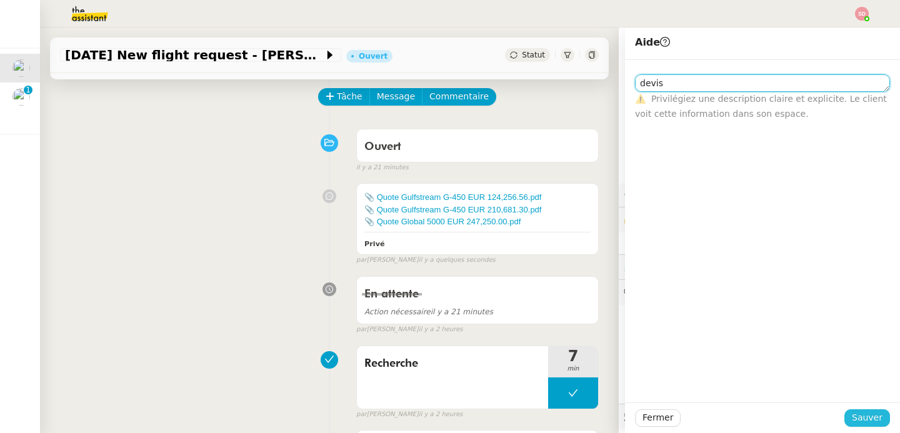
type textarea "devis"
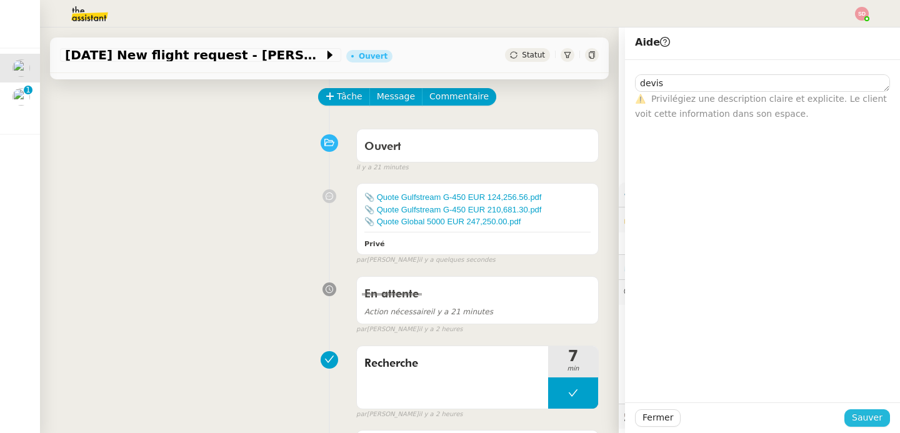
click at [855, 416] on span "Sauver" at bounding box center [867, 418] width 31 height 14
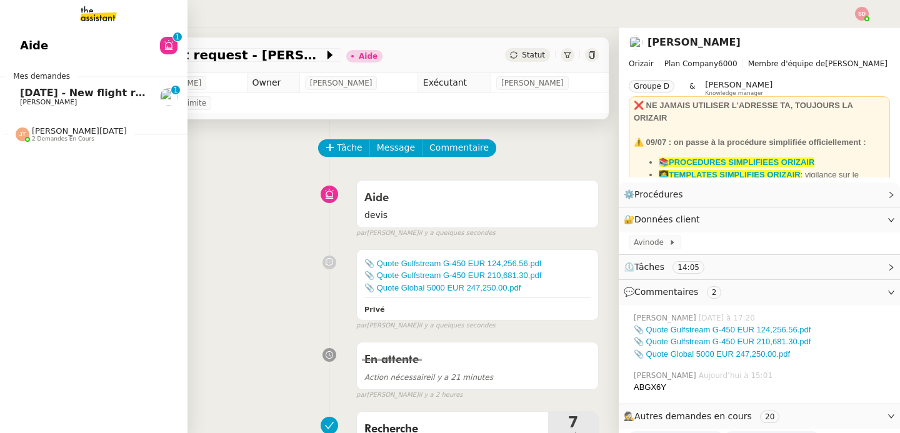
click at [29, 98] on span "[PERSON_NAME]" at bounding box center [48, 102] width 57 height 8
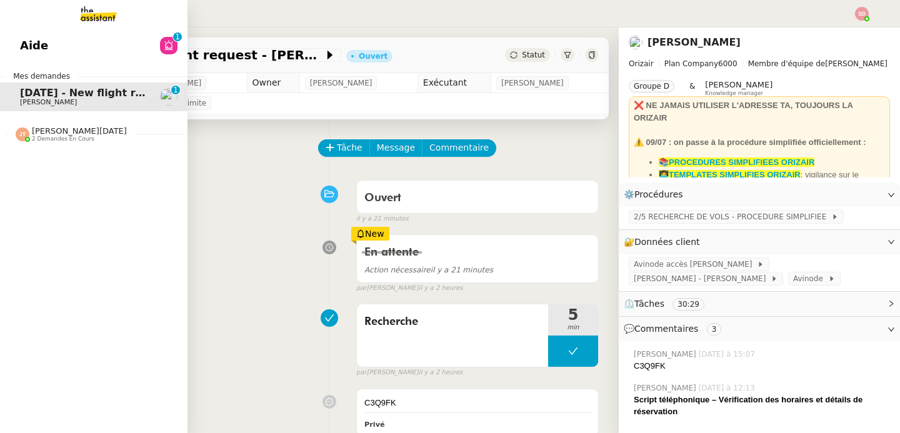
click at [8, 129] on span "Jean-Noël De Tinguy 2 demandes en cours" at bounding box center [71, 134] width 126 height 16
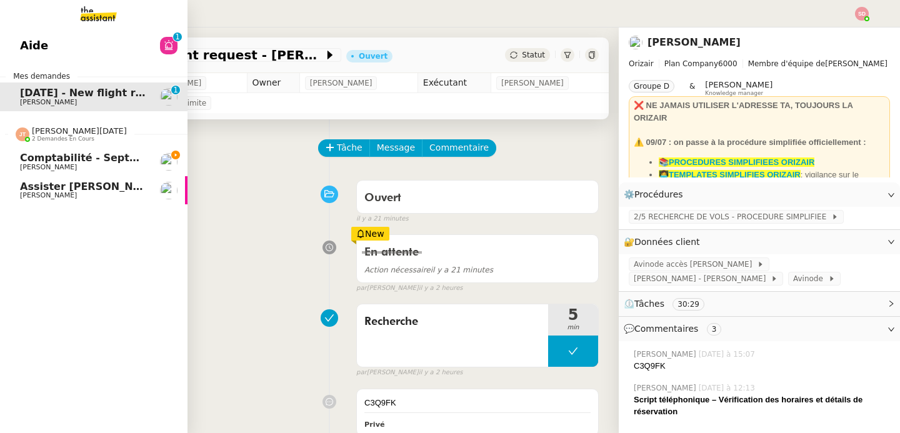
click at [8, 130] on span "Jean-Noël De Tinguy 2 demandes en cours" at bounding box center [71, 134] width 126 height 16
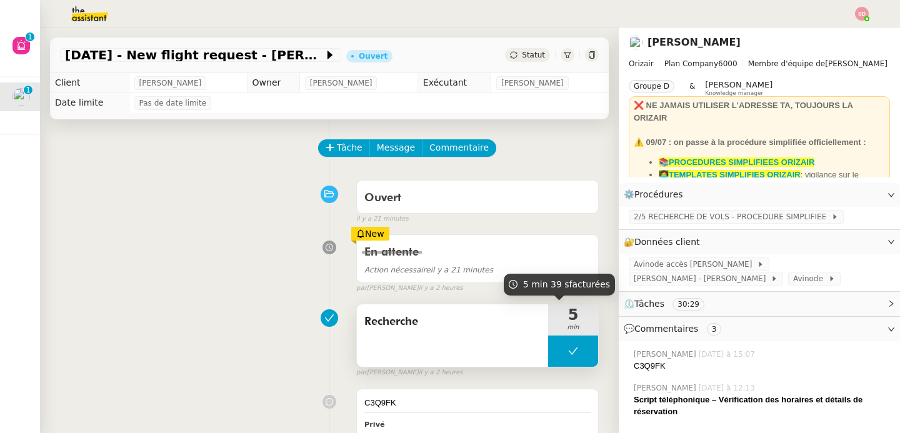
click at [548, 345] on button at bounding box center [573, 351] width 50 height 31
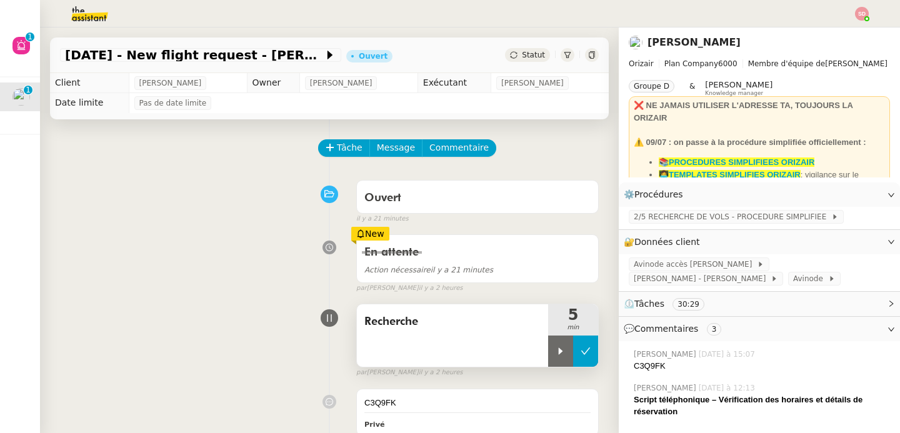
click at [548, 345] on div at bounding box center [560, 351] width 25 height 31
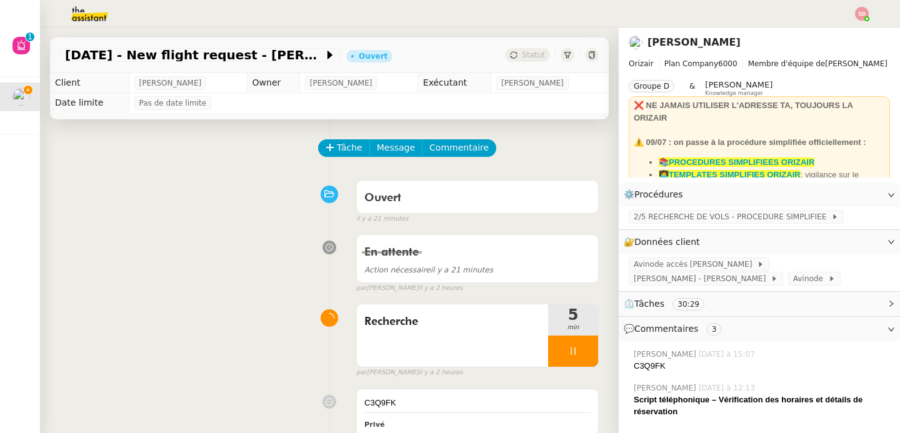
click at [634, 363] on div "C3Q9FK" at bounding box center [762, 366] width 256 height 13
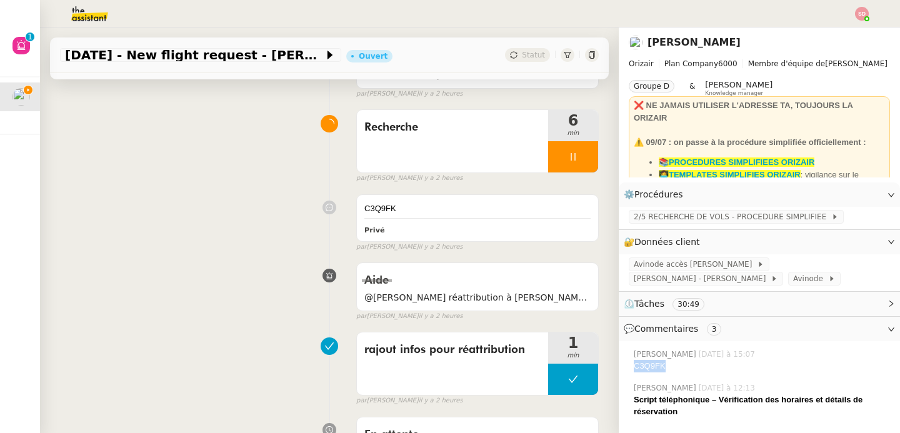
scroll to position [416, 0]
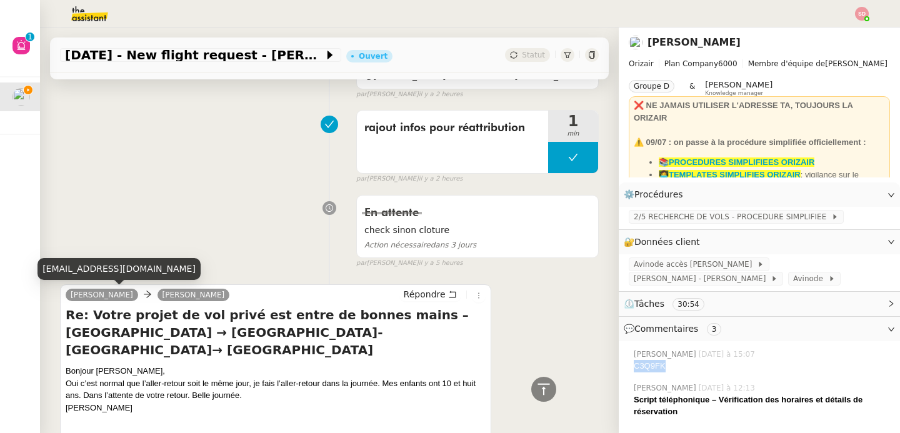
drag, startPoint x: 59, startPoint y: 294, endPoint x: 122, endPoint y: 294, distance: 62.5
click at [122, 294] on nz-ribbon "Vincent Mechin Josephine Répondre Re: Votre projet de vol privé est entre de bo…" at bounding box center [275, 384] width 431 height 201
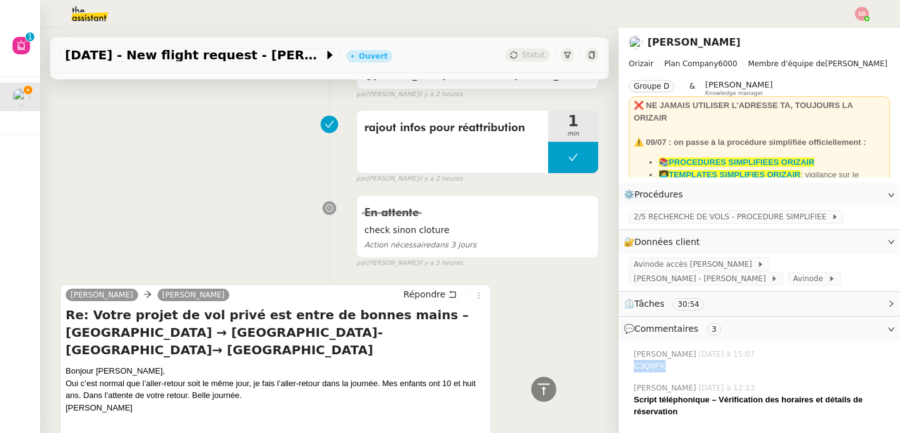
click at [134, 296] on div "Vincent Mechin Josephine" at bounding box center [150, 297] width 169 height 19
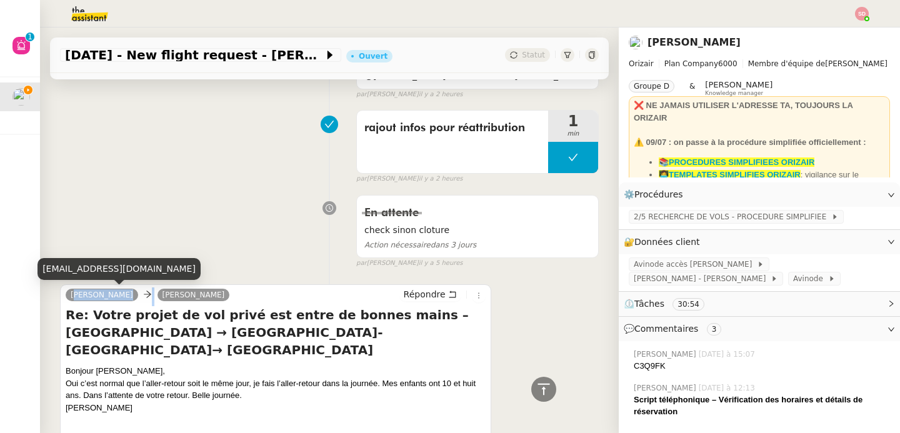
drag, startPoint x: 133, startPoint y: 296, endPoint x: 69, endPoint y: 294, distance: 63.2
click at [69, 294] on div "Vincent Mechin Josephine" at bounding box center [150, 297] width 169 height 19
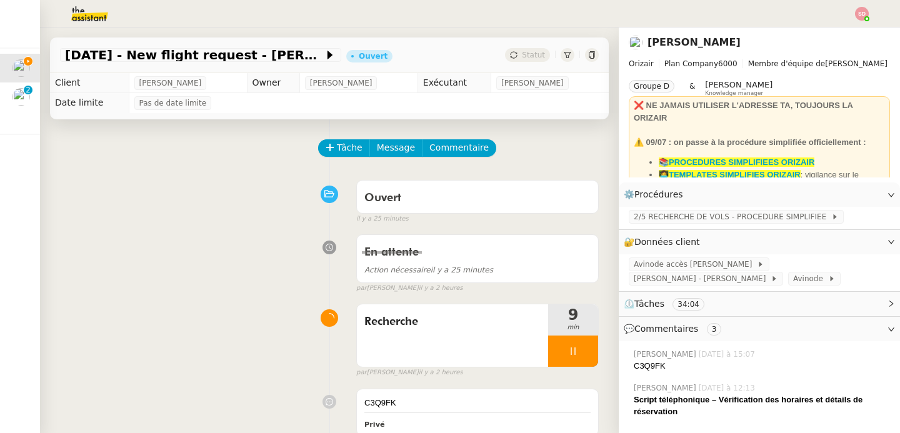
scroll to position [0, 0]
click at [433, 154] on span "Commentaire" at bounding box center [459, 148] width 59 height 14
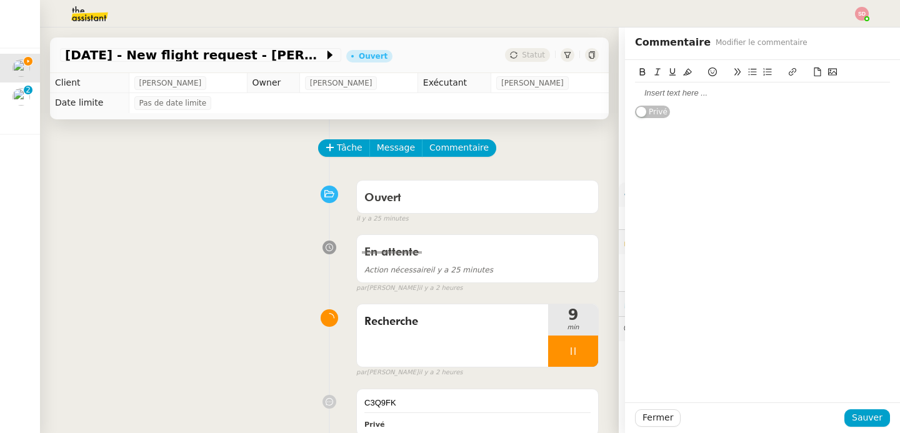
click at [813, 73] on icon at bounding box center [817, 72] width 9 height 9
click at [813, 69] on button at bounding box center [817, 72] width 15 height 14
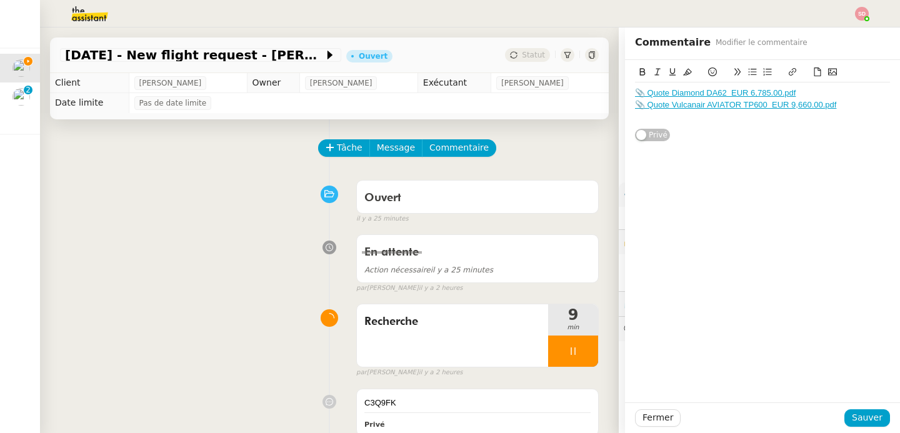
click at [813, 73] on icon at bounding box center [817, 72] width 9 height 9
click at [813, 75] on icon at bounding box center [817, 72] width 9 height 9
click at [858, 420] on span "Sauver" at bounding box center [867, 418] width 31 height 14
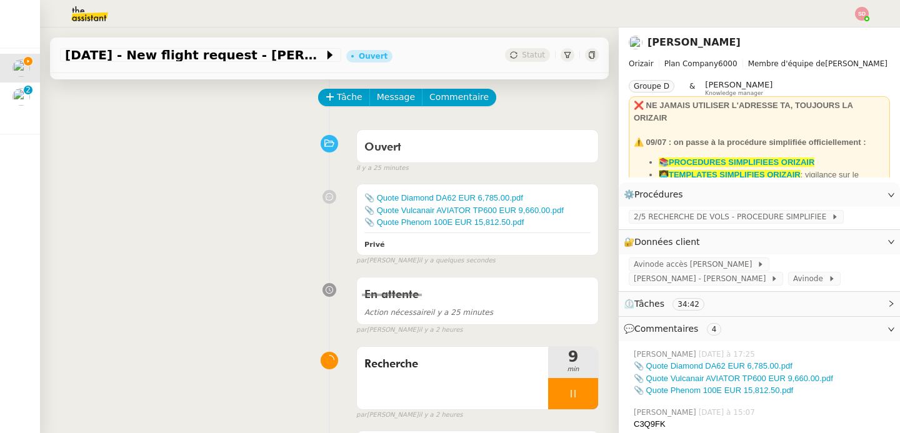
scroll to position [103, 0]
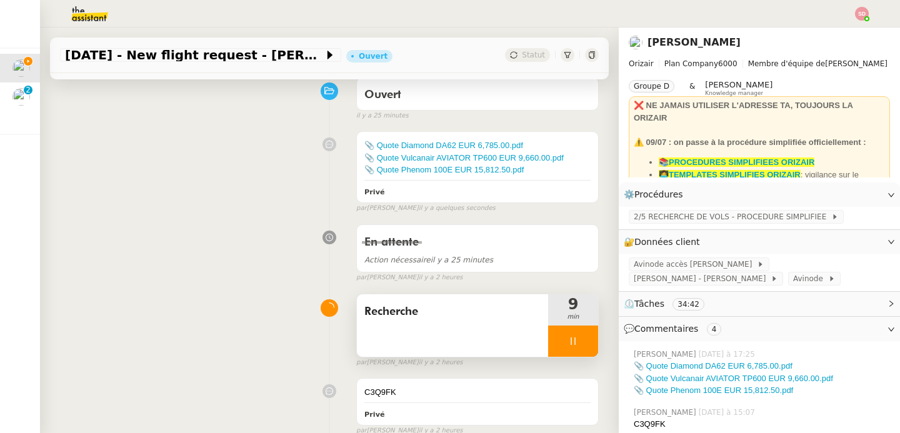
click at [556, 356] on div "Recherche 9 min" at bounding box center [477, 326] width 243 height 64
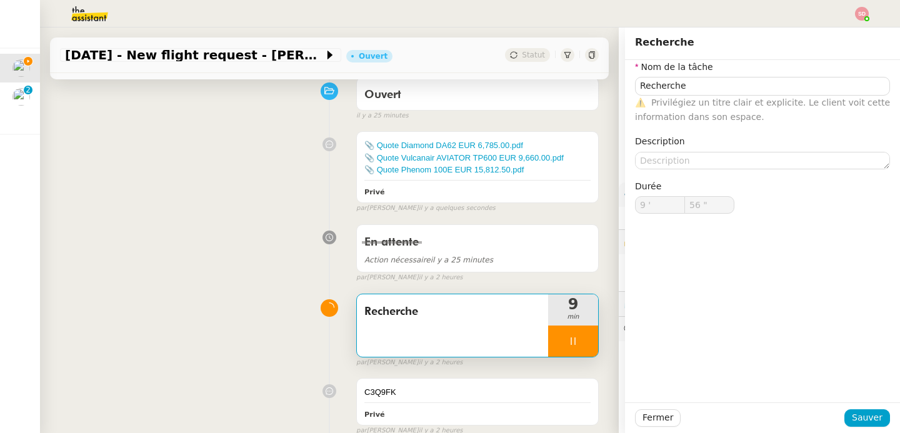
click at [570, 351] on div at bounding box center [573, 341] width 50 height 31
click at [573, 351] on button at bounding box center [585, 341] width 25 height 31
type input "Recherche"
type input "9 '"
type input "56 ""
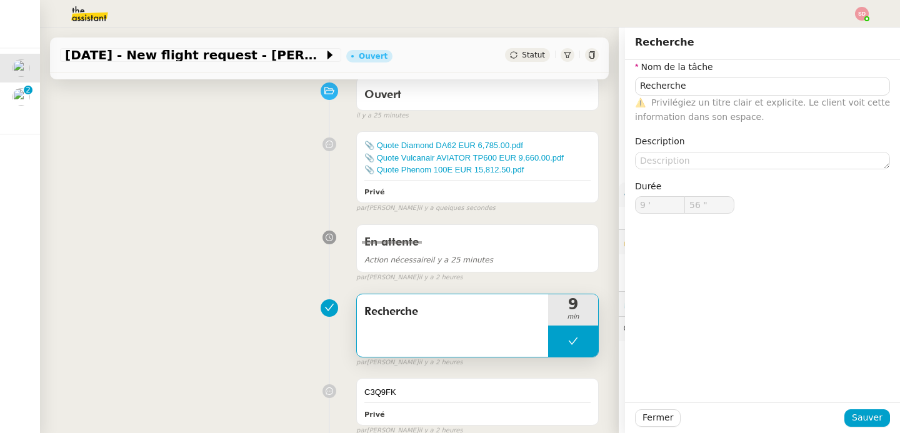
type input "Recherche"
type input "9 '"
type input "56 ""
type input "Recherche"
type input "9 '"
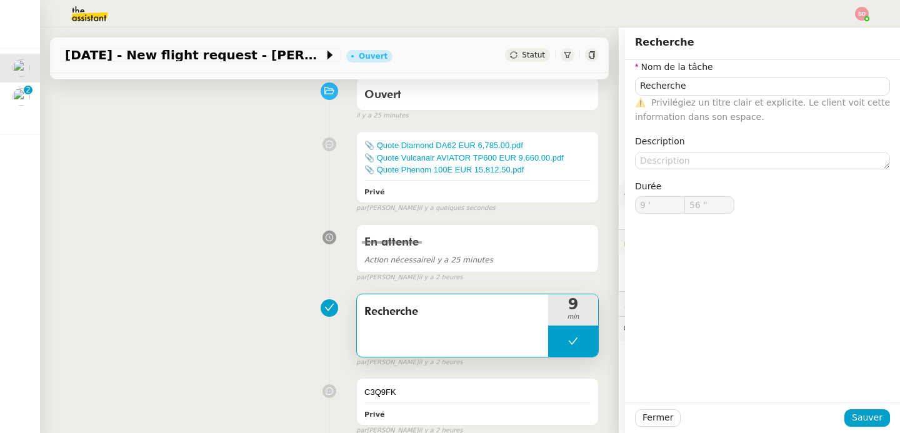
type input "56 ""
type input "Recherche"
type input "9 '"
type input "56 ""
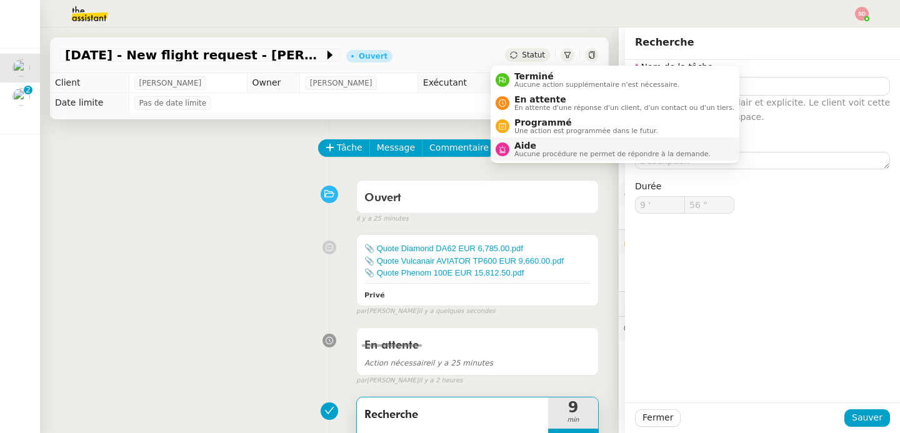
click at [532, 148] on span "Aide" at bounding box center [613, 146] width 196 height 10
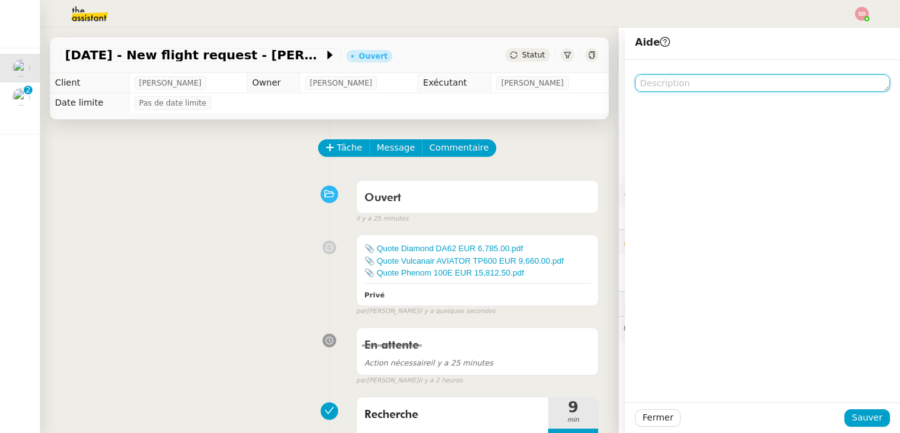
click at [740, 86] on textarea at bounding box center [762, 83] width 255 height 18
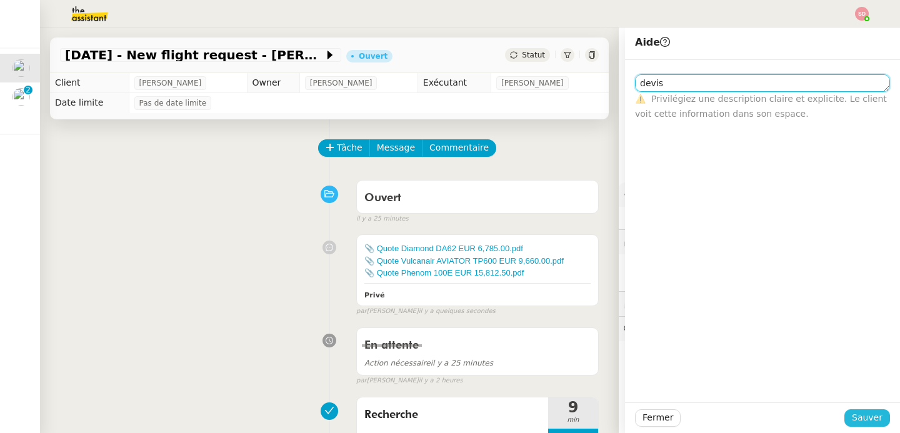
type textarea "devis"
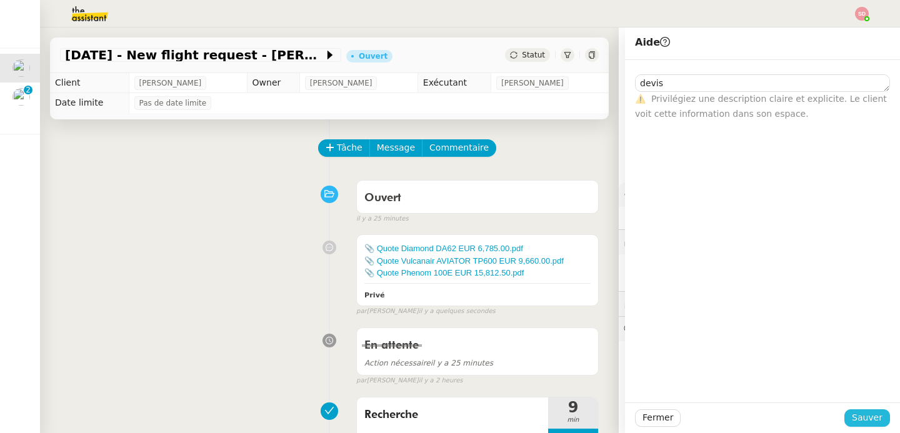
click at [852, 413] on span "Sauver" at bounding box center [867, 418] width 31 height 14
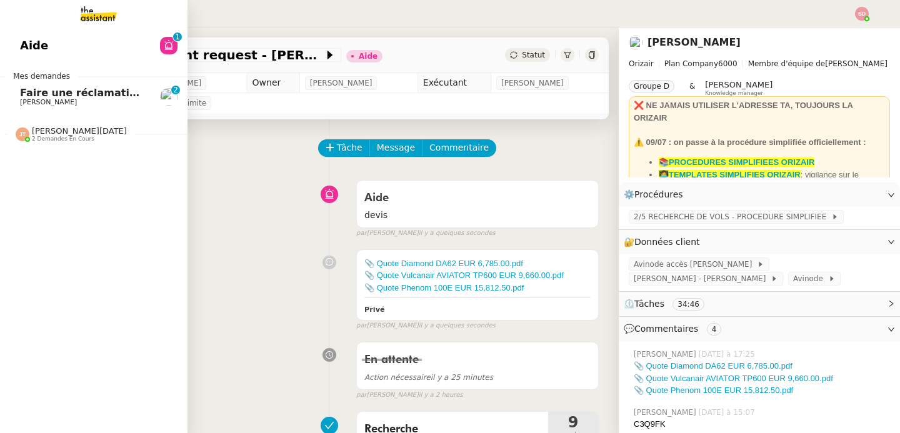
click at [28, 94] on span "Faire une réclamation URSSAF" at bounding box center [105, 93] width 171 height 12
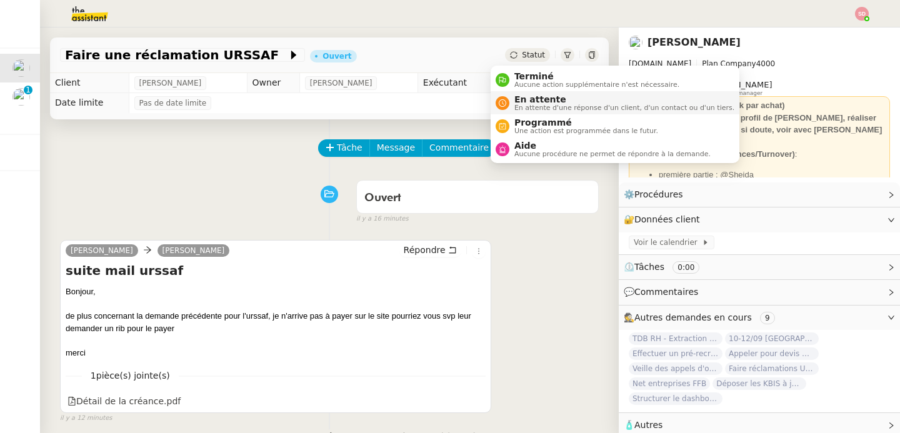
click at [515, 100] on span "En attente" at bounding box center [625, 99] width 220 height 10
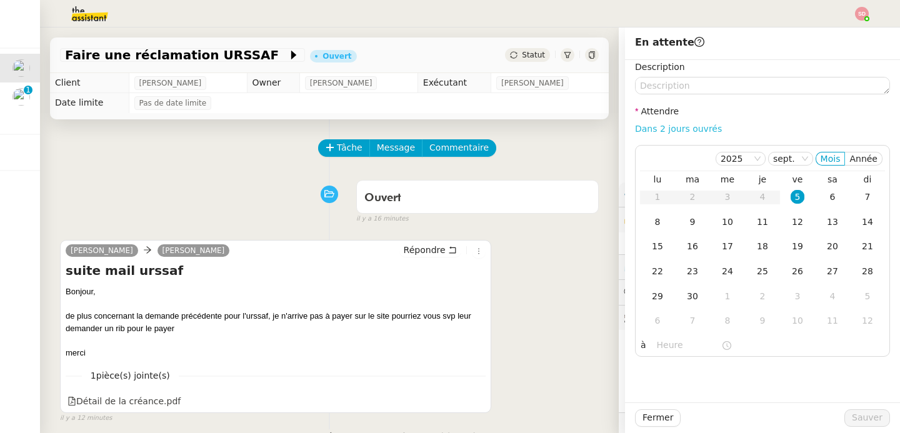
click at [667, 128] on link "Dans 2 jours ouvrés" at bounding box center [678, 129] width 87 height 10
type input "07:00"
click at [651, 226] on div "8" at bounding box center [658, 222] width 14 height 14
click at [867, 418] on span "Sauver" at bounding box center [867, 418] width 31 height 14
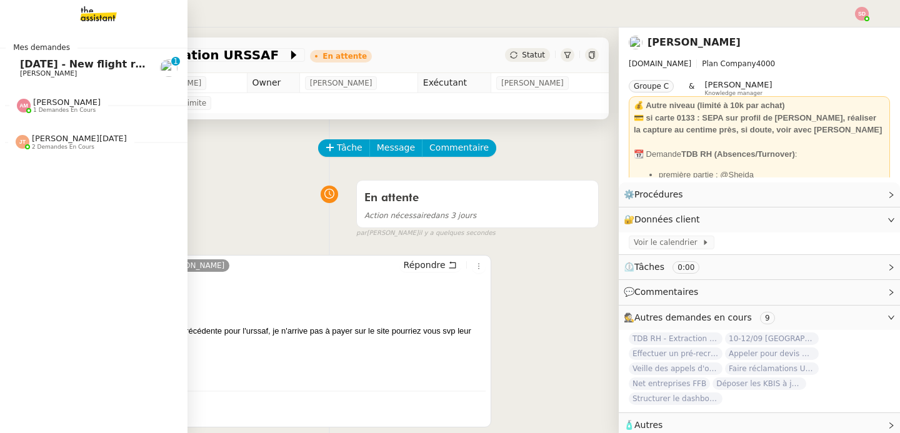
click at [62, 71] on span "[PERSON_NAME]" at bounding box center [83, 74] width 126 height 8
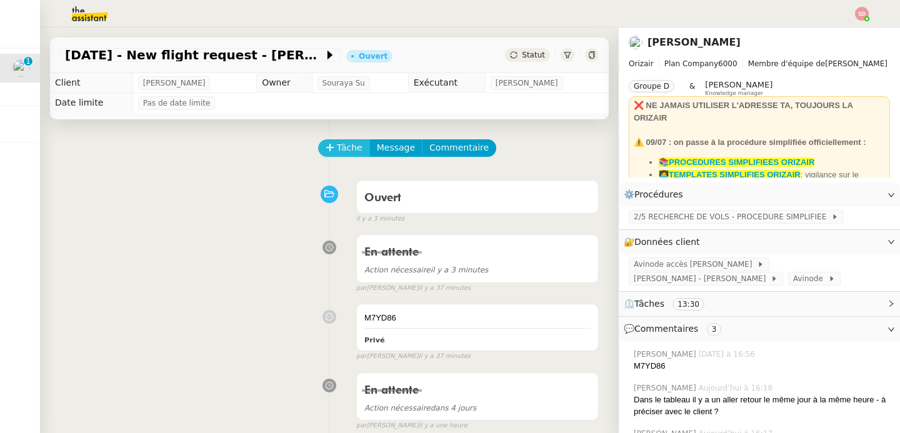
click at [326, 145] on icon at bounding box center [330, 147] width 9 height 9
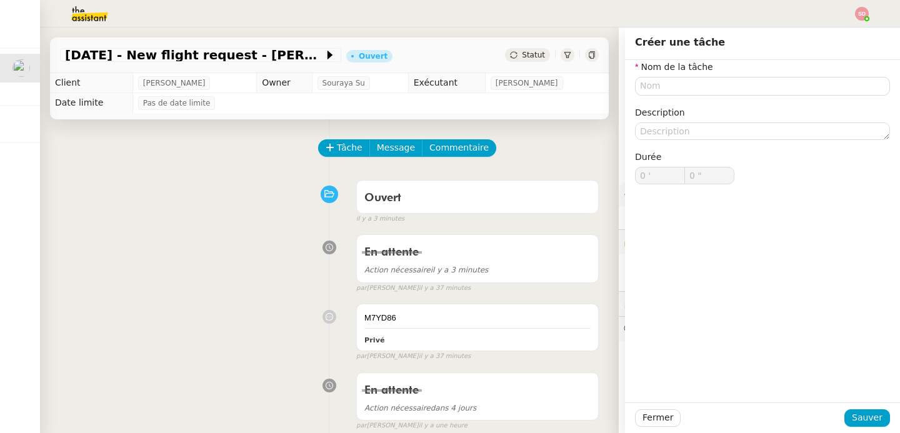
click at [224, 217] on div "Ouvert false il y a 3 minutes" at bounding box center [329, 199] width 539 height 50
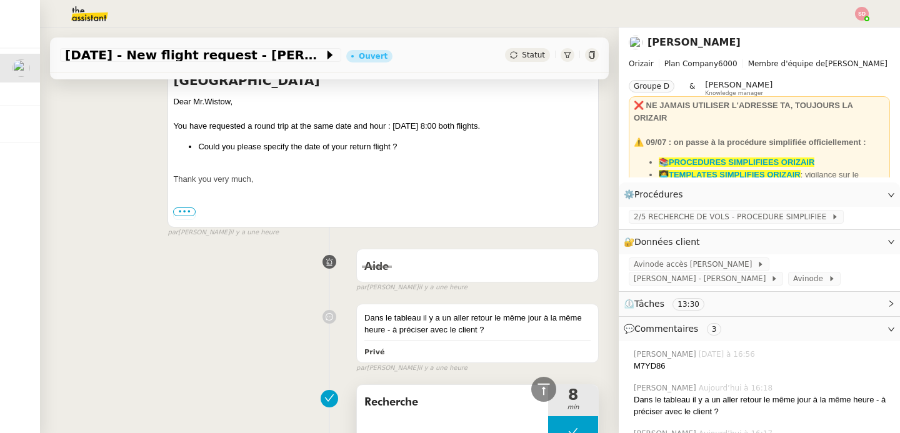
scroll to position [921, 0]
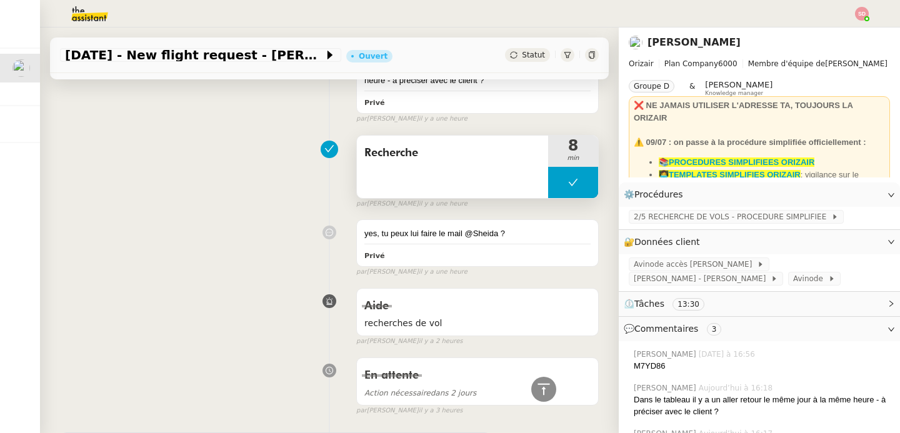
click at [548, 190] on button at bounding box center [573, 182] width 50 height 31
click at [548, 190] on div at bounding box center [560, 182] width 25 height 31
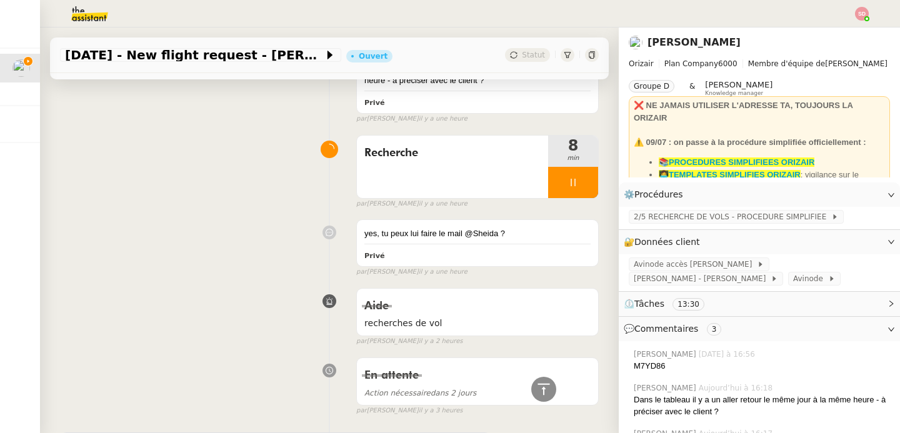
click at [644, 368] on div "M7YD86" at bounding box center [762, 366] width 256 height 13
click at [566, 183] on div at bounding box center [573, 182] width 50 height 31
click at [581, 183] on icon at bounding box center [586, 183] width 10 height 10
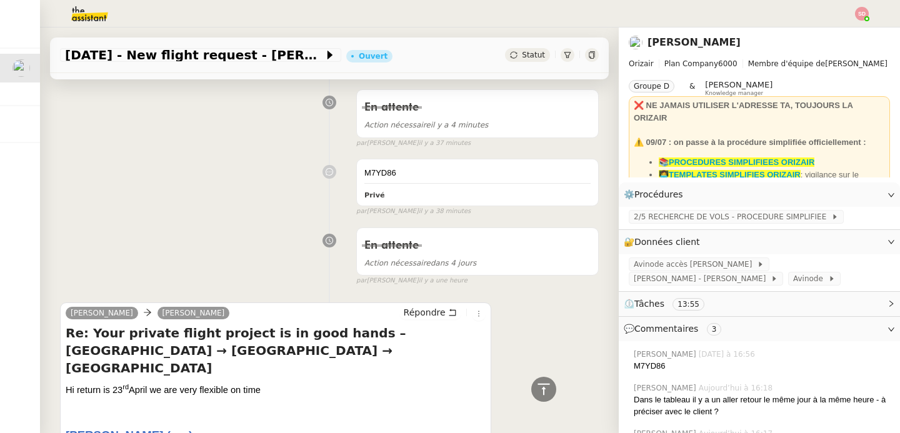
scroll to position [0, 0]
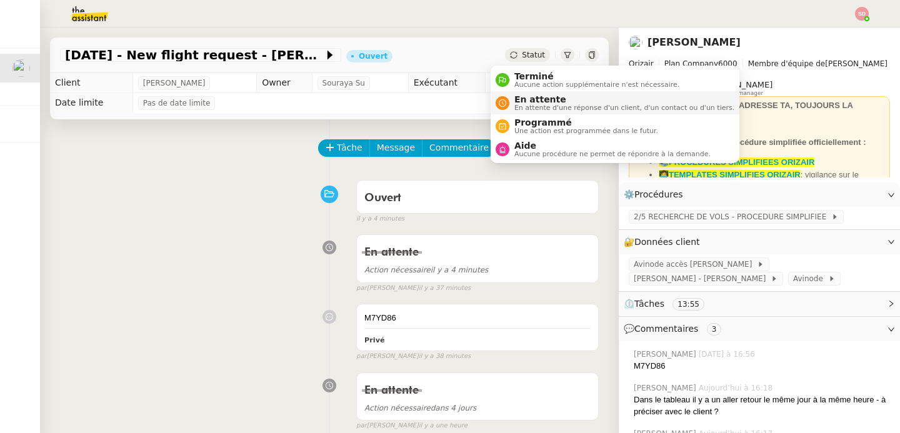
click at [519, 102] on span "En attente" at bounding box center [625, 99] width 220 height 10
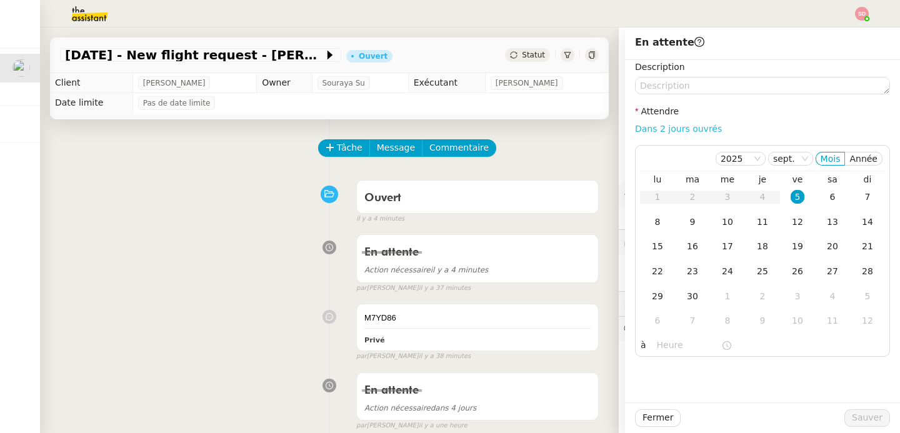
click at [685, 130] on link "Dans 2 jours ouvrés" at bounding box center [678, 129] width 87 height 10
type input "07:00"
click at [651, 218] on div "8" at bounding box center [658, 222] width 14 height 14
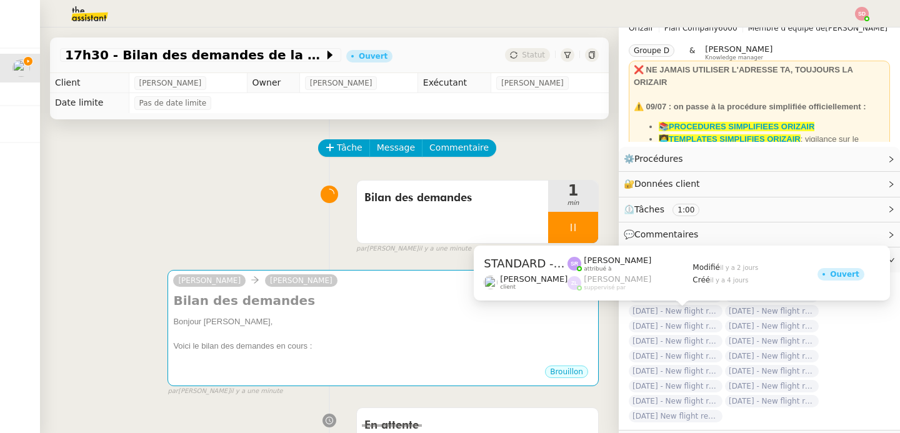
scroll to position [38, 0]
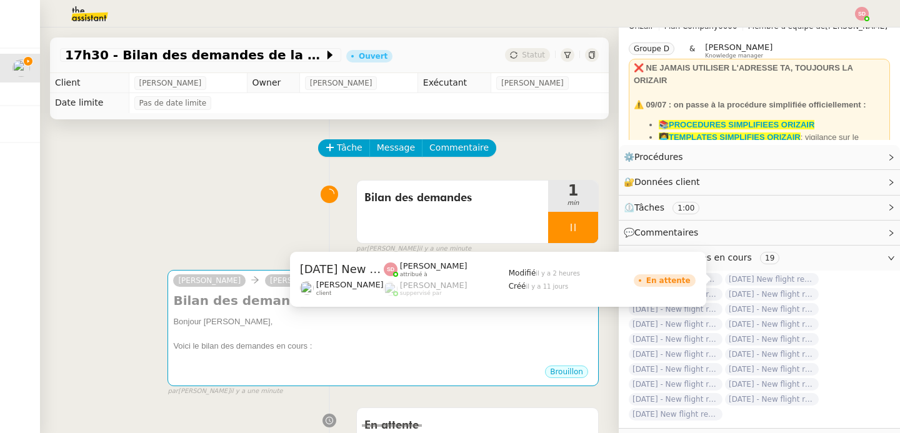
click at [777, 278] on span "[DATE] New flight request - [PERSON_NAME]" at bounding box center [772, 279] width 94 height 13
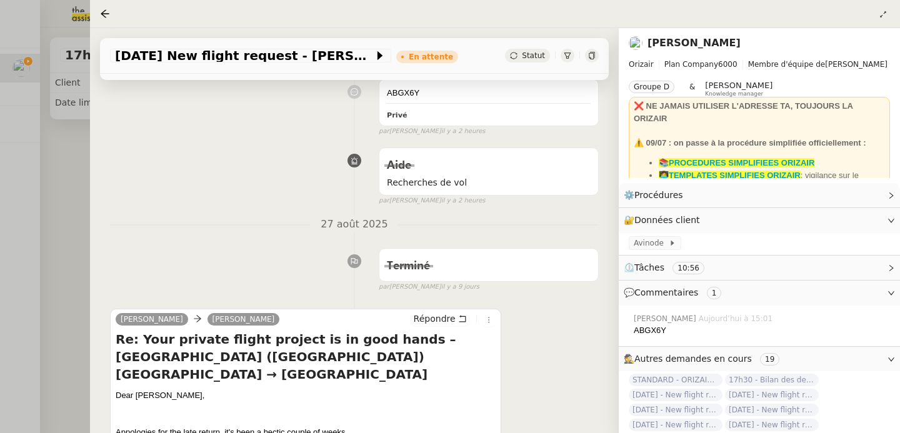
scroll to position [374, 0]
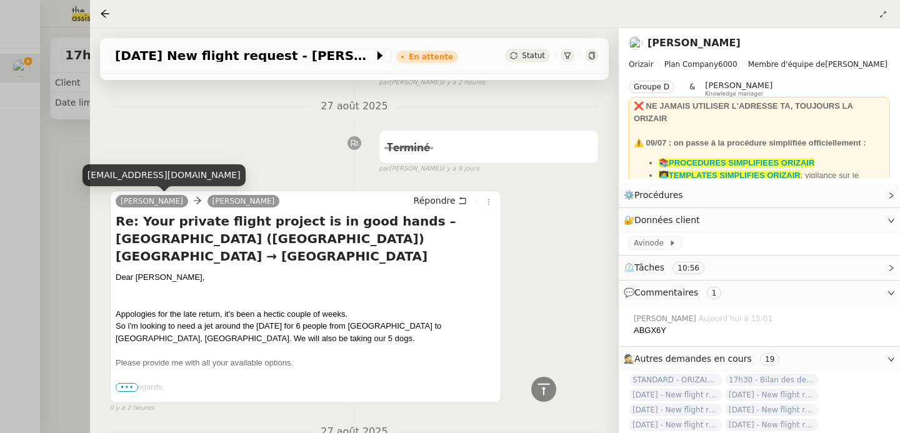
drag, startPoint x: 114, startPoint y: 199, endPoint x: 174, endPoint y: 198, distance: 60.7
click at [174, 198] on div "[PERSON_NAME] [PERSON_NAME] Re: Your private flight project is in good hands – …" at bounding box center [305, 297] width 391 height 213
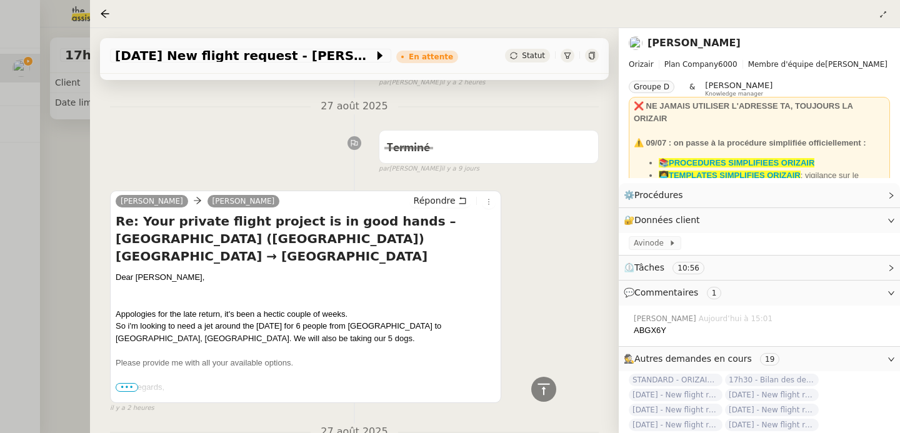
copy link "[PERSON_NAME]"
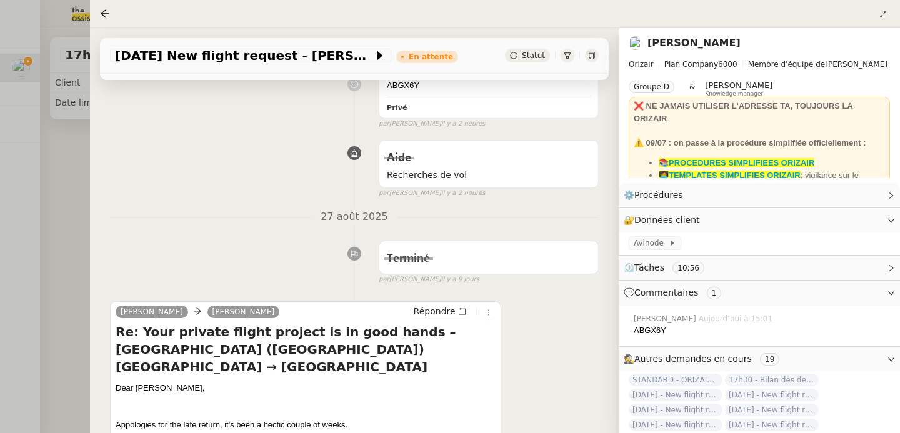
scroll to position [290, 0]
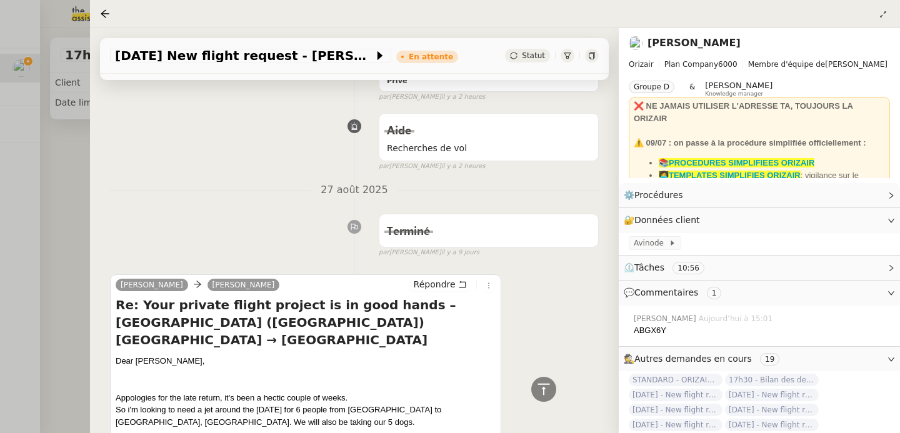
click at [83, 203] on div at bounding box center [450, 216] width 900 height 433
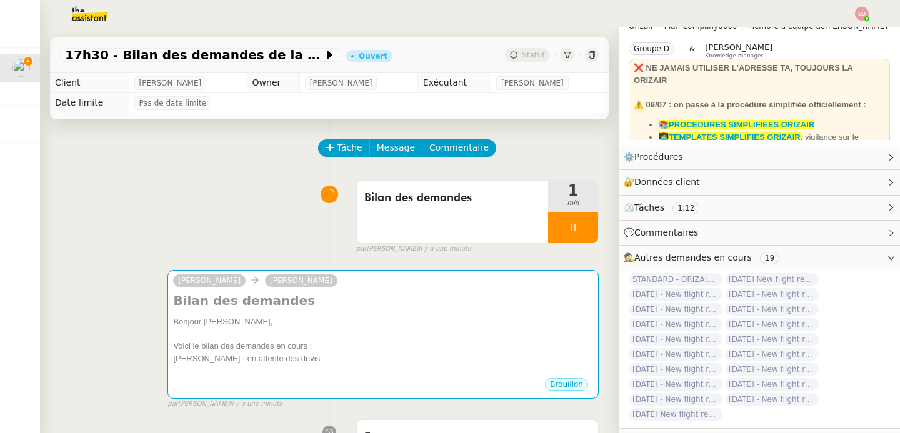
scroll to position [64, 0]
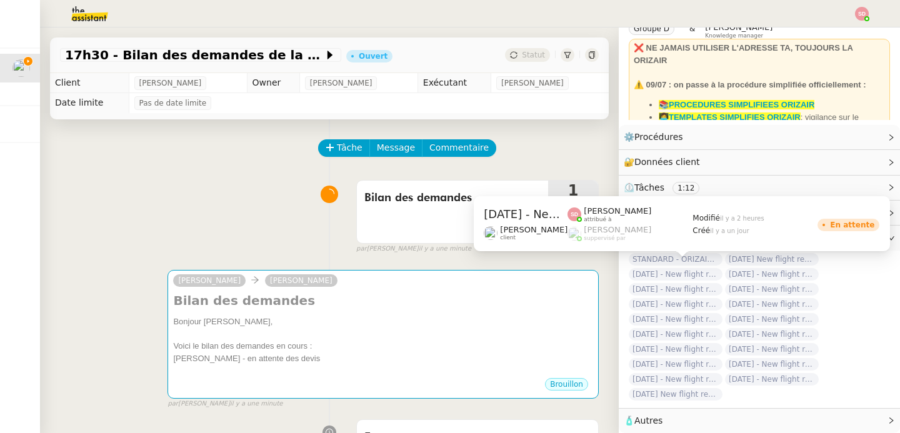
click at [645, 268] on span "[DATE] - New flight request - [PERSON_NAME]" at bounding box center [676, 274] width 94 height 13
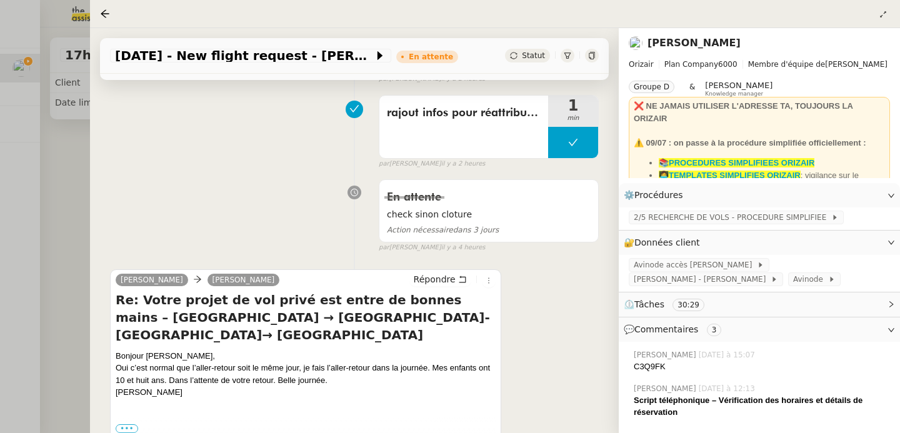
scroll to position [400, 0]
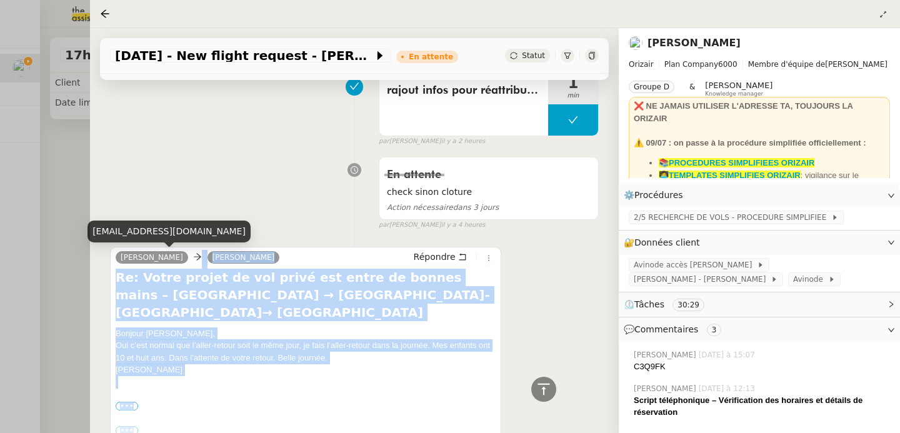
drag, startPoint x: 109, startPoint y: 257, endPoint x: 167, endPoint y: 256, distance: 57.5
click at [167, 256] on nz-ribbon "[PERSON_NAME] [PERSON_NAME] Re: Votre projet de vol privé est entre de bonnes m…" at bounding box center [305, 347] width 391 height 201
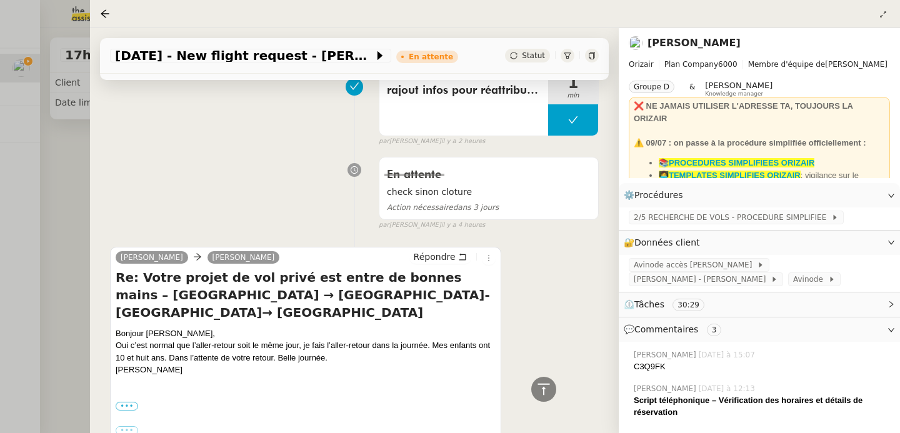
click at [144, 198] on div "En attente check sinon cloture Action nécessaire dans 3 jours false par [PERSON…" at bounding box center [354, 190] width 489 height 79
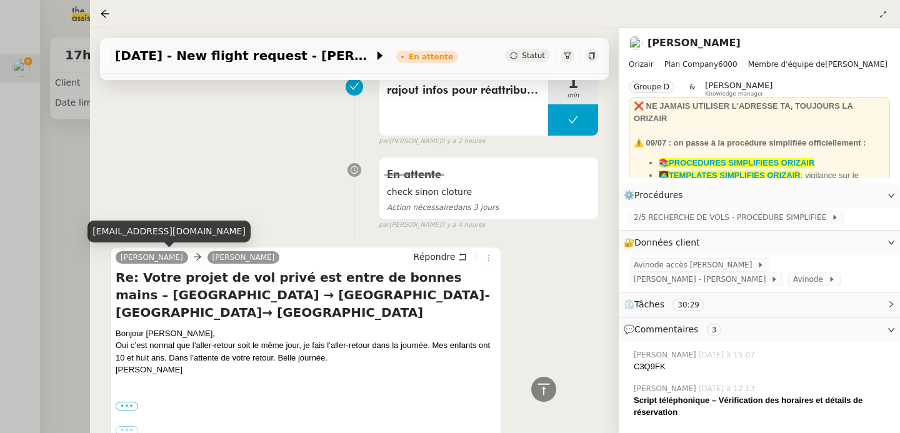
drag, startPoint x: 113, startPoint y: 257, endPoint x: 174, endPoint y: 253, distance: 61.4
click at [174, 253] on div "[PERSON_NAME] [PERSON_NAME] Re: Votre projet de vol privé est entre de bonnes m…" at bounding box center [305, 347] width 391 height 201
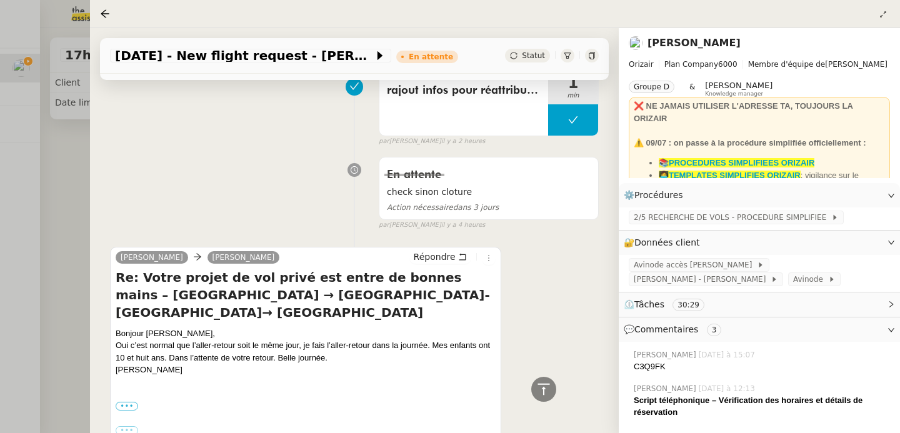
copy link "[PERSON_NAME]"
click at [83, 213] on div at bounding box center [450, 216] width 900 height 433
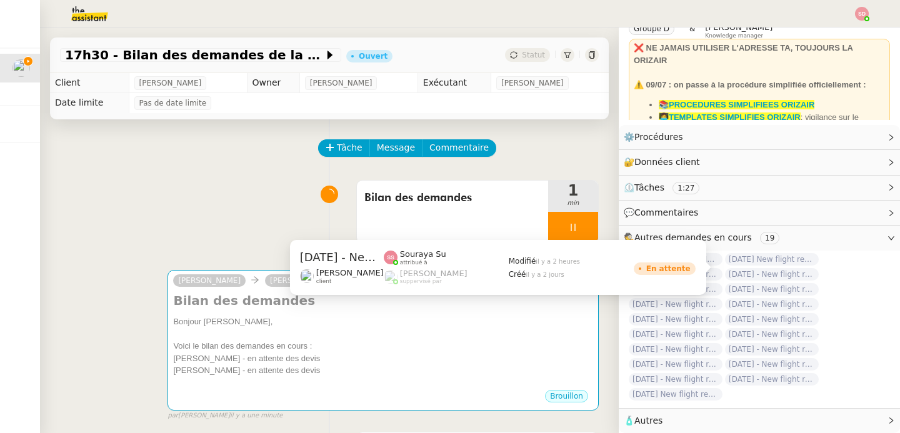
click at [752, 268] on span "[DATE] - New flight request - [PERSON_NAME]" at bounding box center [772, 274] width 94 height 13
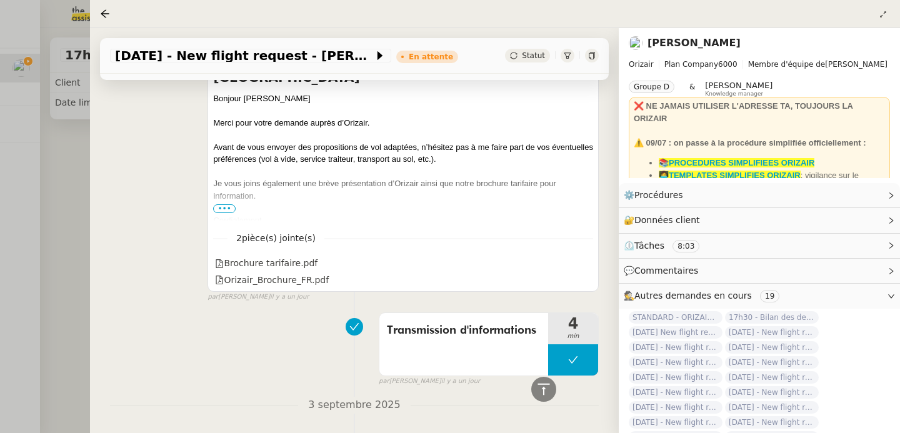
scroll to position [853, 0]
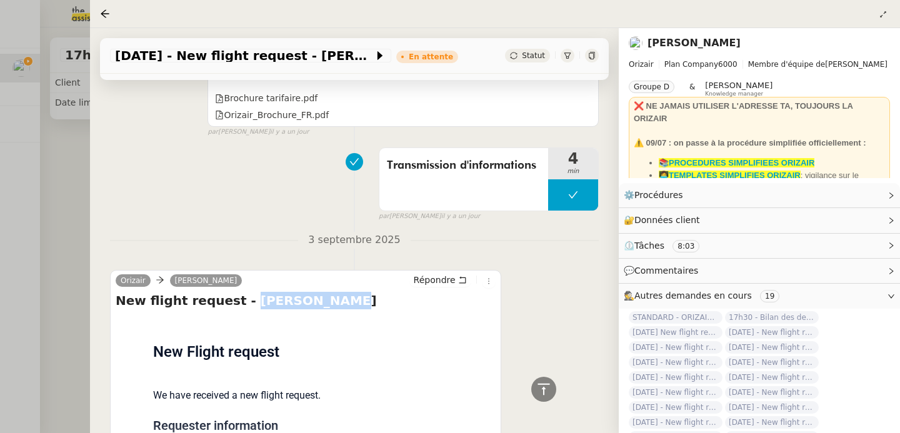
drag, startPoint x: 234, startPoint y: 284, endPoint x: 343, endPoint y: 284, distance: 108.8
click at [343, 292] on h4 "New flight request - [PERSON_NAME]" at bounding box center [306, 301] width 380 height 18
copy h4 "[PERSON_NAME]"
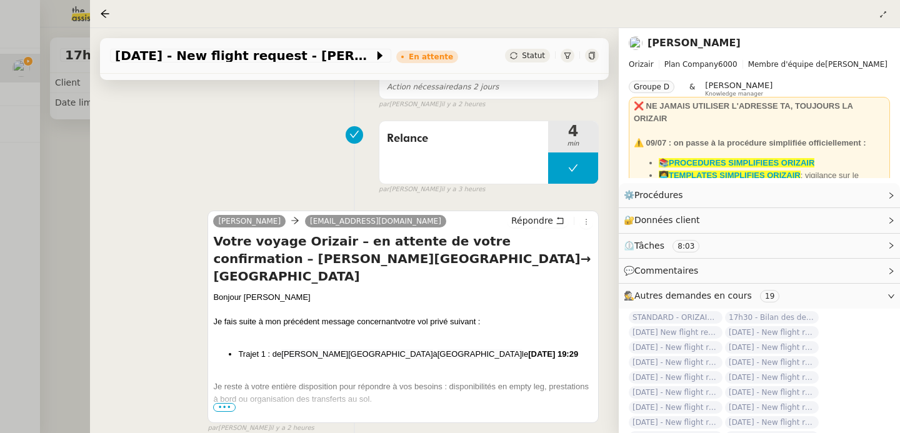
scroll to position [188, 0]
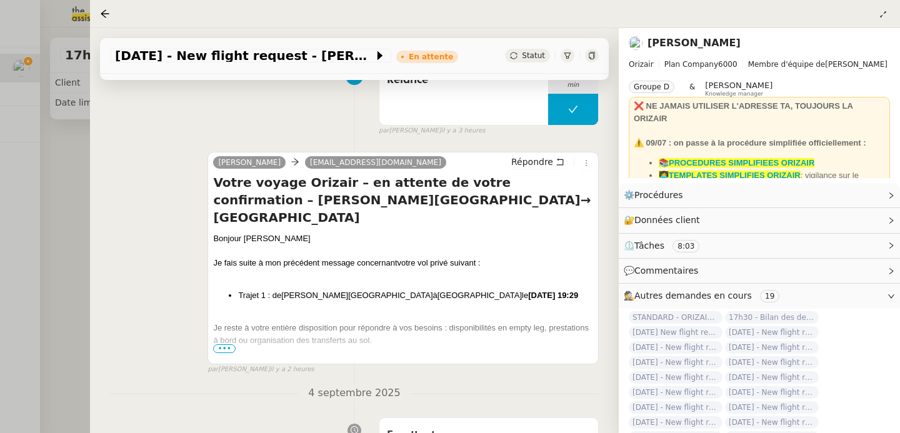
click at [64, 208] on div at bounding box center [450, 216] width 900 height 433
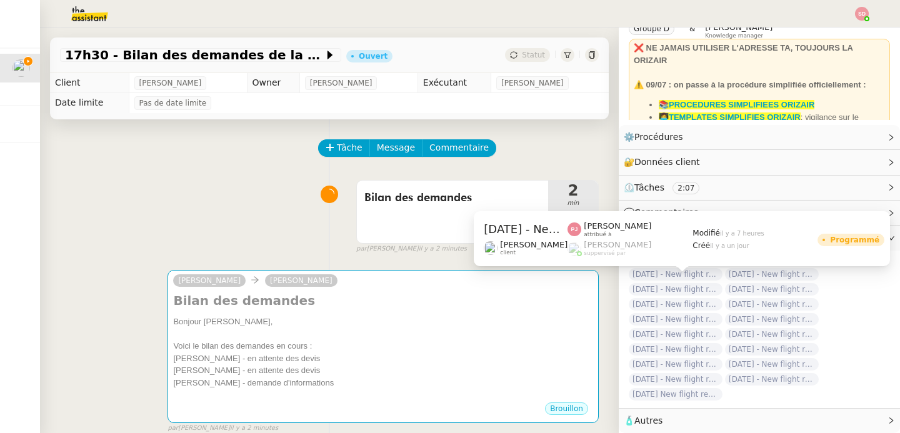
click at [694, 284] on span "[DATE] - New flight request - [PERSON_NAME]" at bounding box center [676, 289] width 94 height 13
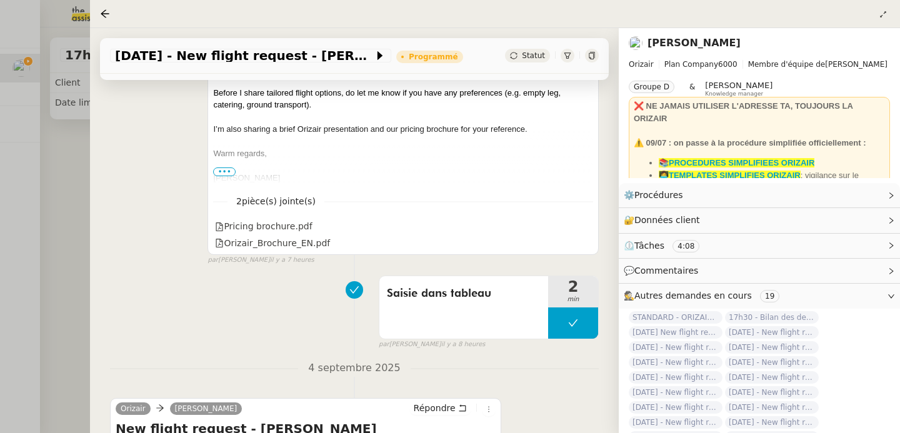
scroll to position [635, 0]
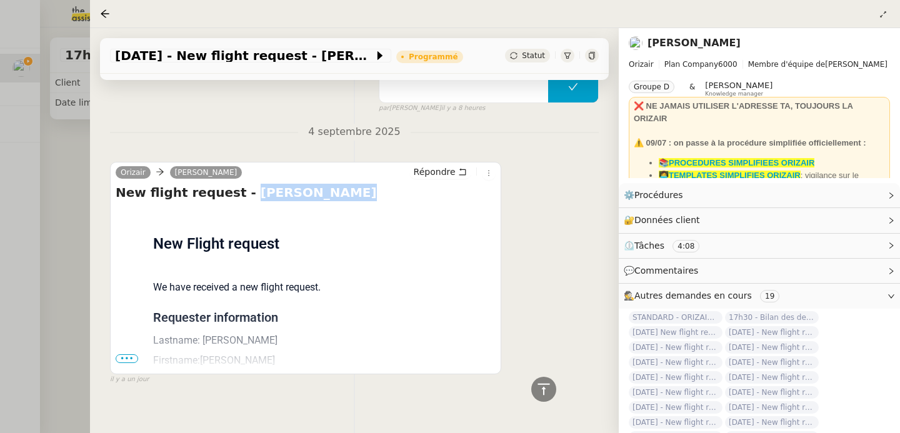
drag, startPoint x: 232, startPoint y: 175, endPoint x: 380, endPoint y: 172, distance: 147.6
click at [380, 184] on h4 "New flight request - [PERSON_NAME]" at bounding box center [306, 193] width 380 height 18
copy h4 "[PERSON_NAME]"
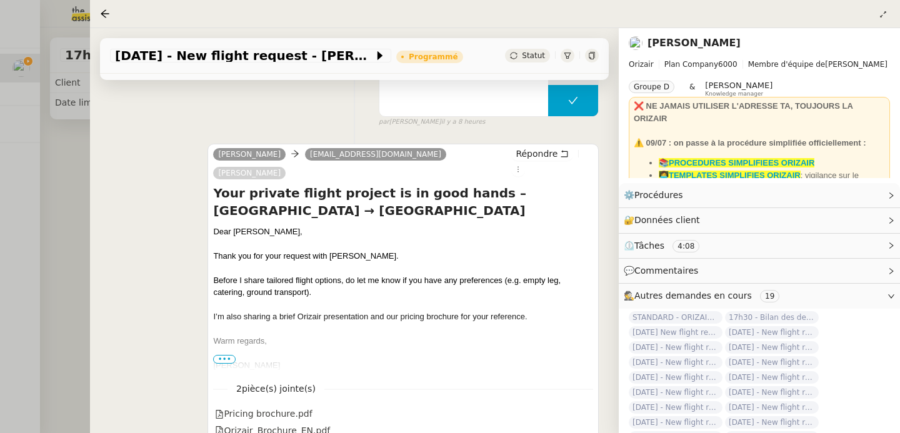
scroll to position [183, 0]
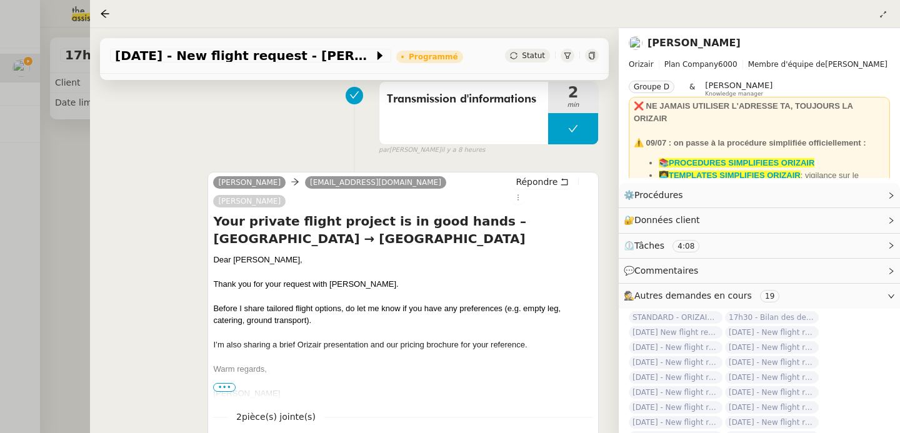
click at [74, 244] on div at bounding box center [450, 216] width 900 height 433
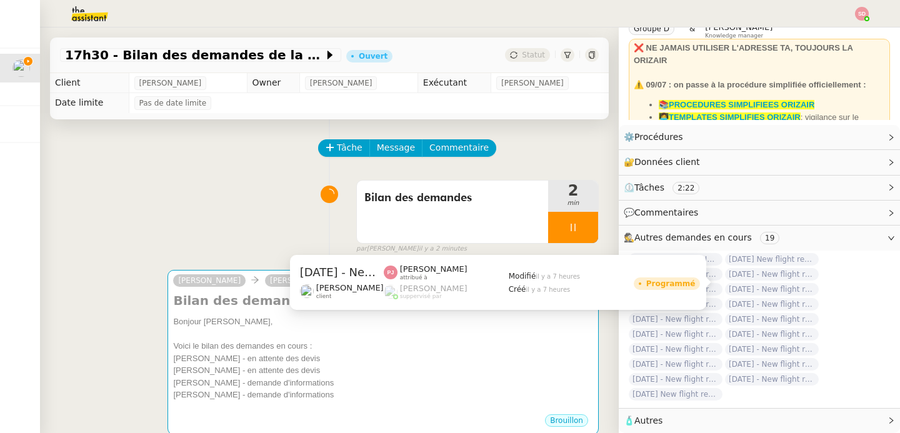
click at [746, 283] on span "[DATE] - New flight request - [PERSON_NAME]" at bounding box center [772, 289] width 94 height 13
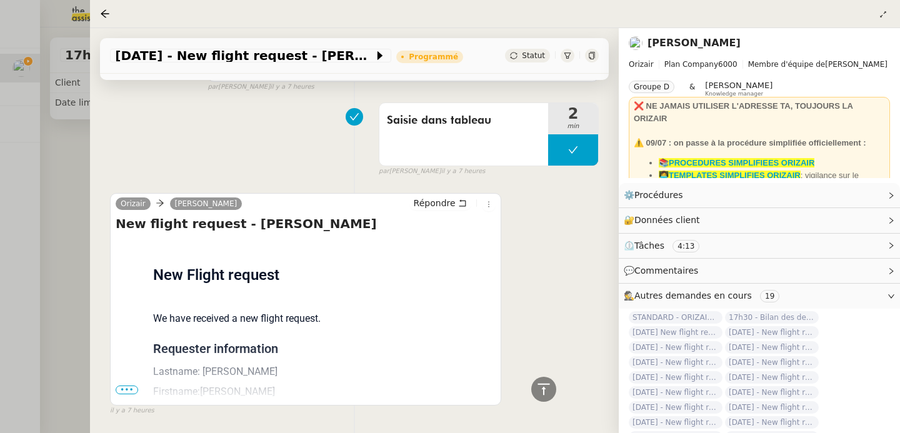
scroll to position [603, 0]
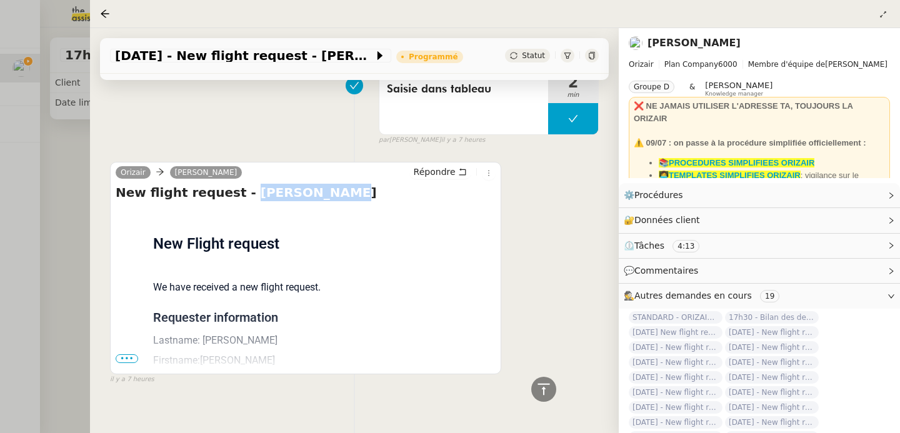
drag, startPoint x: 232, startPoint y: 177, endPoint x: 346, endPoint y: 176, distance: 113.8
click at [346, 184] on h4 "New flight request - [PERSON_NAME]" at bounding box center [306, 193] width 380 height 18
copy h4 "[PERSON_NAME]"
click at [47, 212] on div at bounding box center [450, 216] width 900 height 433
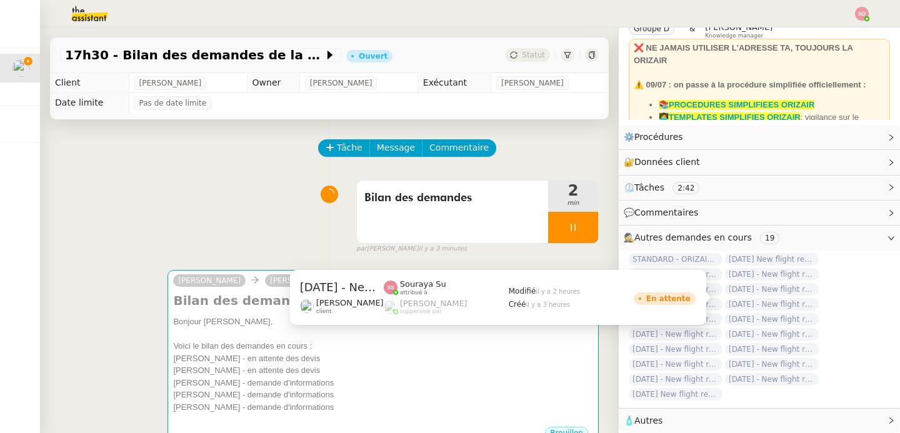
click at [766, 298] on span "[DATE] - New flight request - [PERSON_NAME]" at bounding box center [772, 304] width 94 height 13
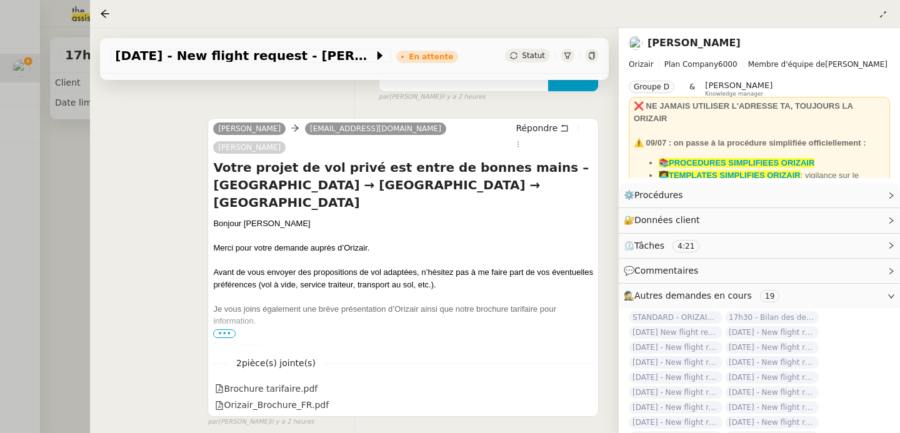
scroll to position [504, 0]
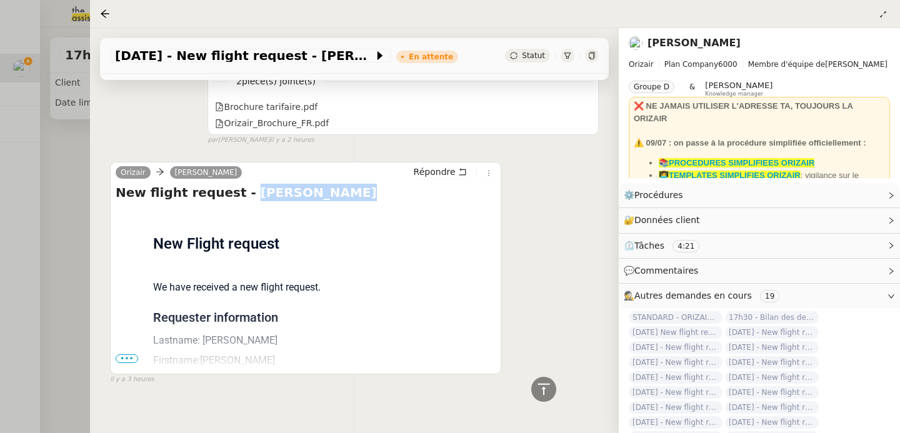
drag, startPoint x: 232, startPoint y: 173, endPoint x: 375, endPoint y: 172, distance: 143.2
click at [375, 184] on h4 "New flight request - [PERSON_NAME]" at bounding box center [306, 193] width 380 height 18
copy h4 "[PERSON_NAME]"
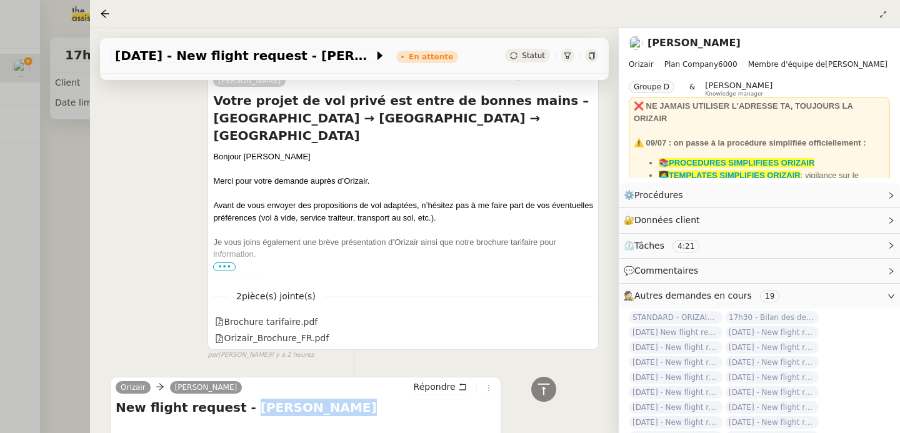
scroll to position [288, 0]
click at [64, 214] on div at bounding box center [450, 216] width 900 height 433
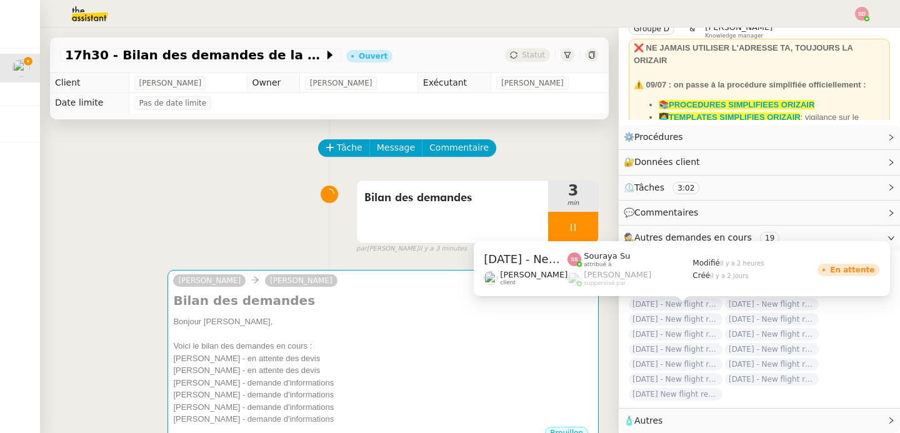
click at [677, 313] on span "[DATE] - New flight request - [PERSON_NAME]" at bounding box center [676, 319] width 94 height 13
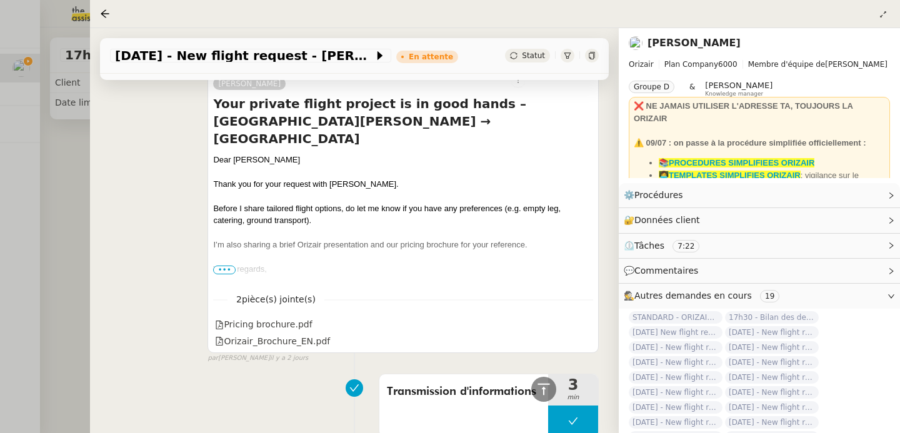
scroll to position [929, 0]
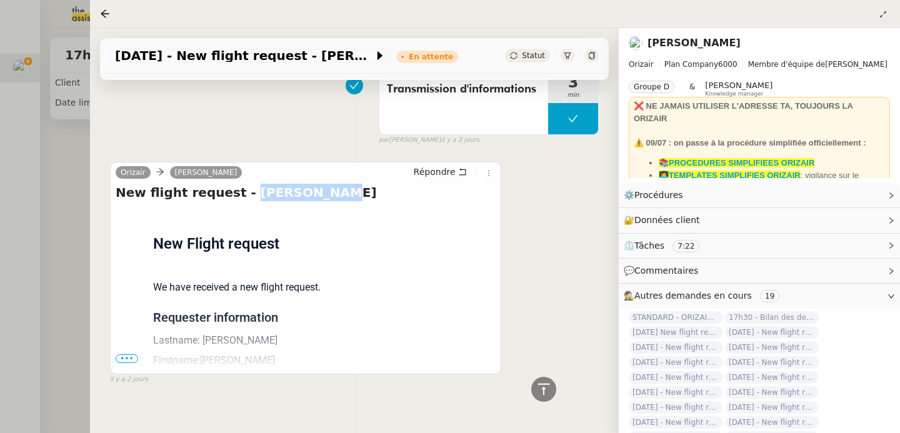
drag, startPoint x: 233, startPoint y: 178, endPoint x: 373, endPoint y: 178, distance: 140.1
click at [373, 184] on h4 "New flight request - [PERSON_NAME]" at bounding box center [306, 193] width 380 height 18
copy h4 "[PERSON_NAME]"
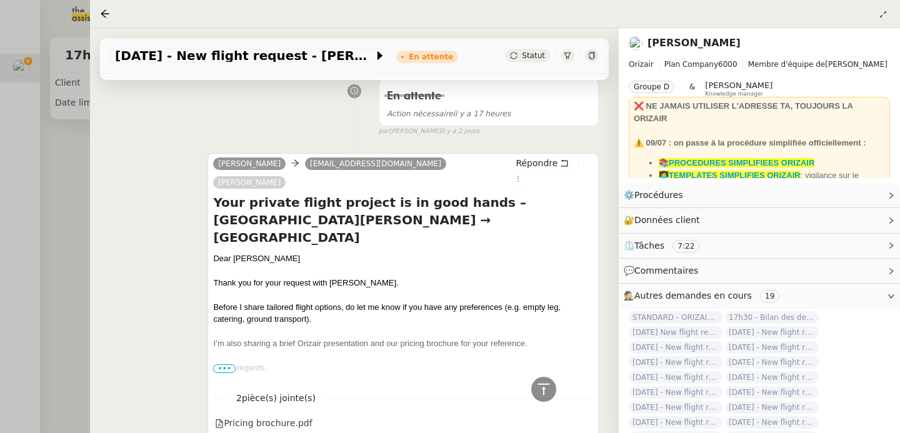
scroll to position [259, 0]
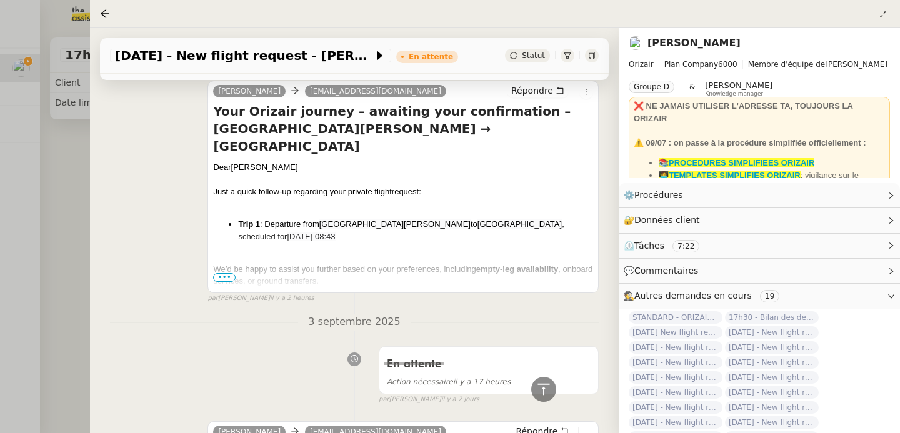
click at [64, 242] on div at bounding box center [450, 216] width 900 height 433
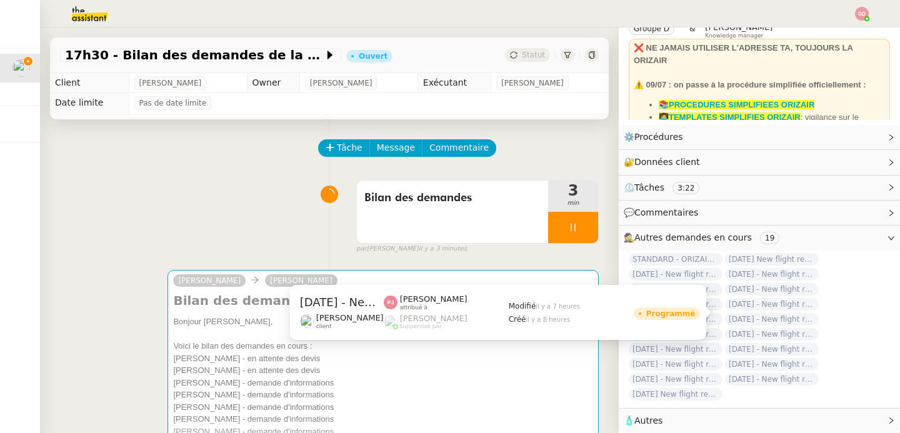
click at [799, 313] on span "[DATE] - New flight request - [PERSON_NAME]" at bounding box center [772, 319] width 94 height 13
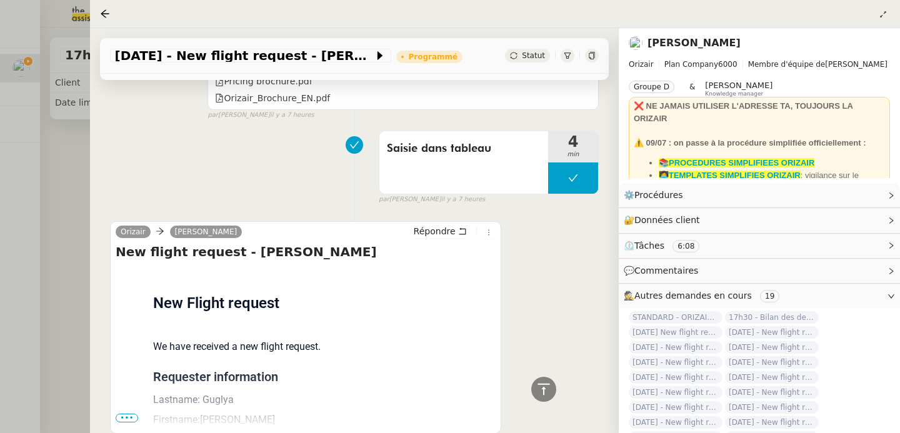
scroll to position [544, 0]
drag, startPoint x: 234, startPoint y: 233, endPoint x: 333, endPoint y: 234, distance: 99.4
click at [333, 243] on h4 "New flight request - [PERSON_NAME]" at bounding box center [306, 252] width 380 height 18
copy h4 "[PERSON_NAME]"
click at [83, 195] on div at bounding box center [450, 216] width 900 height 433
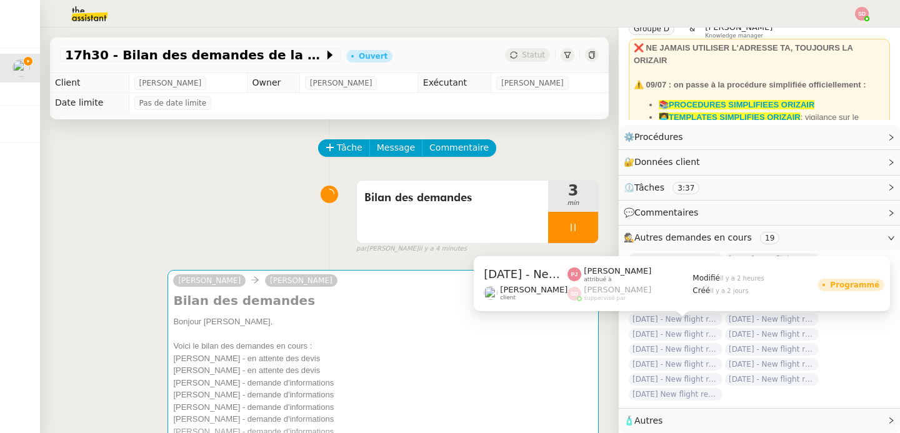
click at [680, 330] on span "[DATE] - New flight request - [PERSON_NAME]" at bounding box center [676, 334] width 94 height 13
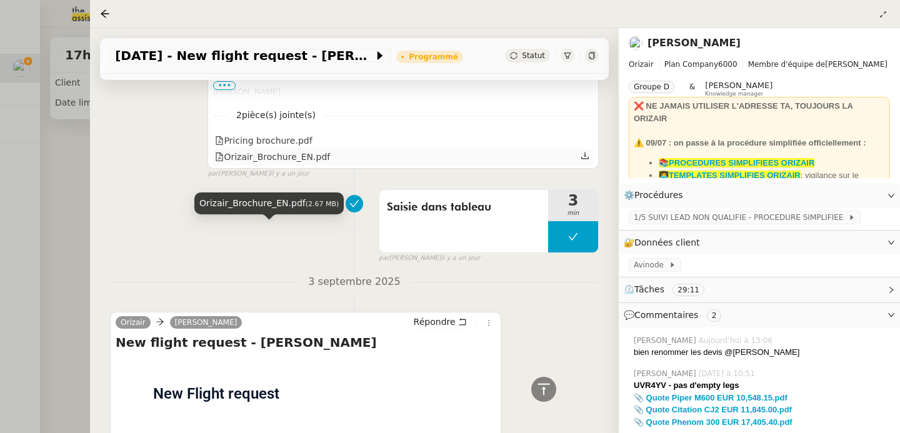
scroll to position [2349, 0]
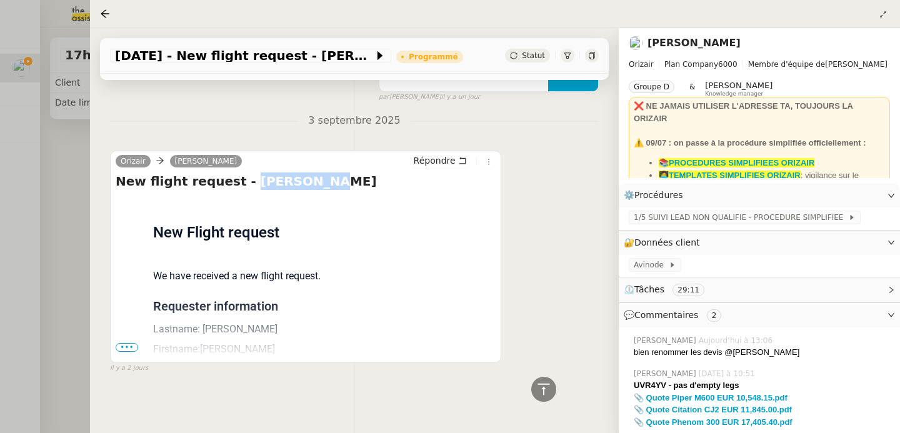
drag, startPoint x: 234, startPoint y: 178, endPoint x: 365, endPoint y: 174, distance: 130.1
click at [365, 174] on h4 "New flight request - [PERSON_NAME]" at bounding box center [306, 182] width 380 height 18
copy h4 "[PERSON_NAME]"
click at [549, 386] on icon at bounding box center [543, 389] width 15 height 15
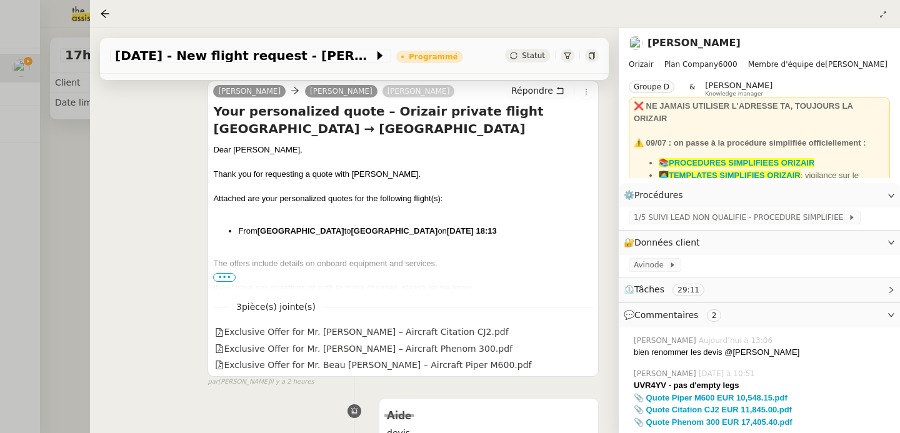
scroll to position [306, 0]
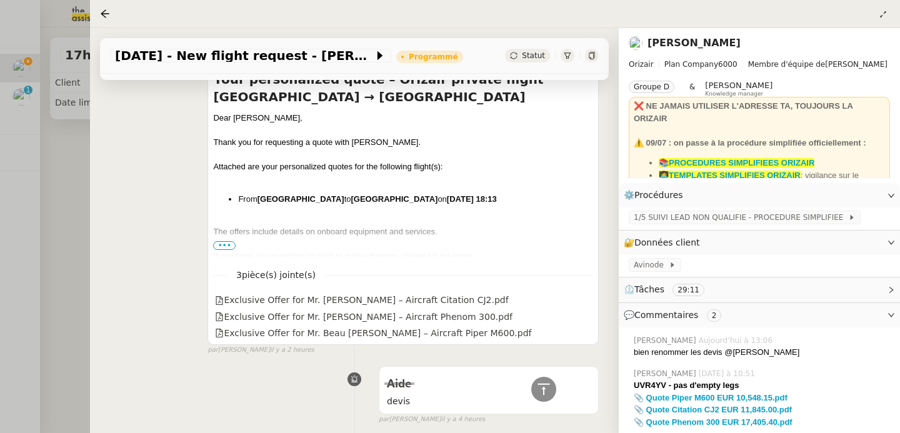
click at [73, 221] on div at bounding box center [450, 216] width 900 height 433
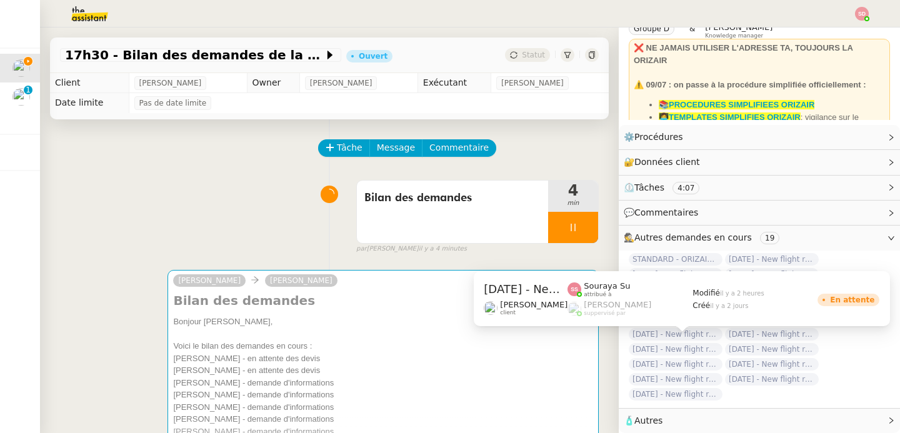
click at [643, 344] on span "[DATE] - New flight request - [PERSON_NAME]" at bounding box center [676, 349] width 94 height 13
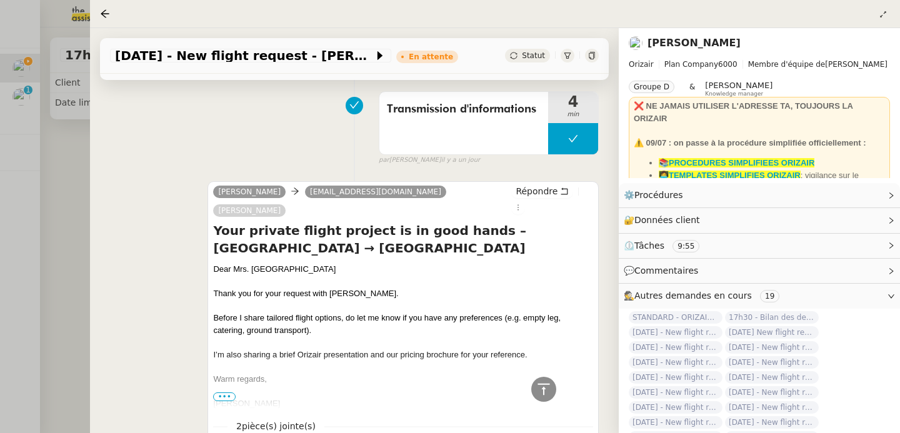
scroll to position [961, 0]
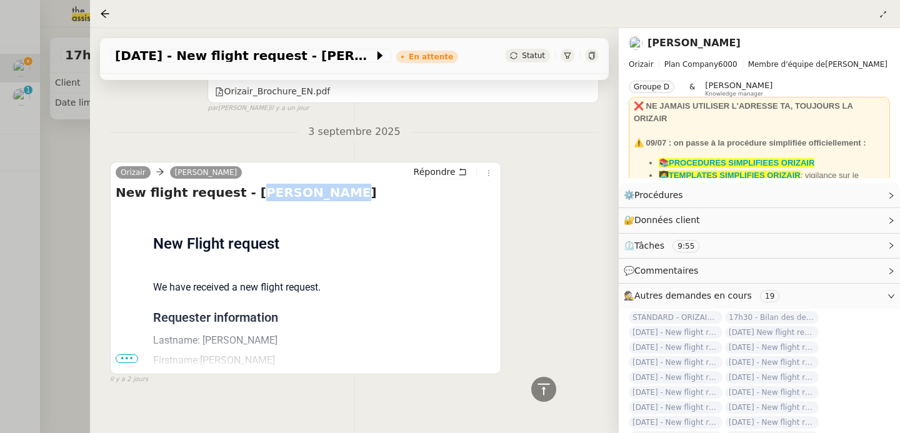
drag, startPoint x: 234, startPoint y: 176, endPoint x: 344, endPoint y: 174, distance: 110.1
click at [344, 184] on h4 "New flight request - [PERSON_NAME]" at bounding box center [306, 193] width 380 height 18
drag, startPoint x: 344, startPoint y: 174, endPoint x: 238, endPoint y: 173, distance: 106.3
click at [238, 184] on h4 "New flight request - [PERSON_NAME]" at bounding box center [306, 193] width 380 height 18
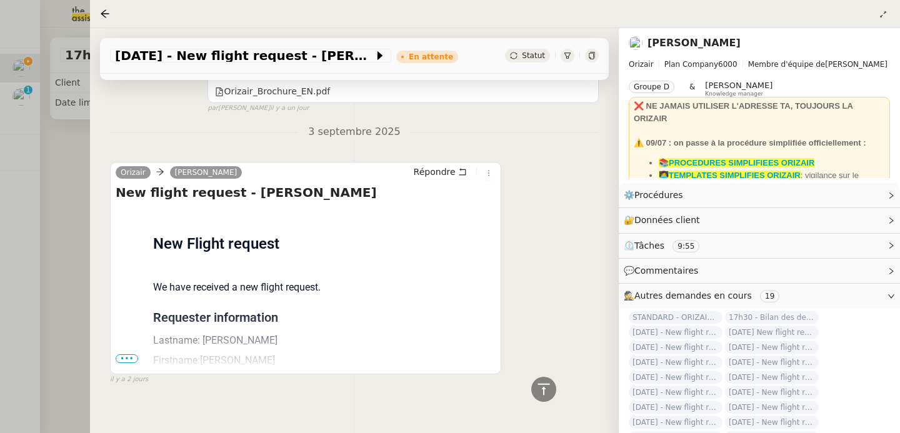
click at [79, 192] on div at bounding box center [450, 216] width 900 height 433
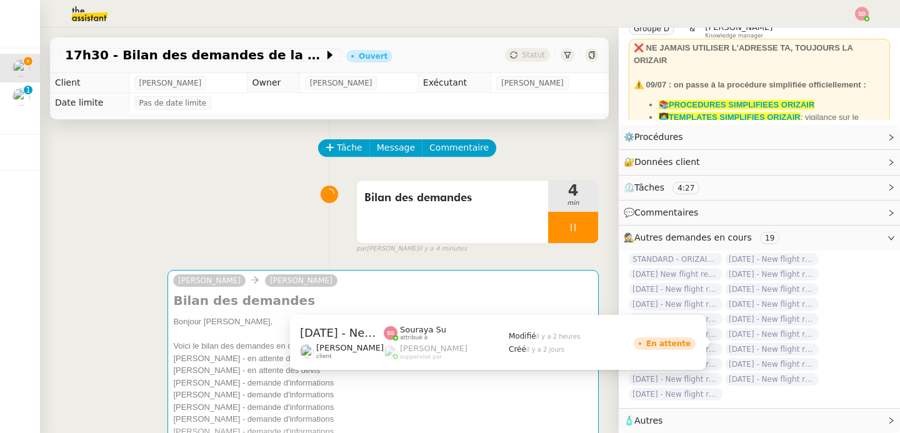
click at [791, 343] on span "[DATE] - New flight request - [PERSON_NAME]" at bounding box center [772, 349] width 94 height 13
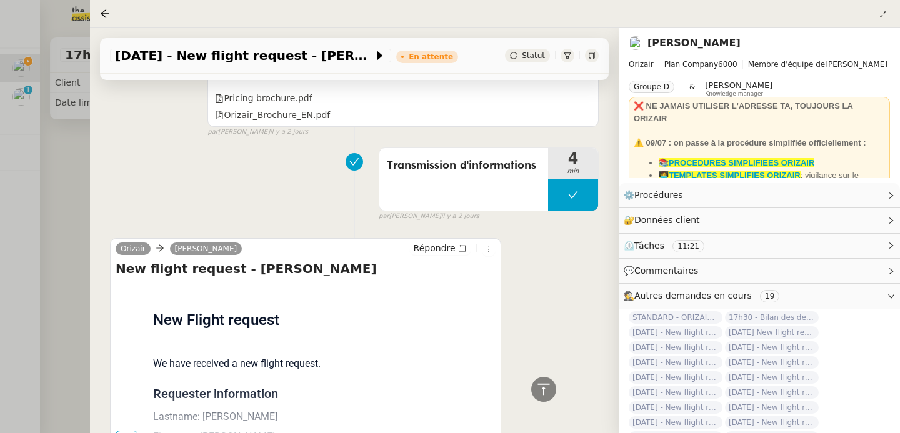
scroll to position [929, 0]
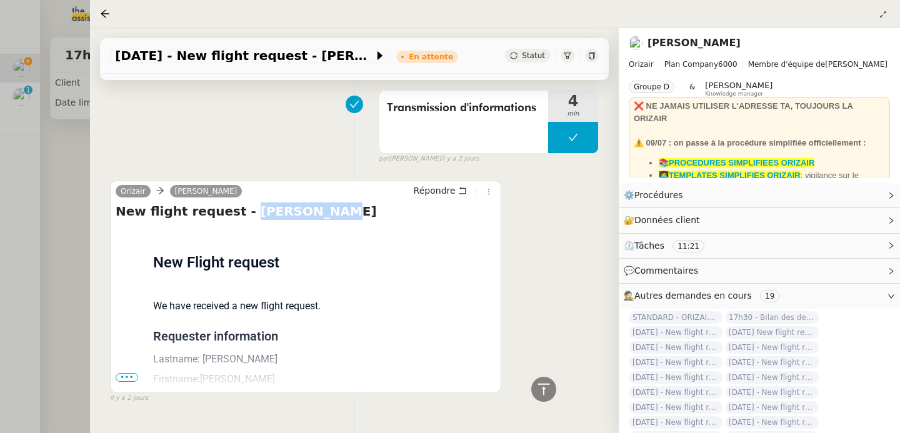
drag, startPoint x: 233, startPoint y: 174, endPoint x: 335, endPoint y: 174, distance: 101.9
click at [335, 203] on h4 "New flight request - [PERSON_NAME]" at bounding box center [306, 212] width 380 height 18
copy h4 "[PERSON_NAME]"
click at [81, 197] on div at bounding box center [450, 216] width 900 height 433
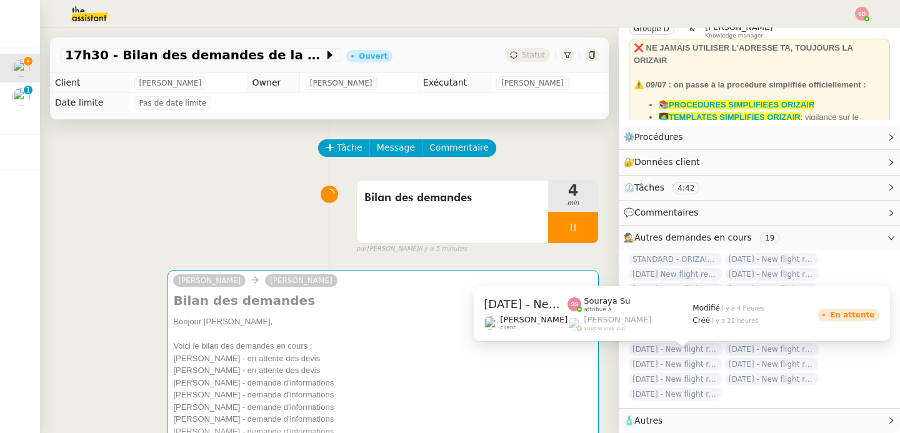
click at [673, 358] on span "[DATE] - New flight request - [PERSON_NAME]" at bounding box center [676, 364] width 94 height 13
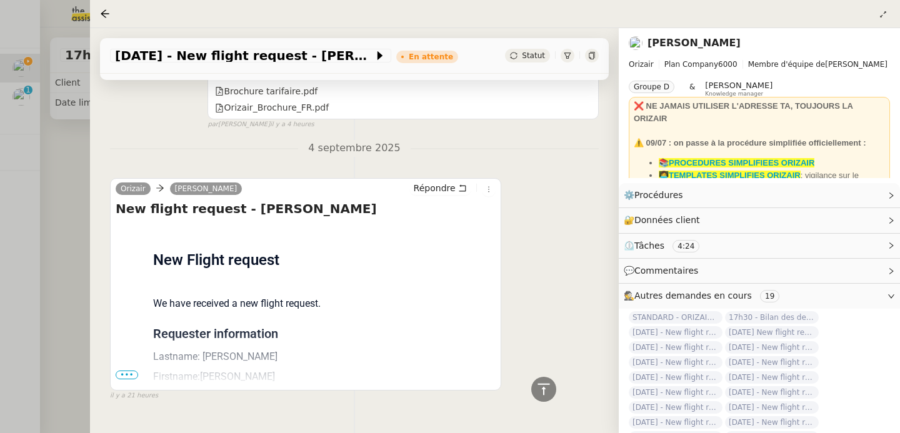
scroll to position [536, 0]
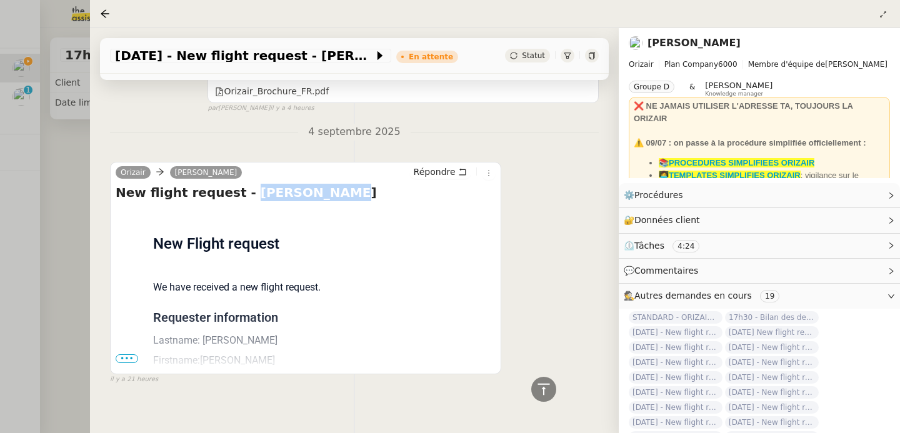
drag, startPoint x: 231, startPoint y: 174, endPoint x: 339, endPoint y: 178, distance: 107.6
click at [339, 184] on h4 "New flight request - [PERSON_NAME]" at bounding box center [306, 193] width 380 height 18
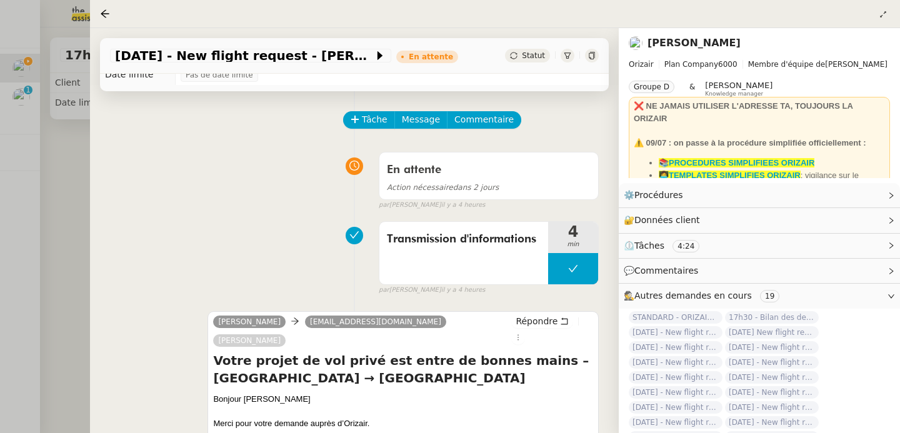
scroll to position [0, 0]
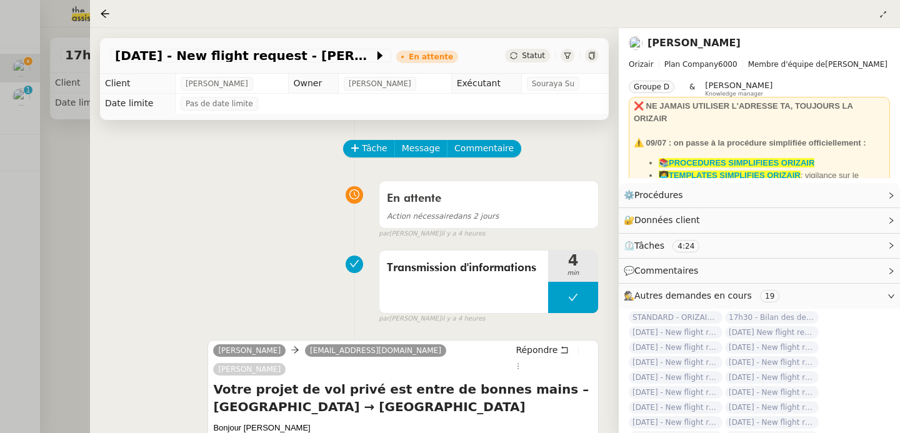
click at [66, 227] on div at bounding box center [450, 216] width 900 height 433
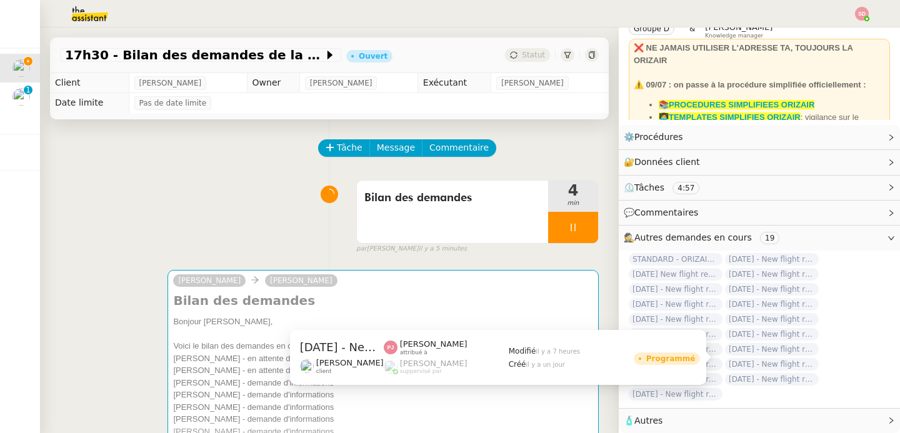
click at [782, 358] on span "[DATE] - New flight request - [PERSON_NAME]" at bounding box center [772, 364] width 94 height 13
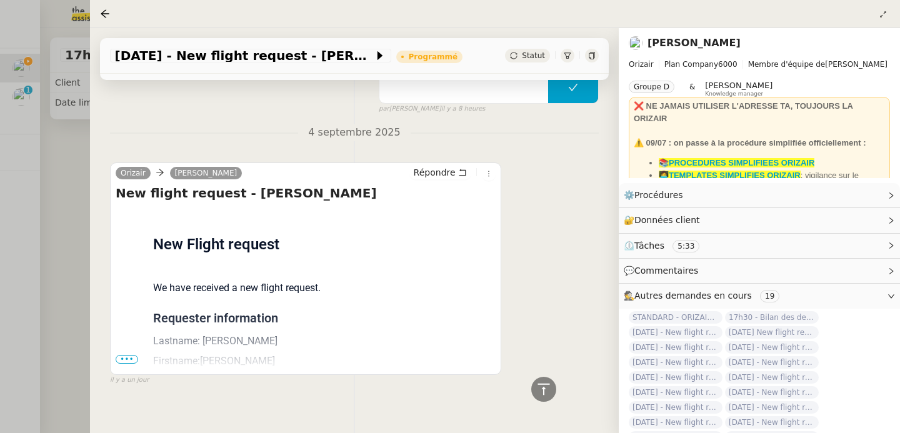
scroll to position [635, 0]
drag, startPoint x: 231, startPoint y: 175, endPoint x: 422, endPoint y: 174, distance: 190.7
click at [422, 184] on h4 "New flight request - [PERSON_NAME]" at bounding box center [306, 193] width 380 height 18
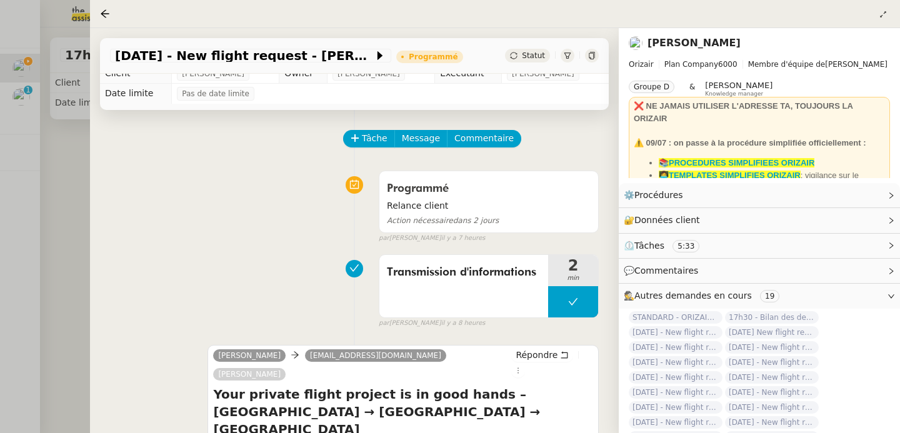
scroll to position [0, 0]
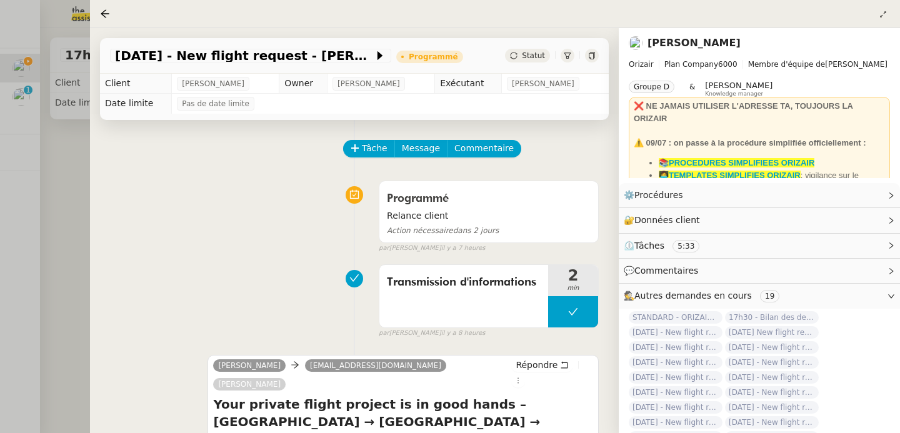
click at [53, 217] on div at bounding box center [450, 216] width 900 height 433
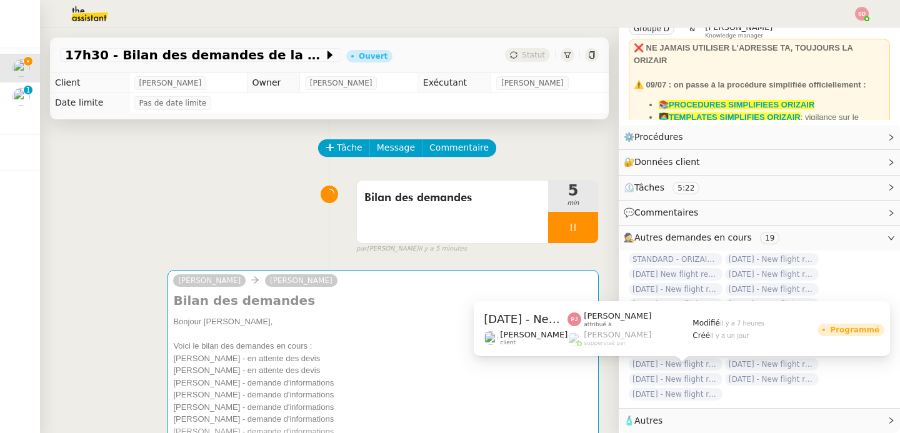
click at [695, 373] on span "[DATE] - New flight request - [PERSON_NAME]" at bounding box center [676, 379] width 94 height 13
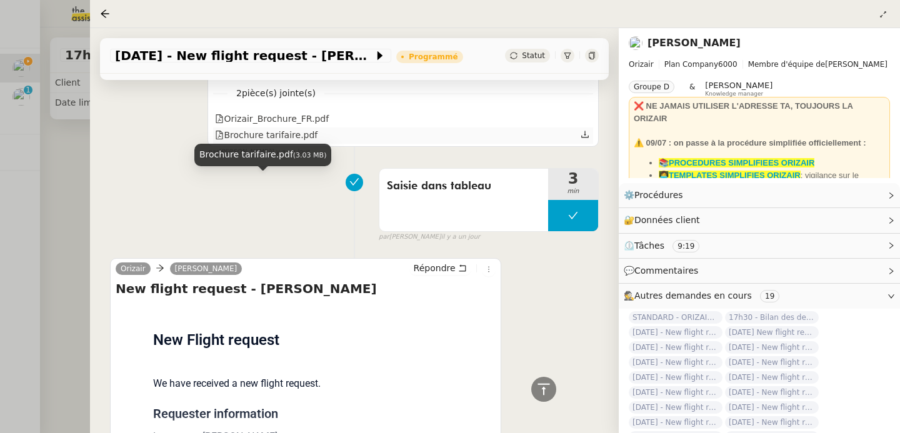
scroll to position [1043, 0]
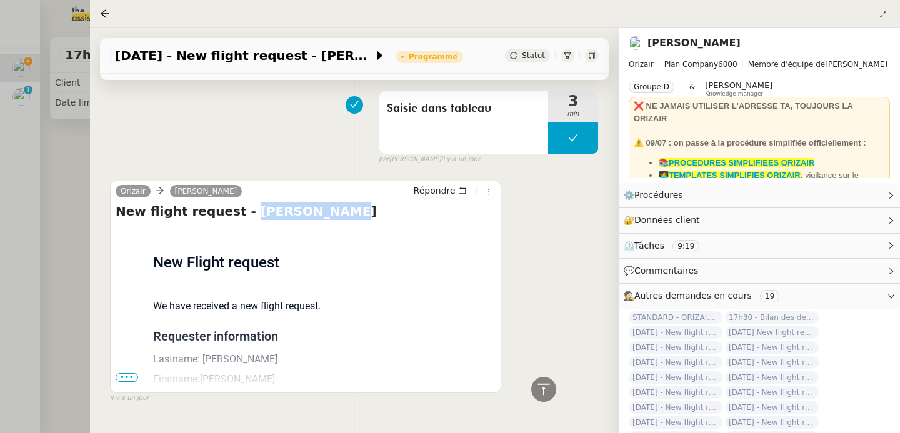
drag, startPoint x: 233, startPoint y: 178, endPoint x: 335, endPoint y: 177, distance: 101.3
click at [335, 203] on h4 "New flight request - [PERSON_NAME]" at bounding box center [306, 212] width 380 height 18
click at [60, 199] on div at bounding box center [450, 216] width 900 height 433
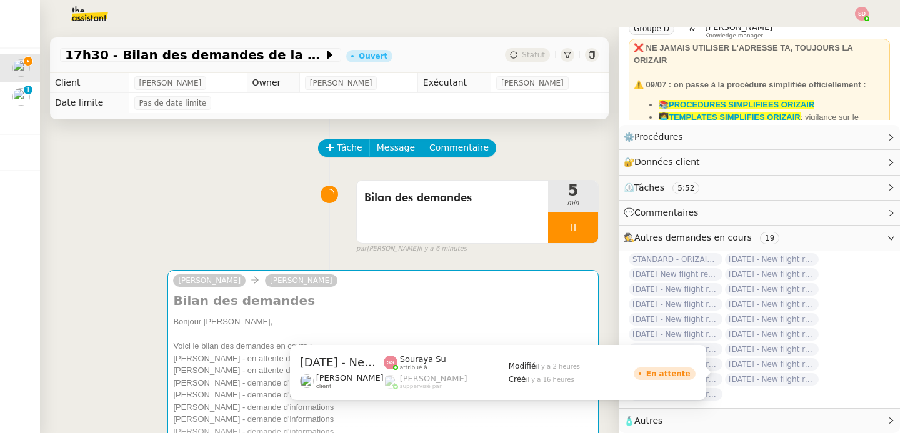
click at [763, 376] on span "[DATE] - New flight request - [PERSON_NAME]" at bounding box center [772, 379] width 94 height 13
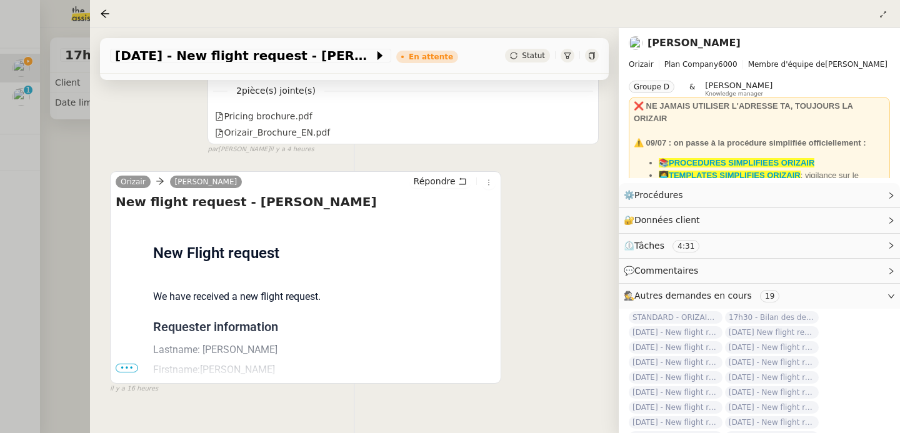
scroll to position [495, 0]
drag, startPoint x: 234, startPoint y: 186, endPoint x: 356, endPoint y: 186, distance: 121.9
click at [356, 193] on h4 "New flight request - [PERSON_NAME]" at bounding box center [306, 202] width 380 height 18
click at [66, 237] on div at bounding box center [450, 216] width 900 height 433
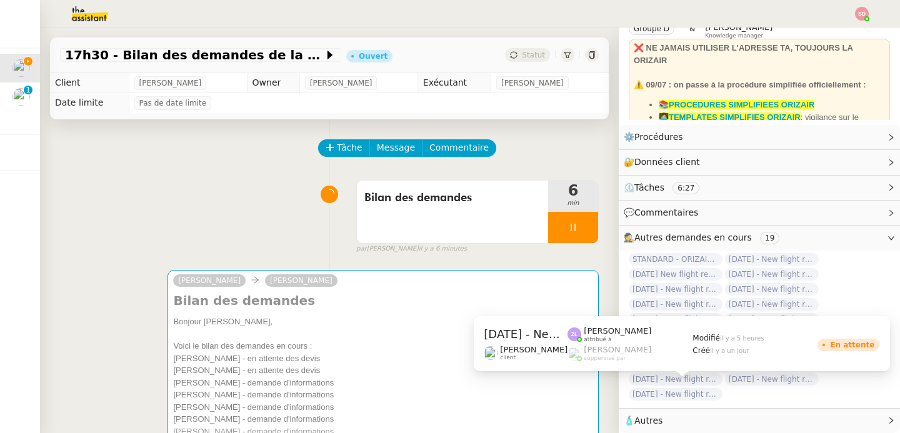
click at [670, 388] on span "[DATE] - New flight request - [PERSON_NAME]" at bounding box center [676, 394] width 94 height 13
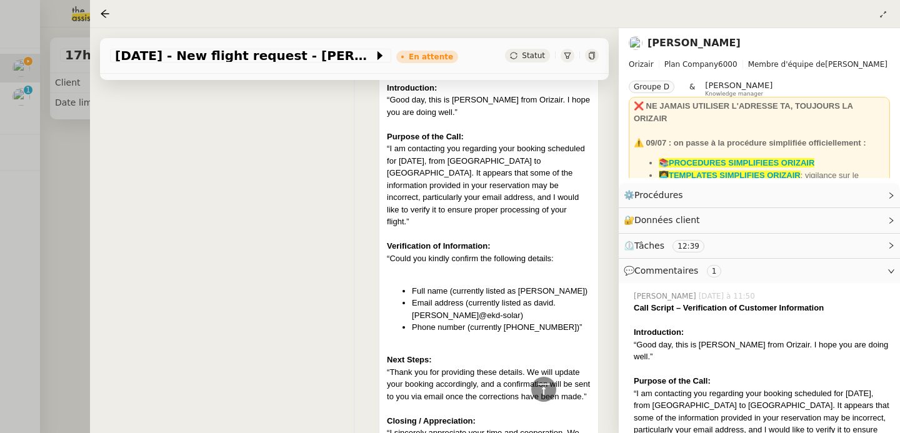
scroll to position [1907, 0]
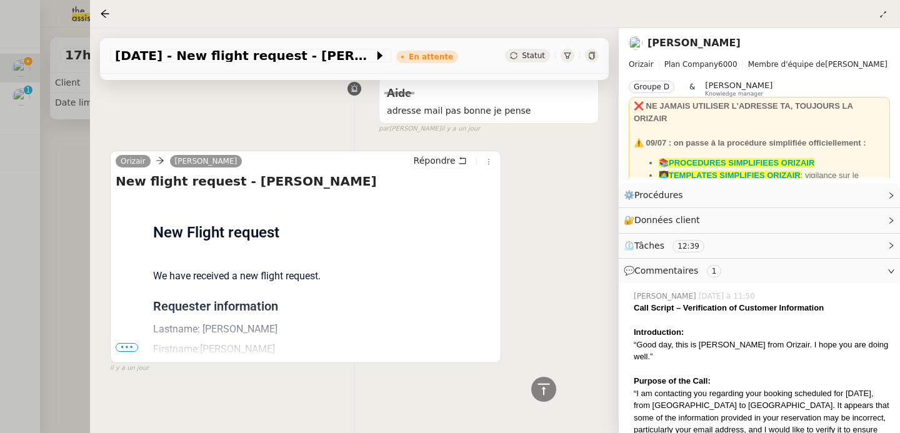
drag, startPoint x: 236, startPoint y: 178, endPoint x: 373, endPoint y: 179, distance: 136.9
click at [373, 179] on h4 "New flight request - [PERSON_NAME]" at bounding box center [306, 182] width 380 height 18
click at [551, 396] on div at bounding box center [543, 389] width 25 height 25
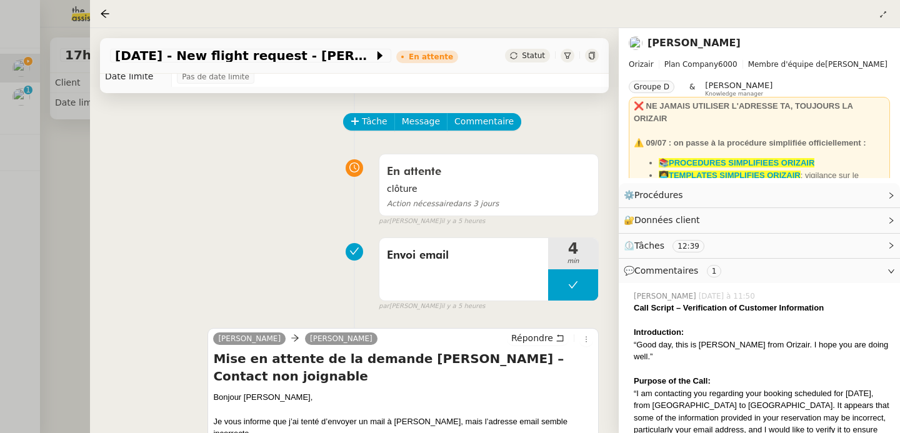
scroll to position [196, 0]
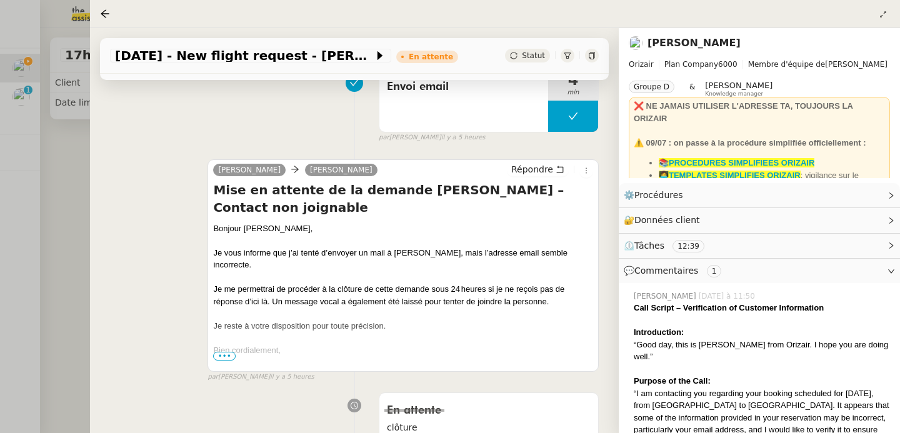
click at [56, 300] on div at bounding box center [450, 216] width 900 height 433
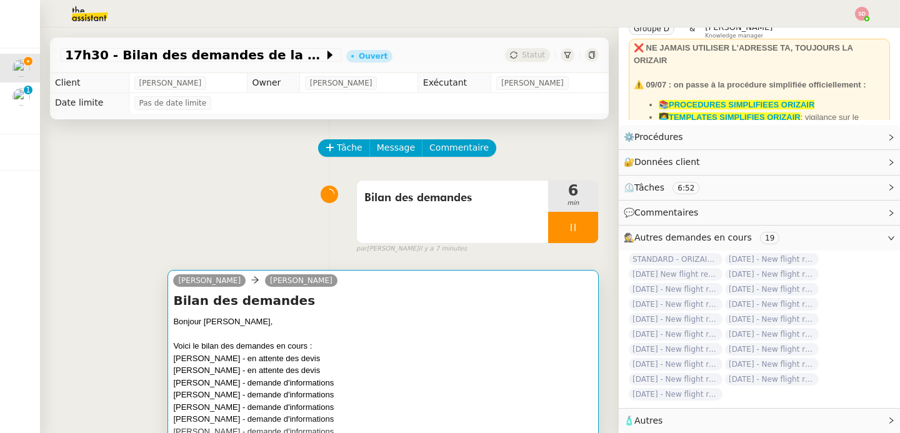
click at [367, 332] on div at bounding box center [383, 334] width 420 height 13
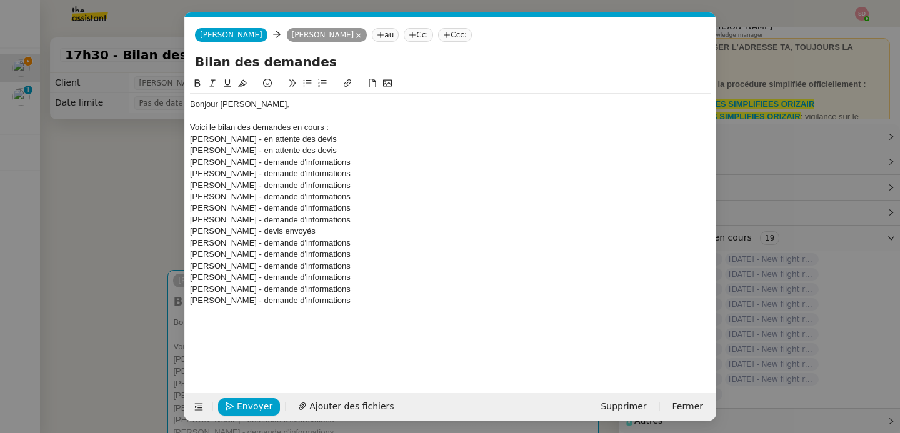
scroll to position [0, 26]
click at [336, 313] on div "Bonjour [PERSON_NAME], Voici le bilan des demandes en cours : [PERSON_NAME] - e…" at bounding box center [450, 225] width 521 height 298
click at [356, 306] on div "[PERSON_NAME] - demande d'informations" at bounding box center [450, 300] width 521 height 11
drag, startPoint x: 323, startPoint y: 317, endPoint x: 163, endPoint y: 144, distance: 235.0
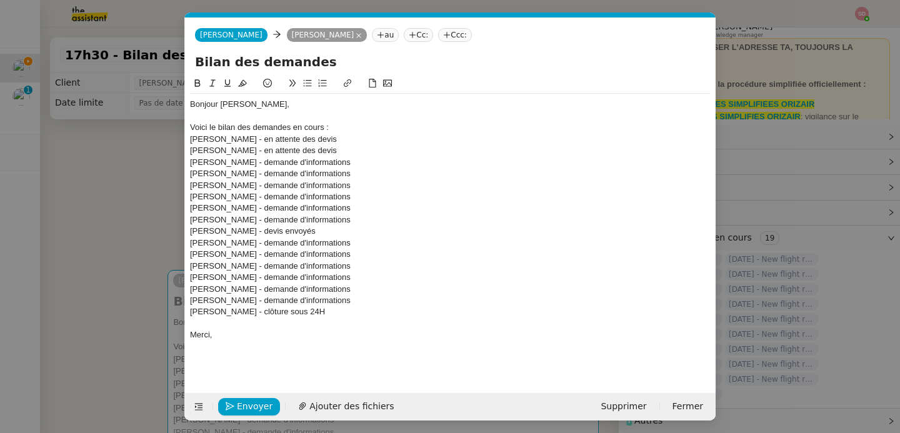
click at [163, 144] on nz-modal-container "Service TA - VOYAGE - PROPOSITION GLOBALE A utiliser dans le cadre de propositi…" at bounding box center [450, 216] width 900 height 433
click at [305, 87] on icon at bounding box center [307, 83] width 9 height 9
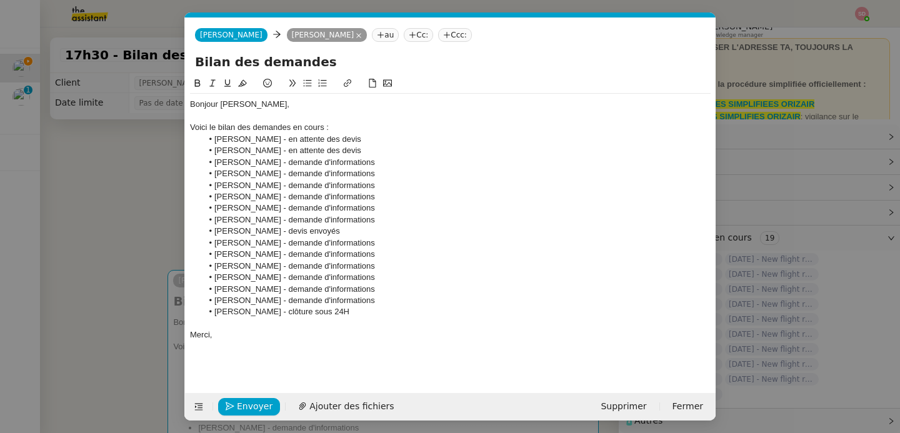
click at [253, 341] on div "Bonjour [PERSON_NAME], Voici le bilan des demandes en cours : [PERSON_NAME] - e…" at bounding box center [450, 220] width 521 height 253
